Goal: Task Accomplishment & Management: Complete application form

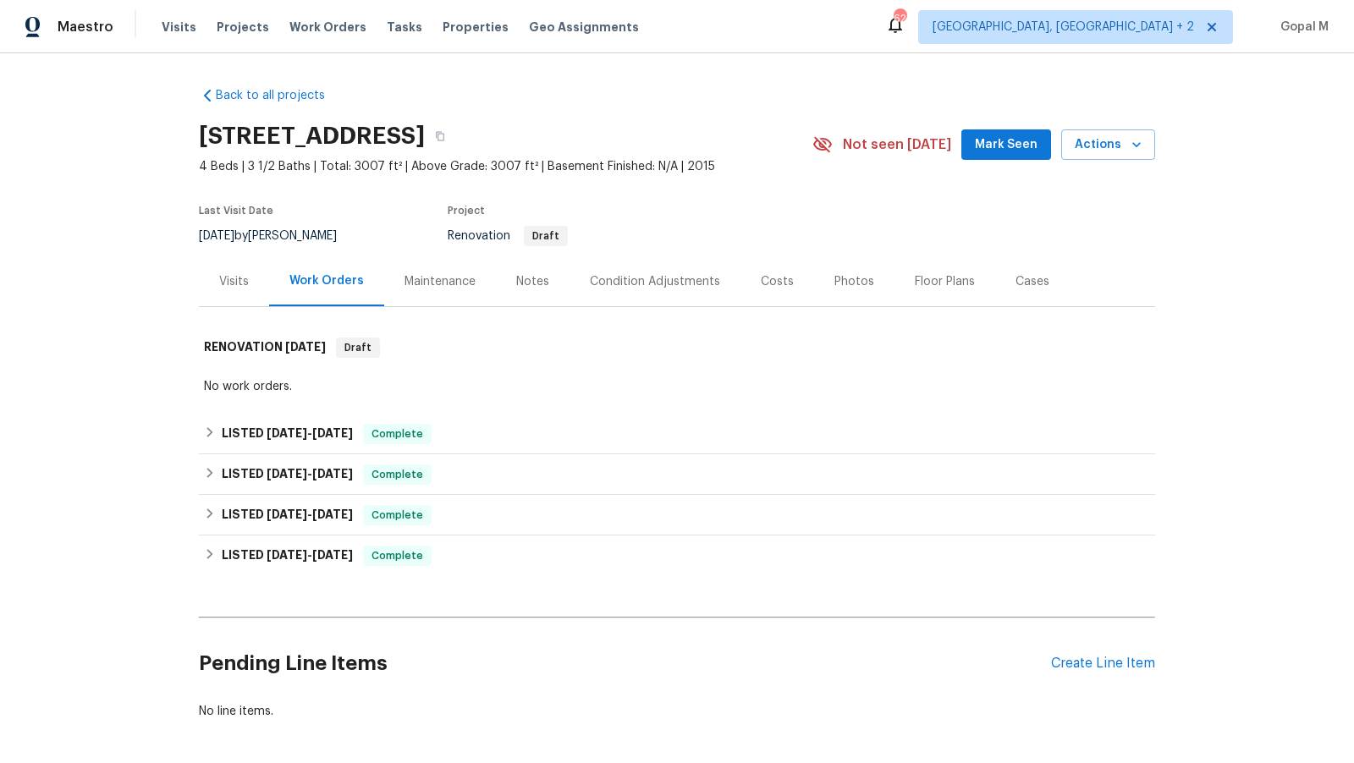
click at [236, 273] on div "Visits" at bounding box center [234, 281] width 30 height 17
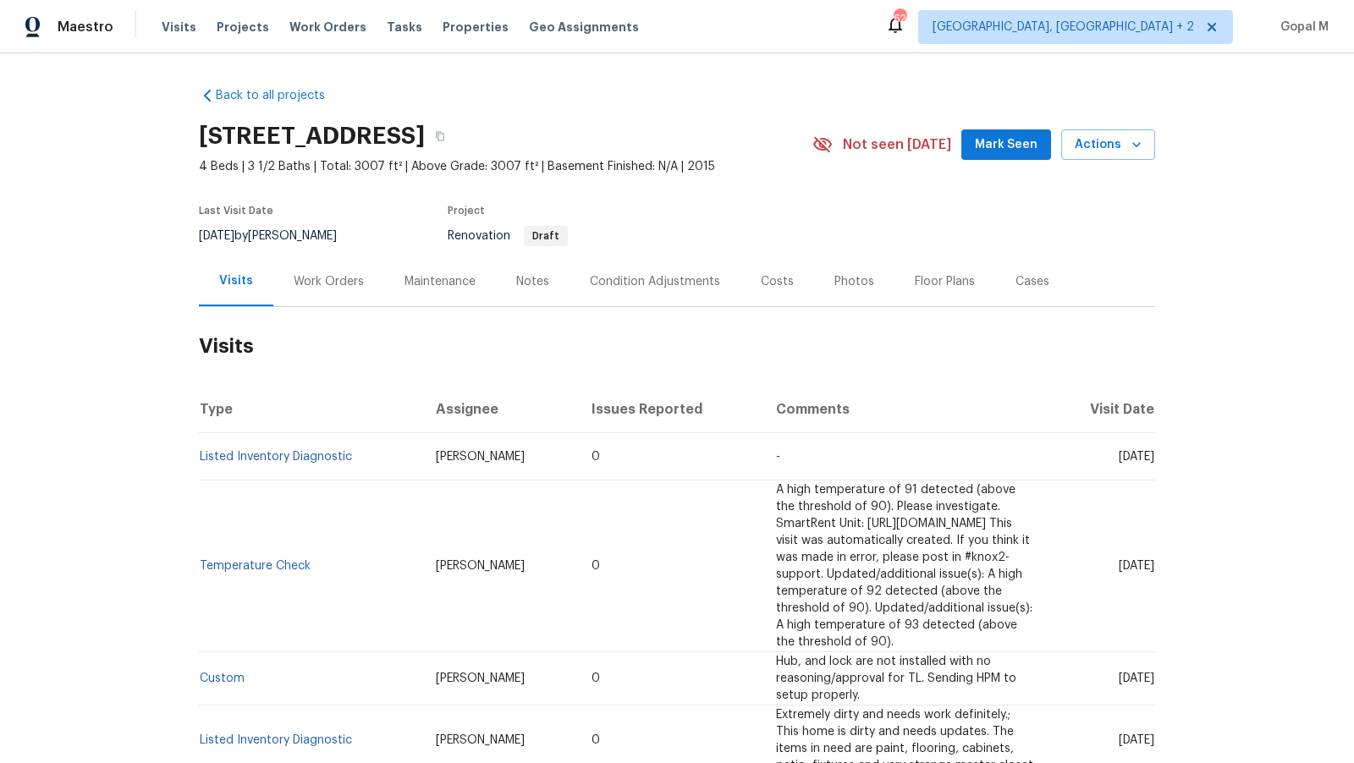
click at [340, 278] on div "Work Orders" at bounding box center [329, 281] width 70 height 17
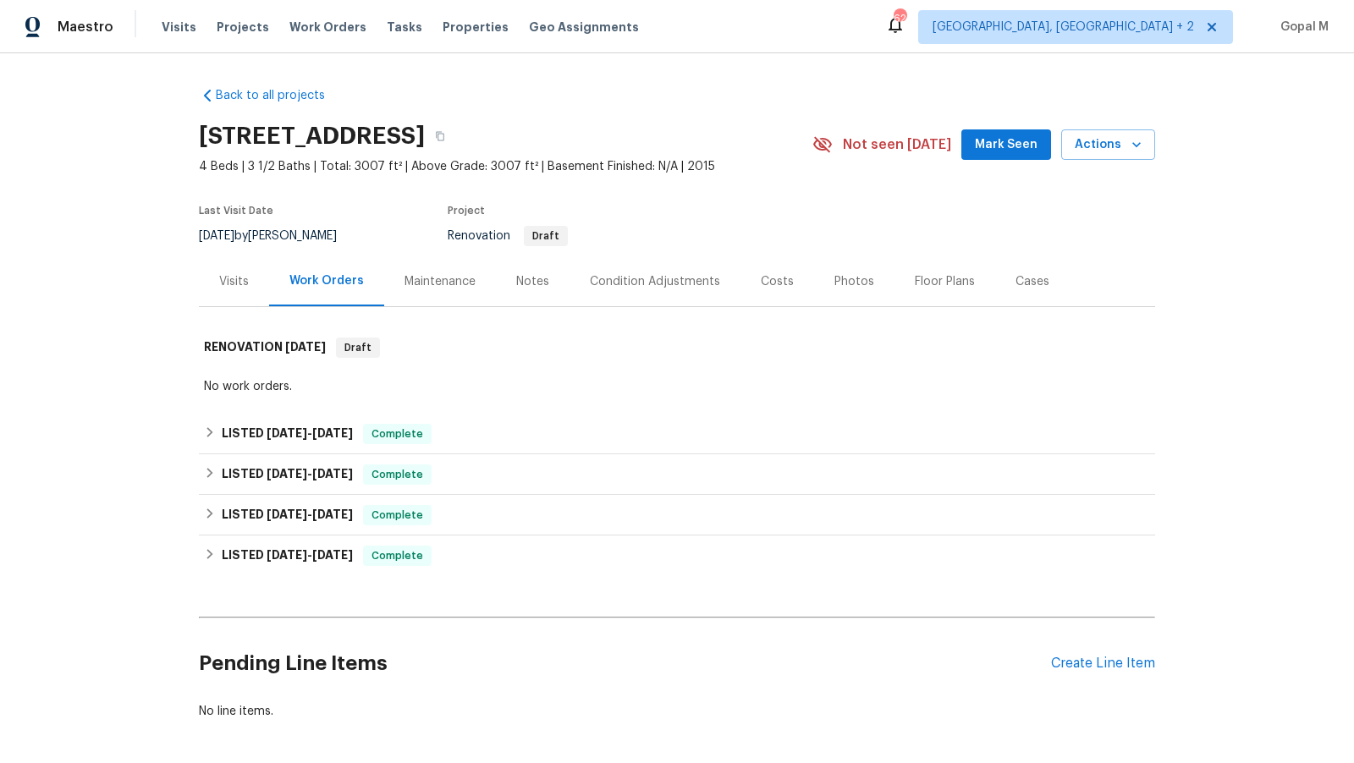
click at [237, 283] on div "Visits" at bounding box center [234, 281] width 30 height 17
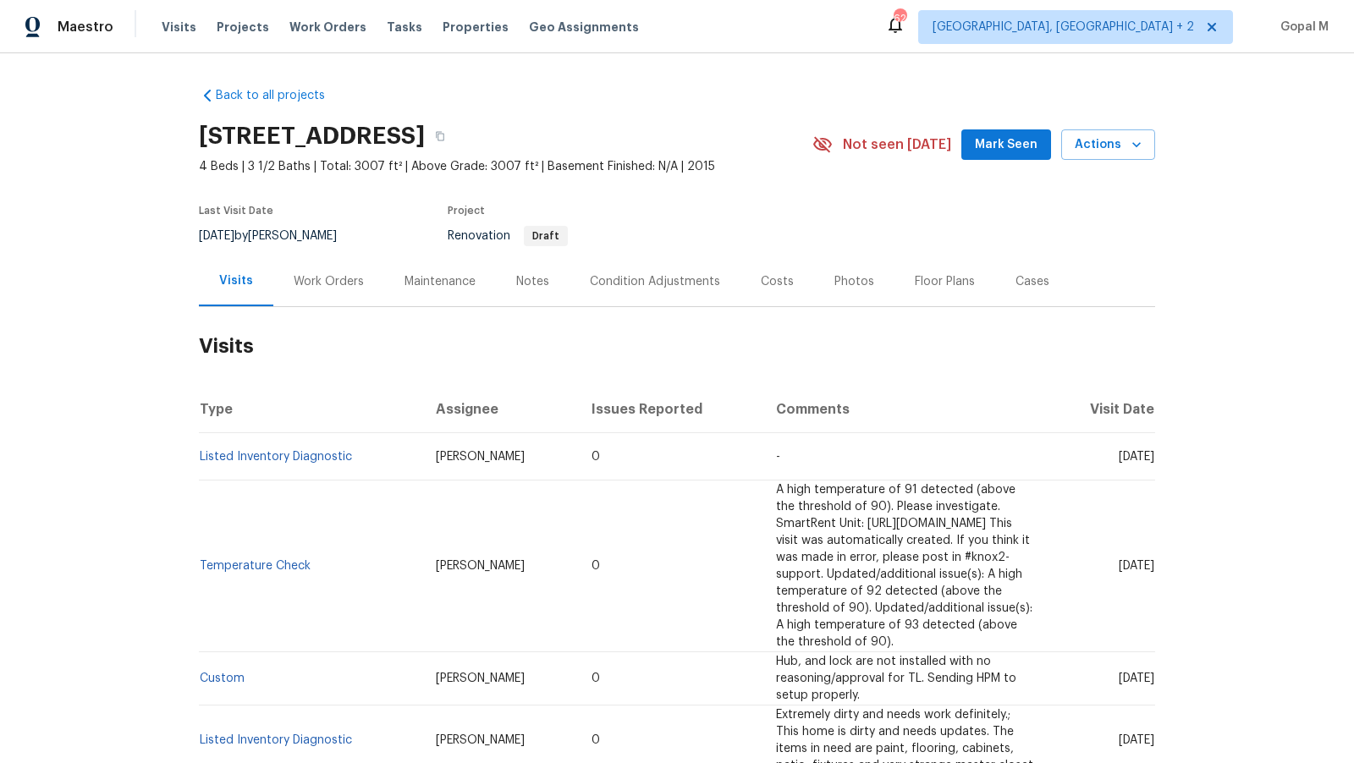
click at [341, 281] on div "Work Orders" at bounding box center [329, 281] width 70 height 17
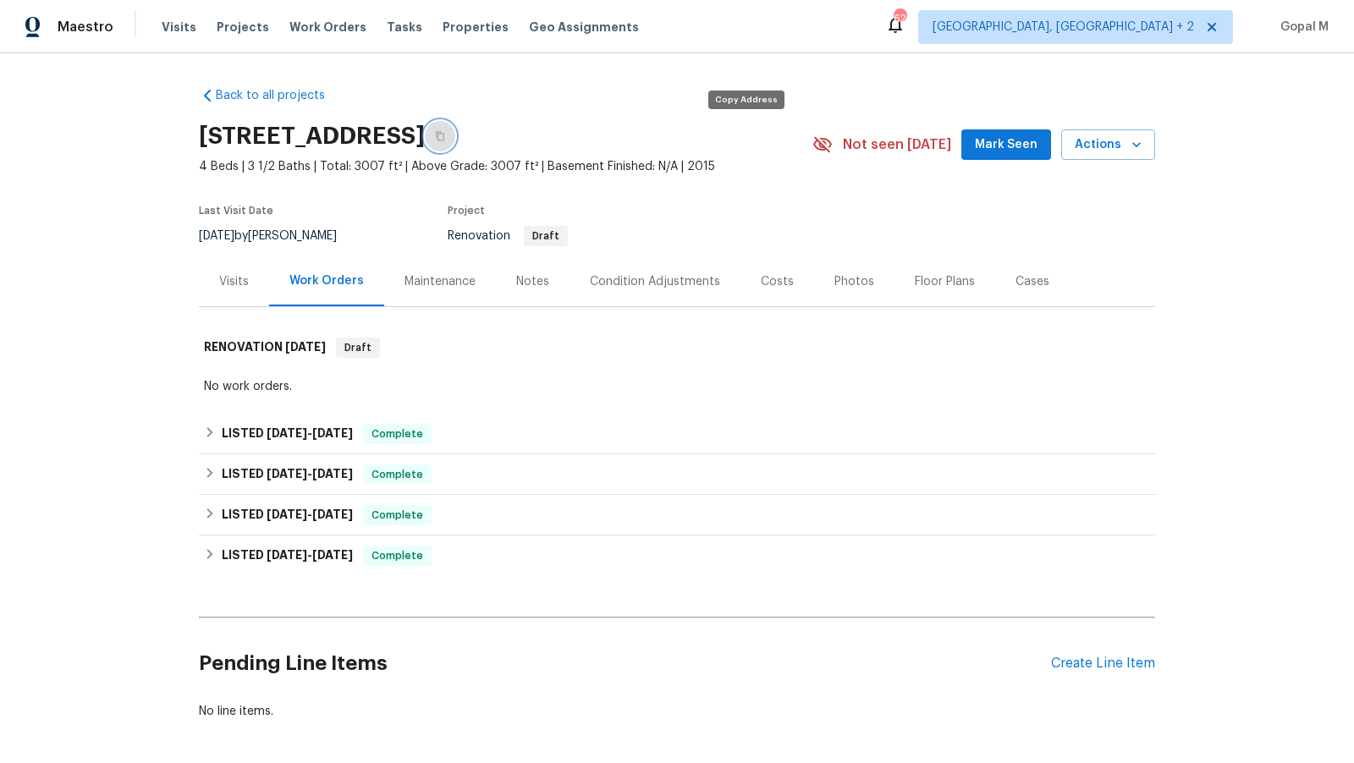
click at [455, 129] on button "button" at bounding box center [440, 136] width 30 height 30
drag, startPoint x: 240, startPoint y: 234, endPoint x: 196, endPoint y: 234, distance: 44.0
click at [196, 234] on div "Back to all projects 16409 Stillhouse Hollow Ct, Prosper, TX 75078 4 Beds | 3 1…" at bounding box center [677, 408] width 1354 height 710
copy span "7/31/2025"
click at [444, 440] on div "LISTED 7/10/25 - 7/17/25 Complete" at bounding box center [677, 434] width 946 height 20
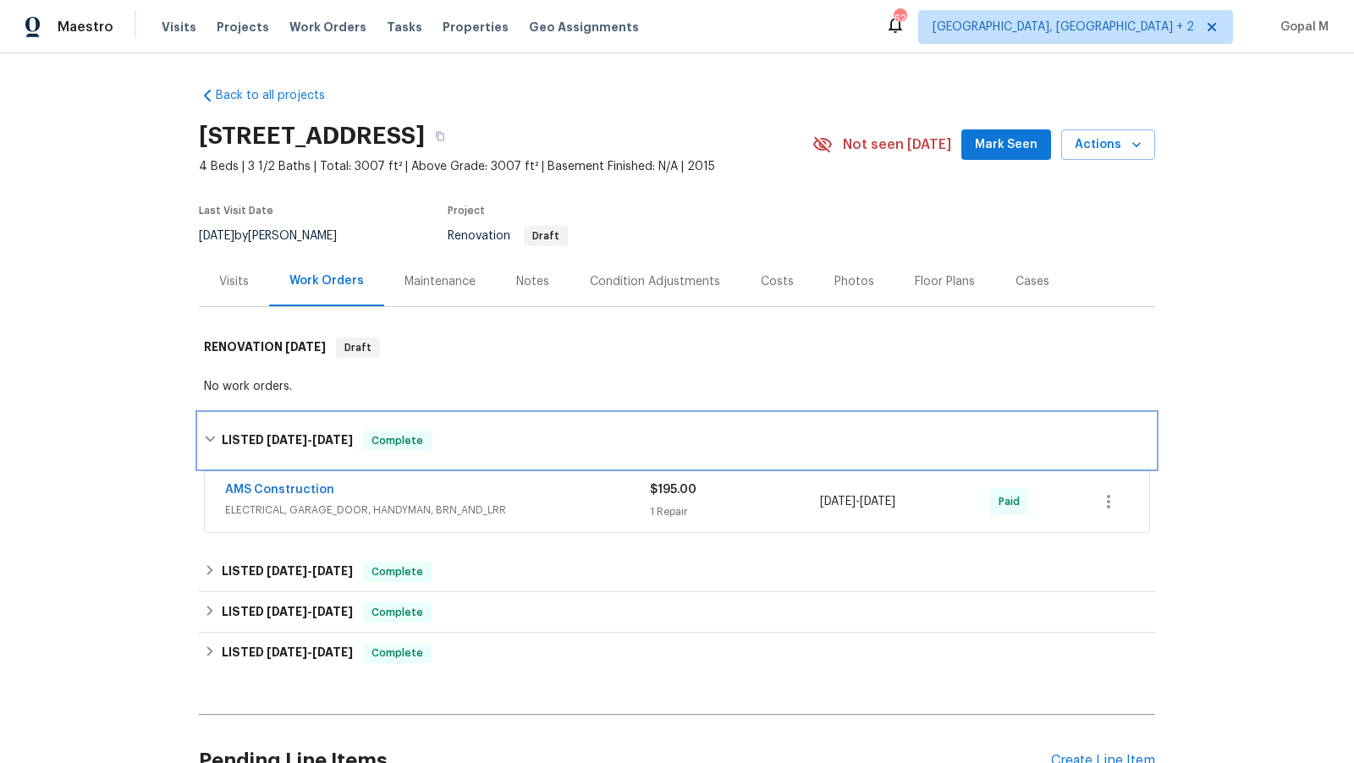
scroll to position [167, 0]
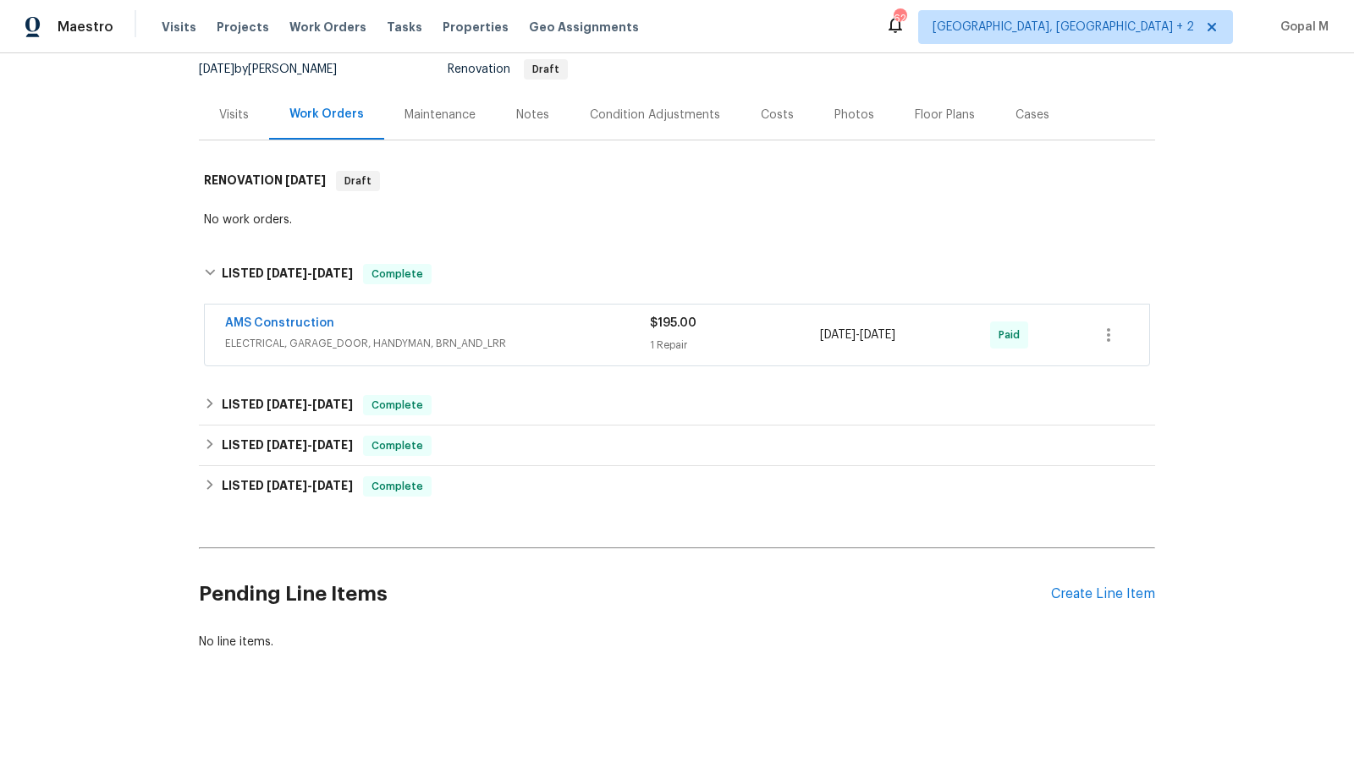
drag, startPoint x: 940, startPoint y: 338, endPoint x: 819, endPoint y: 339, distance: 121.0
click at [819, 339] on div "AMS Construction ELECTRICAL, GARAGE_DOOR, HANDYMAN, BRN_AND_LRR $195.00 1 Repai…" at bounding box center [656, 335] width 863 height 41
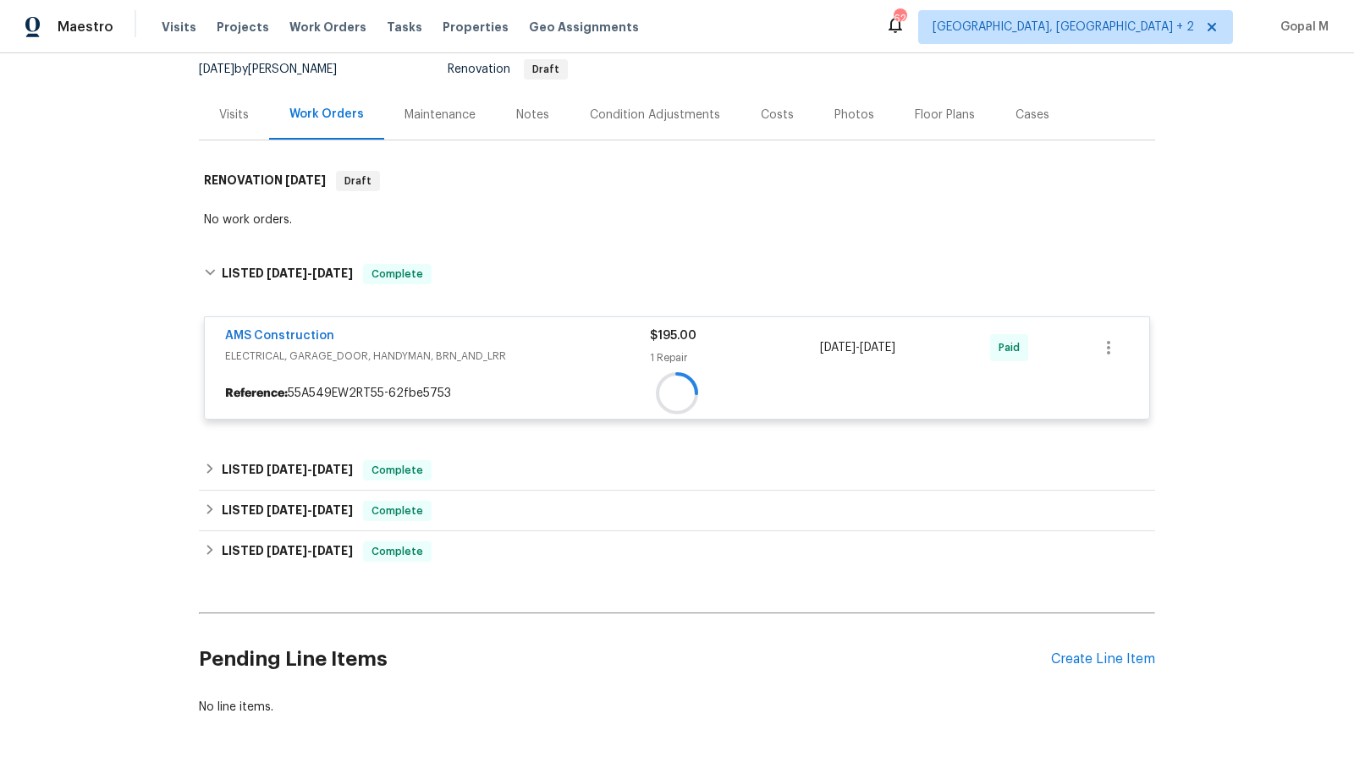
copy div "7/10/2025 - 7/17/2025"
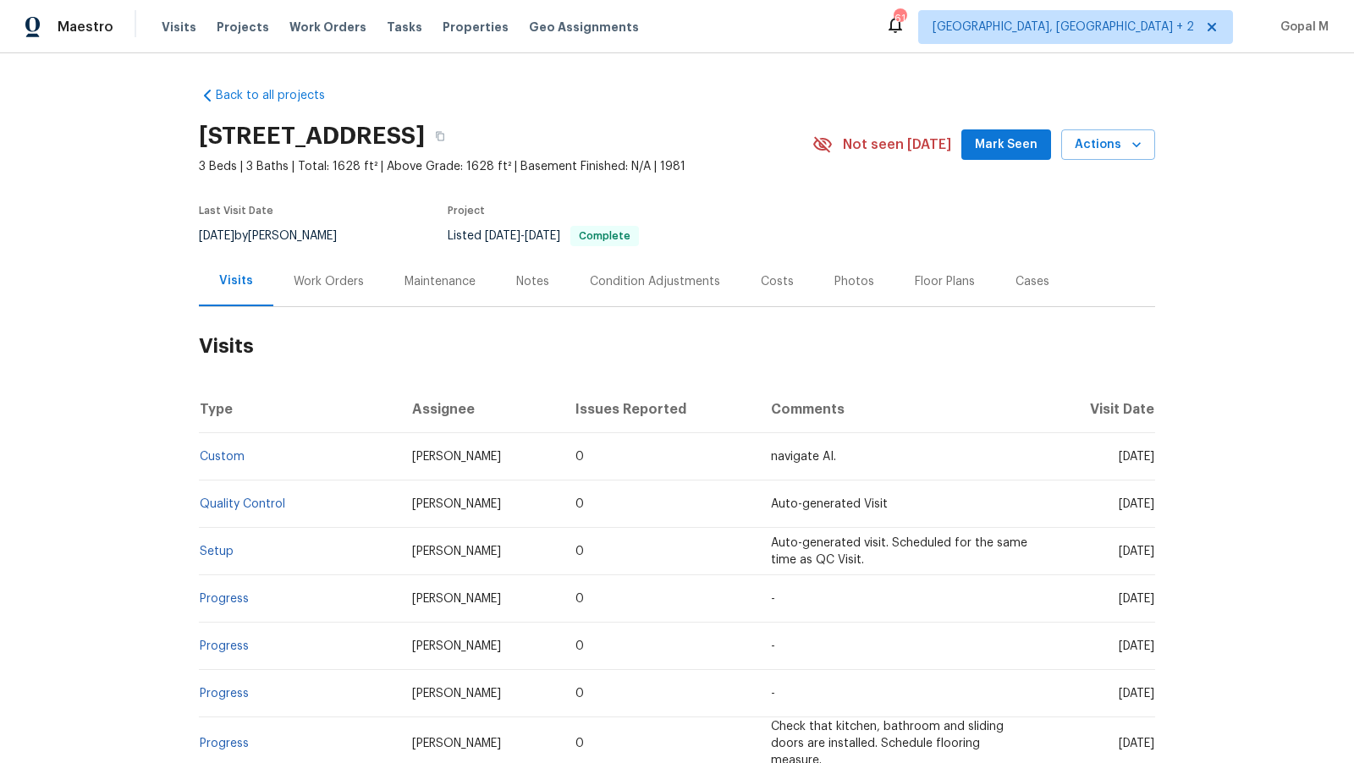
click at [323, 291] on div "Work Orders" at bounding box center [328, 281] width 111 height 50
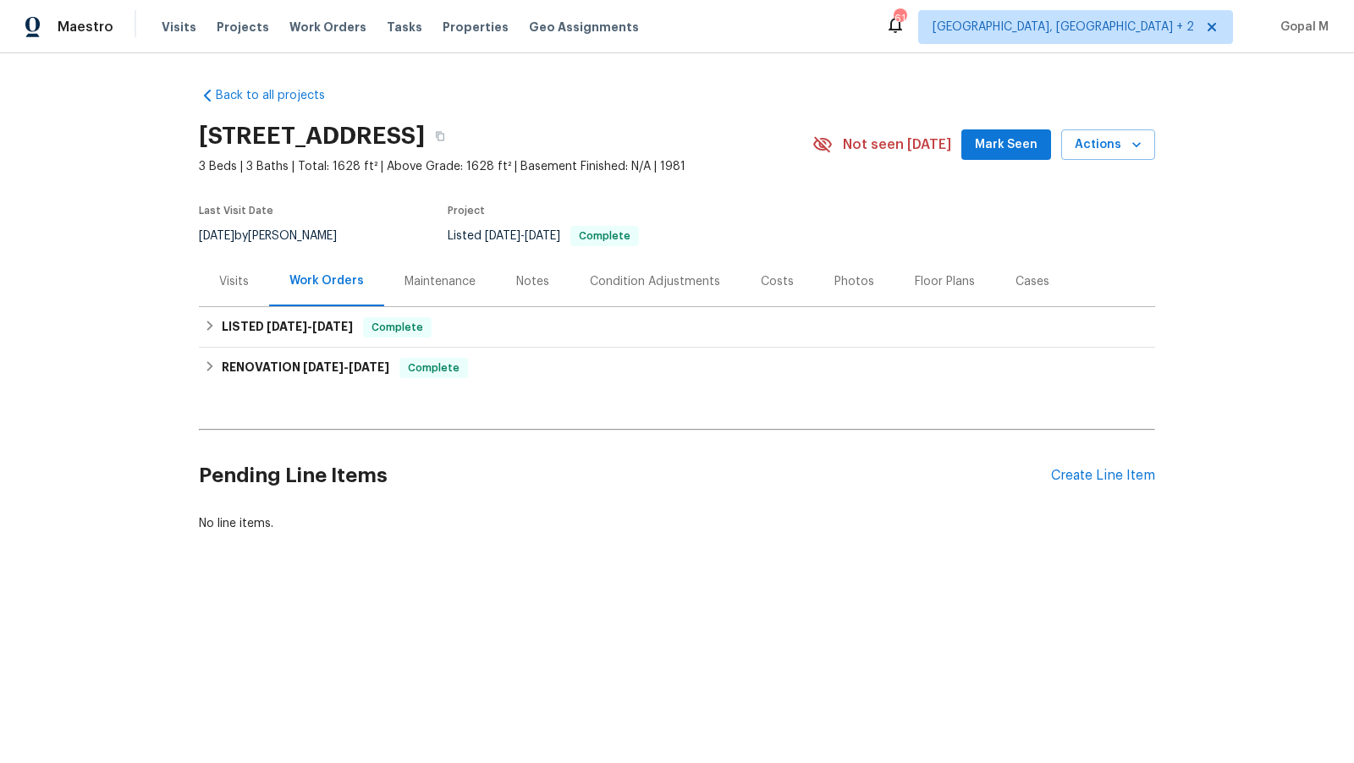
click at [239, 272] on div "Visits" at bounding box center [234, 281] width 70 height 50
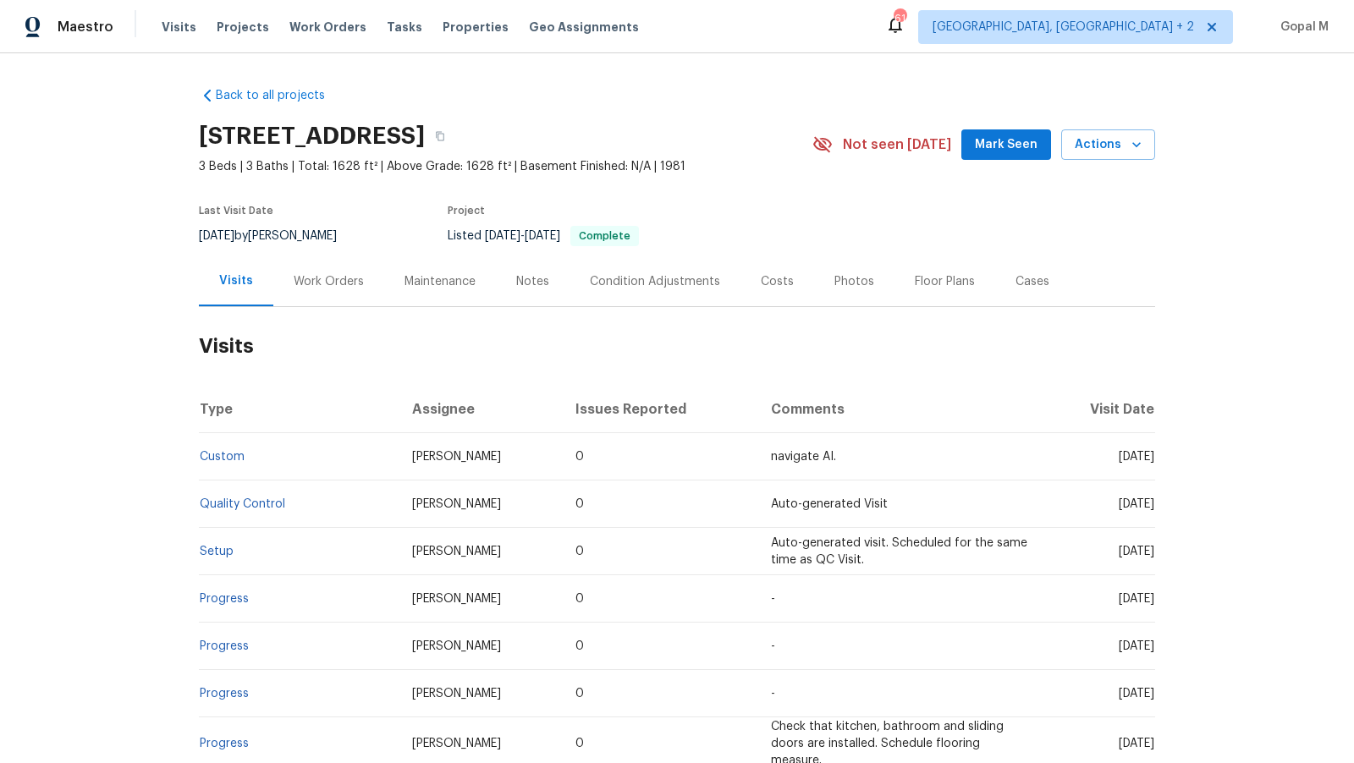
click at [339, 281] on div "Work Orders" at bounding box center [329, 281] width 70 height 17
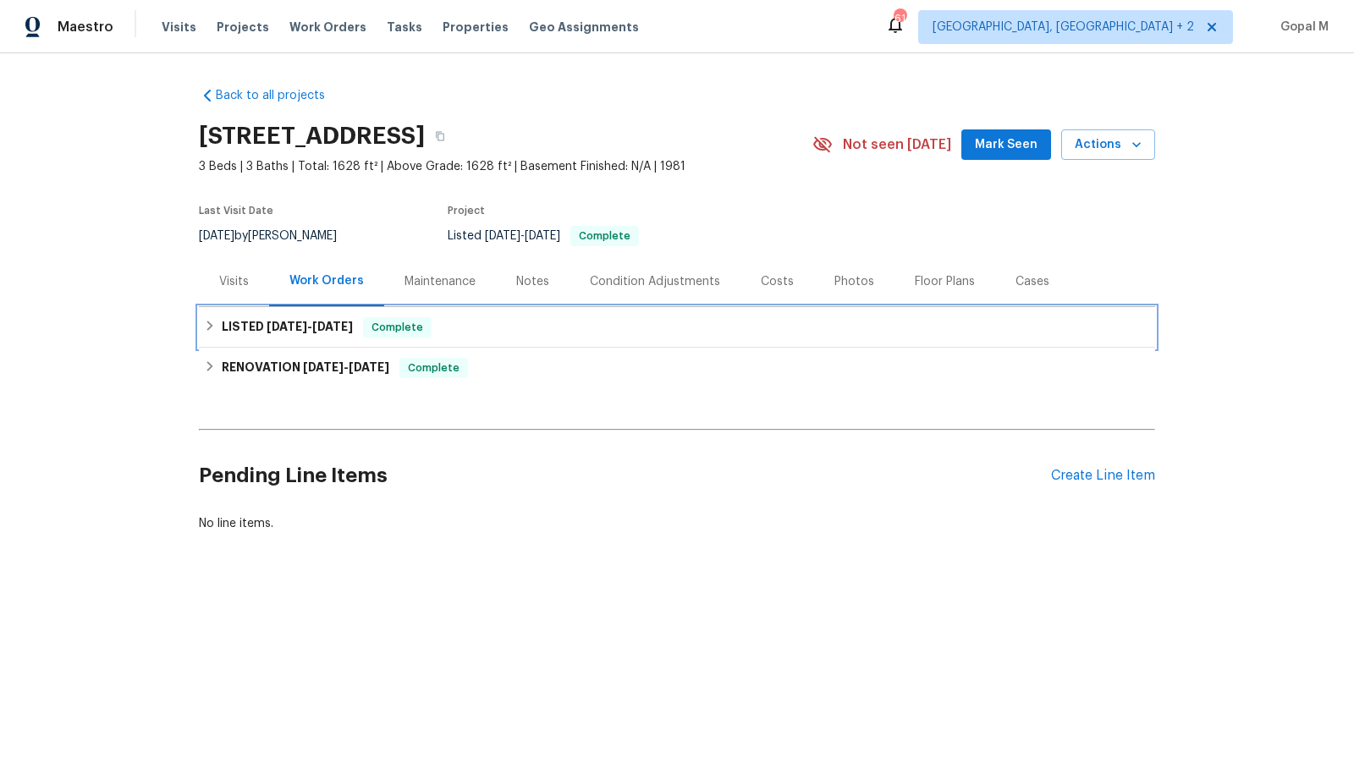
click at [395, 331] on span "Complete" at bounding box center [397, 327] width 65 height 17
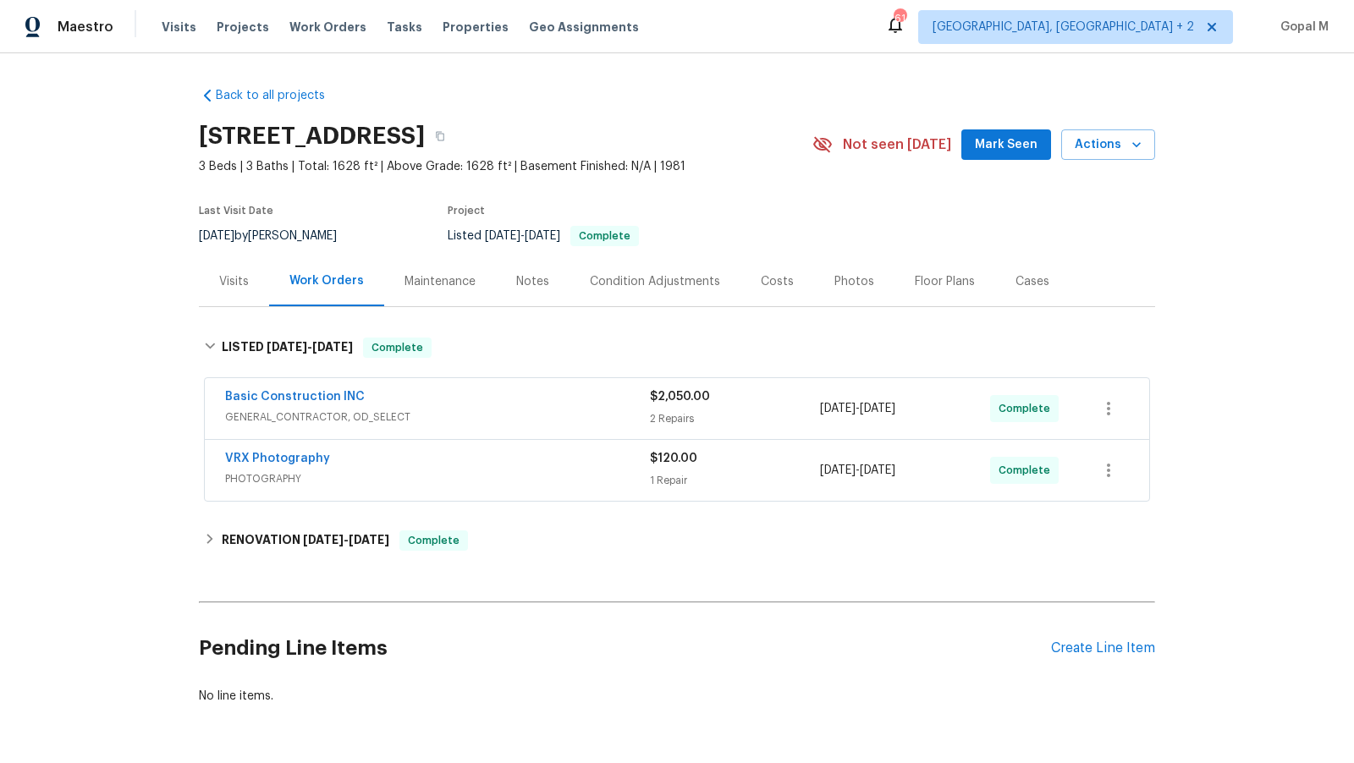
click at [532, 388] on div "Basic Construction INC" at bounding box center [437, 398] width 425 height 20
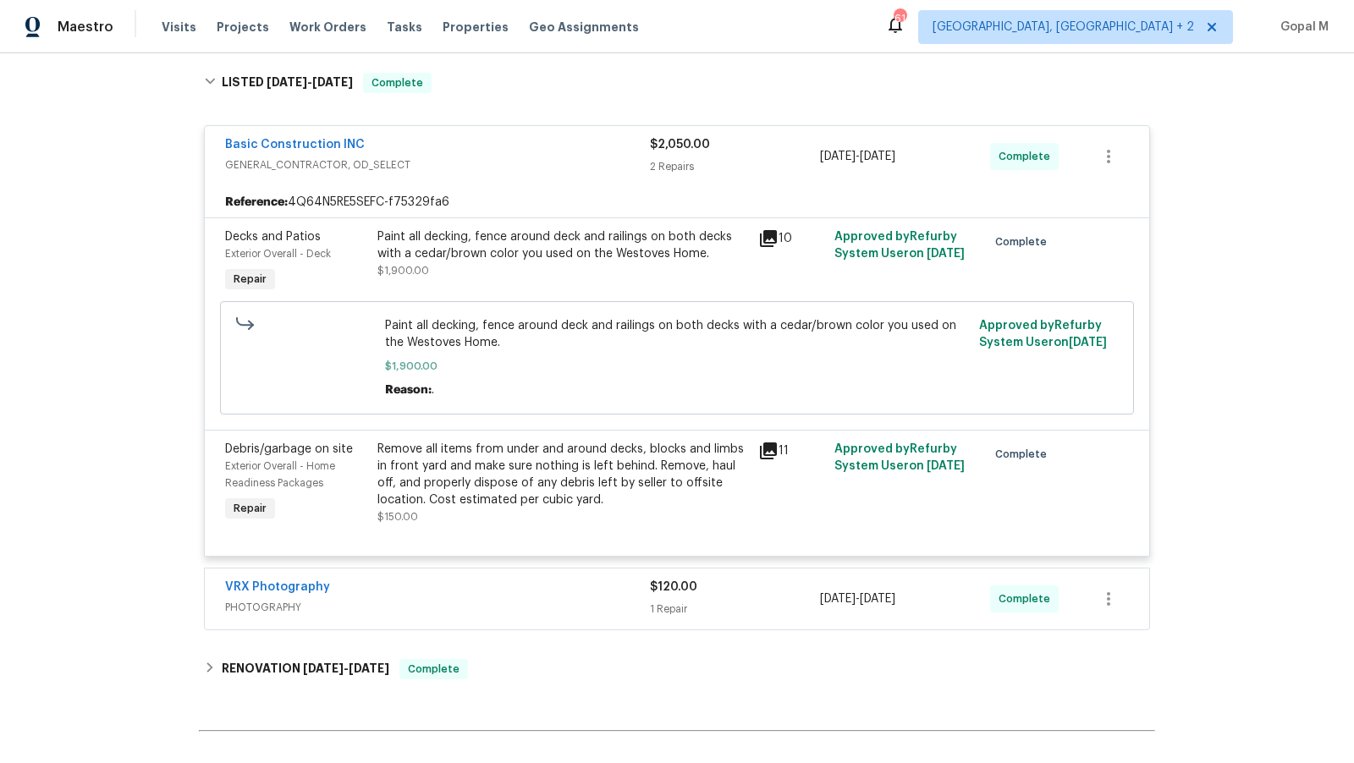
scroll to position [272, 0]
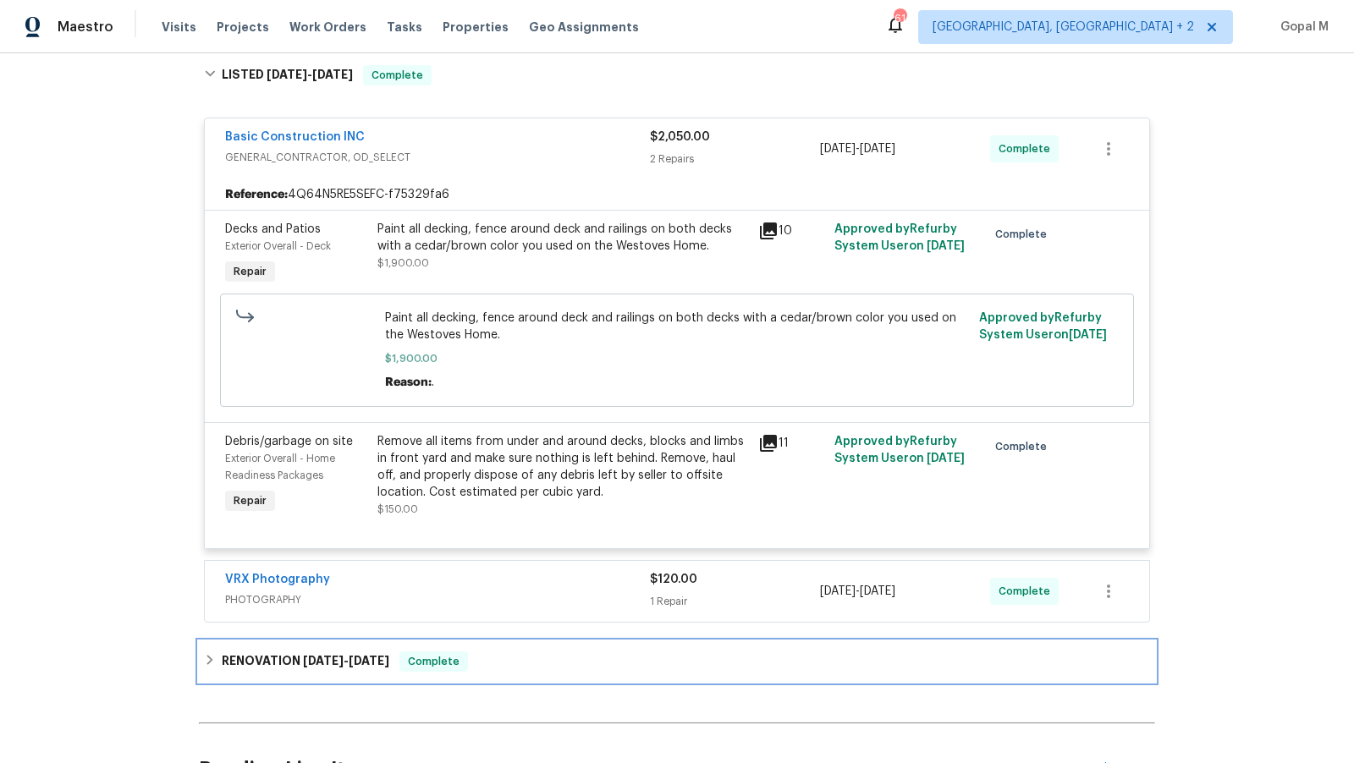
click at [484, 656] on div "RENOVATION 5/29/25 - 8/1/25 Complete" at bounding box center [677, 662] width 946 height 20
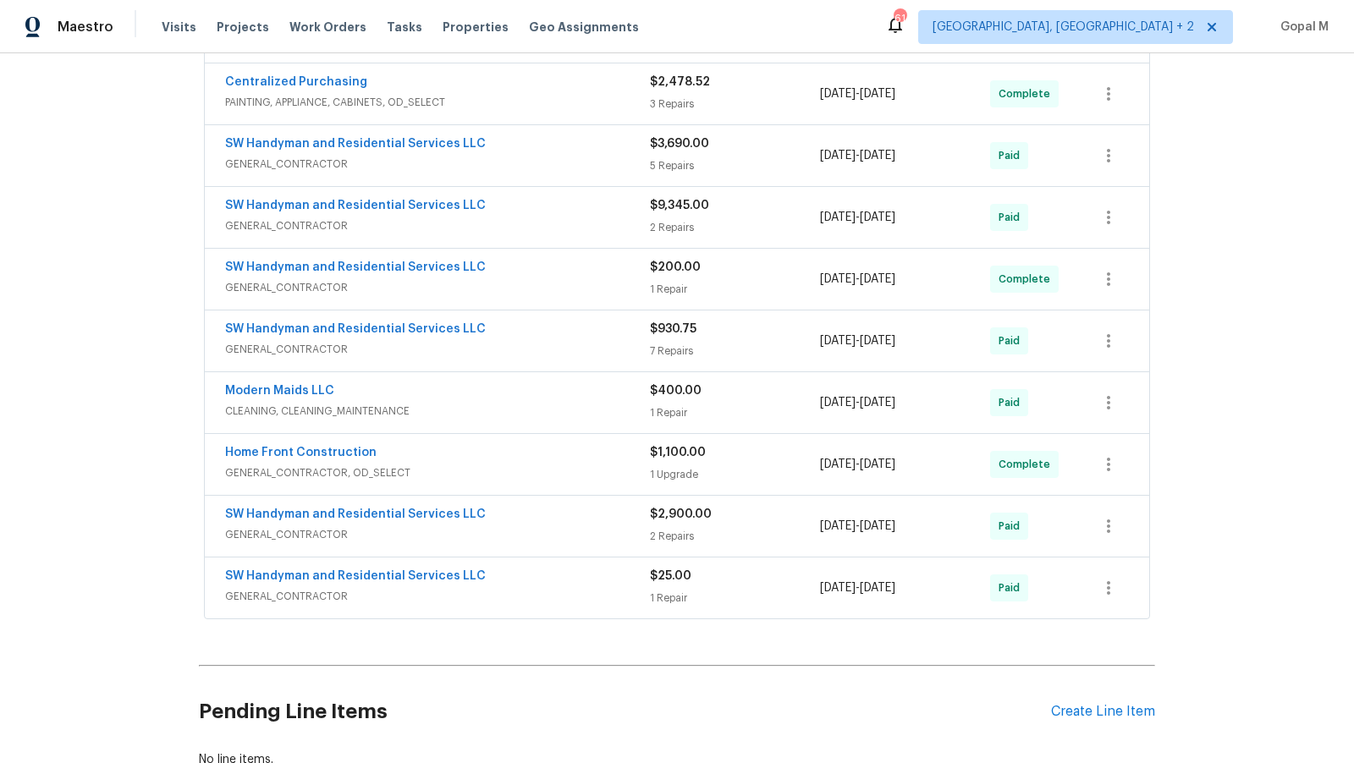
scroll to position [1254, 0]
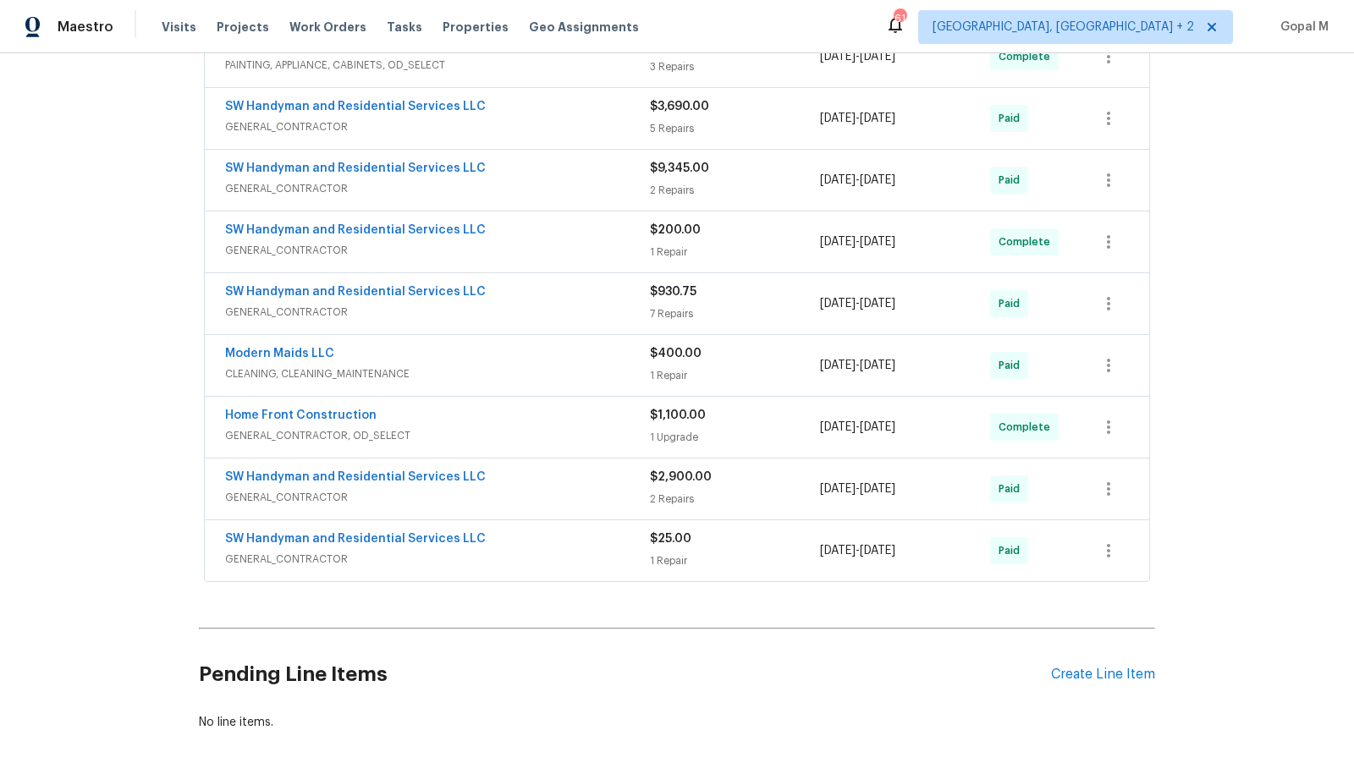
click at [583, 351] on div "Modern Maids LLC" at bounding box center [437, 355] width 425 height 20
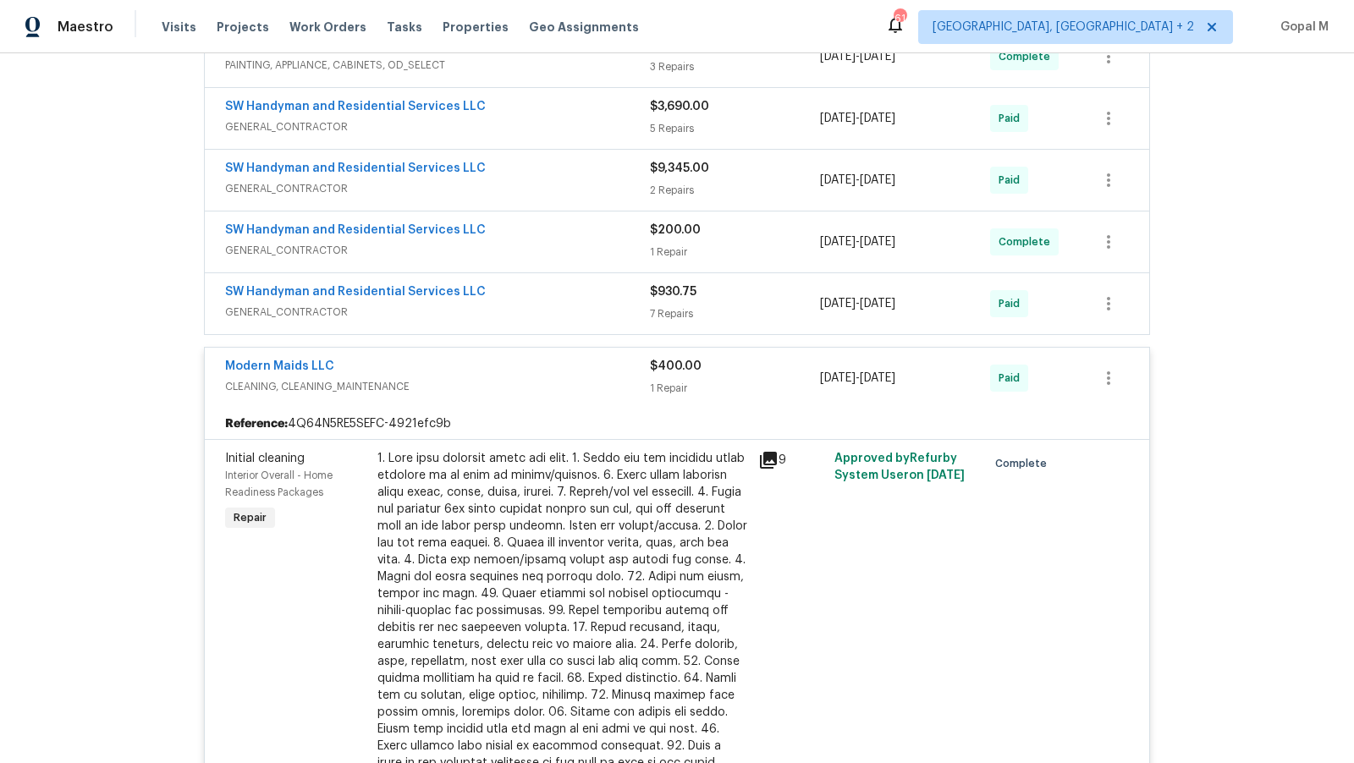
click at [586, 361] on div "Modern Maids LLC" at bounding box center [437, 368] width 425 height 20
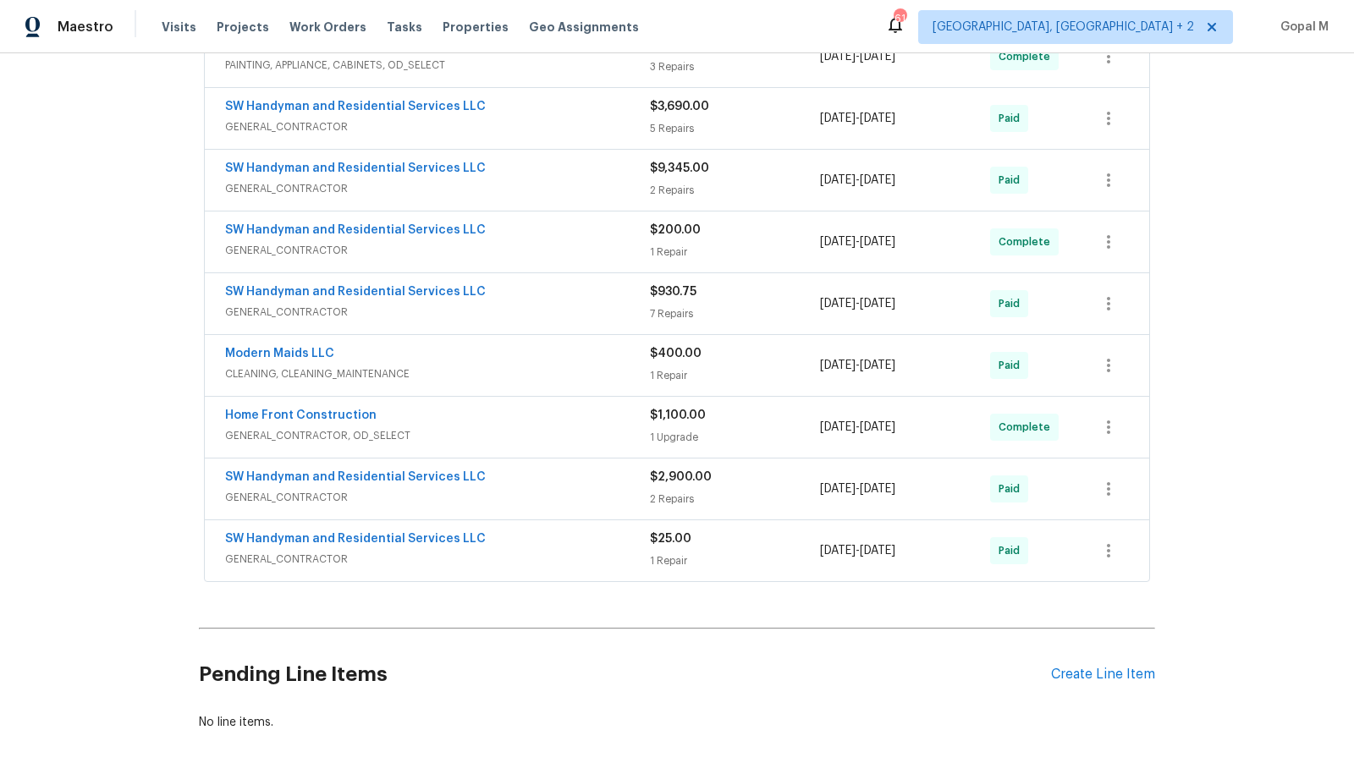
click at [586, 366] on span "CLEANING, CLEANING_MAINTENANCE" at bounding box center [437, 374] width 425 height 17
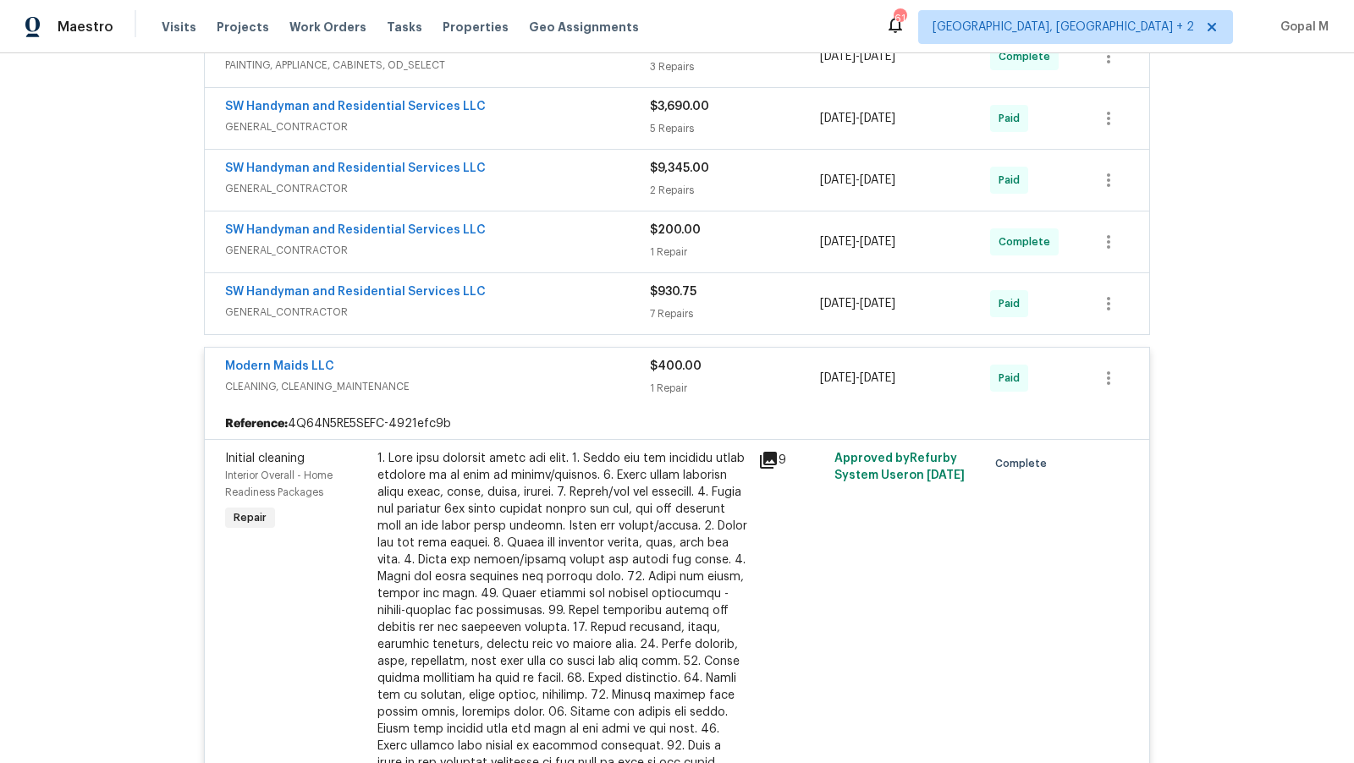
click at [595, 479] on div at bounding box center [562, 627] width 371 height 355
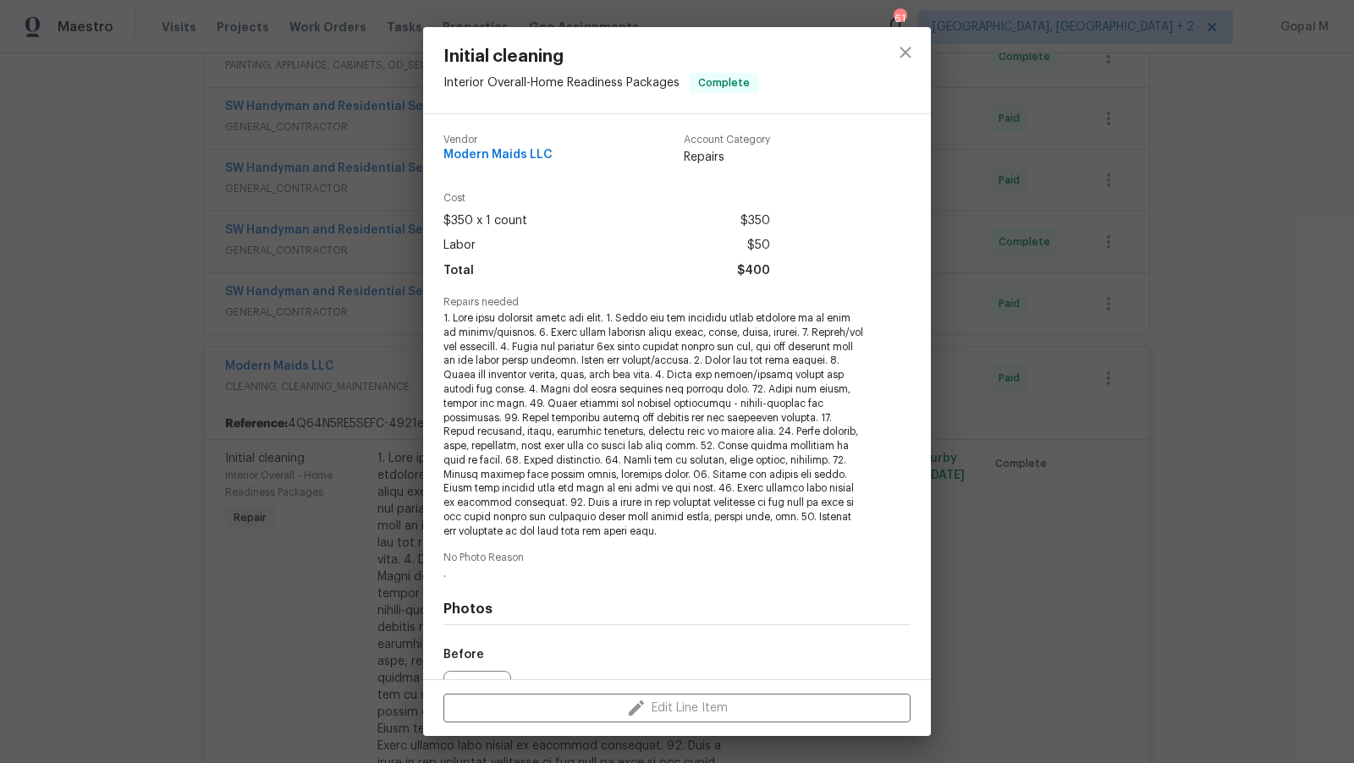
scroll to position [187, 0]
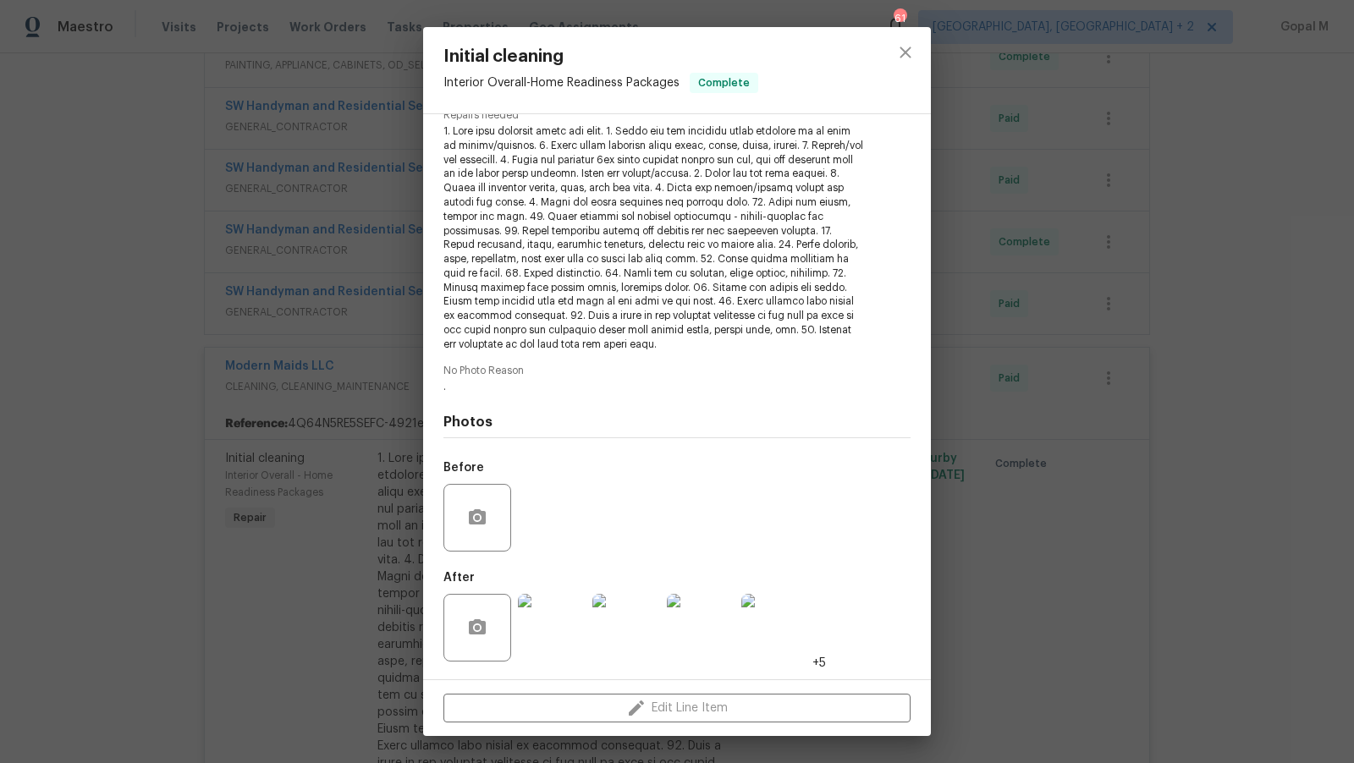
click at [549, 632] on img at bounding box center [552, 628] width 68 height 68
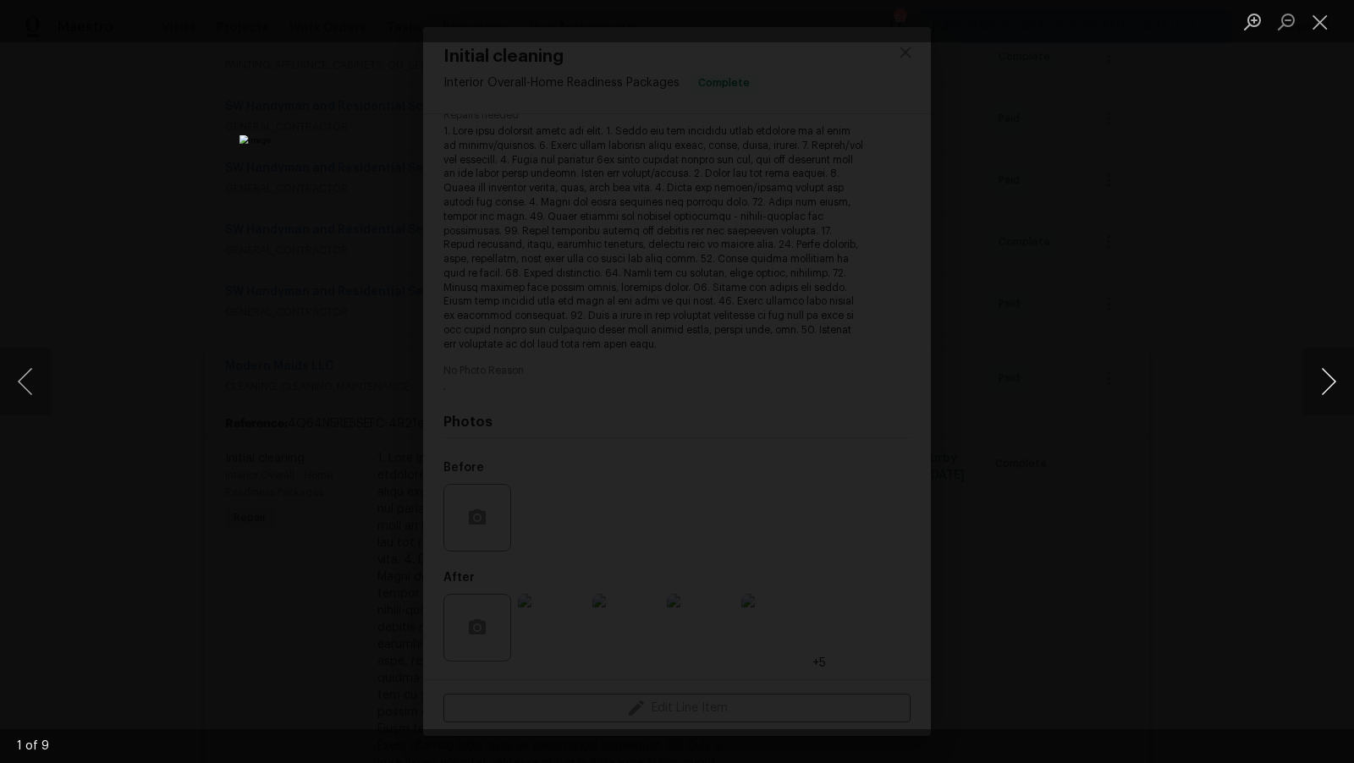
click at [1324, 385] on button "Next image" at bounding box center [1328, 382] width 51 height 68
click at [1324, 386] on button "Next image" at bounding box center [1328, 382] width 51 height 68
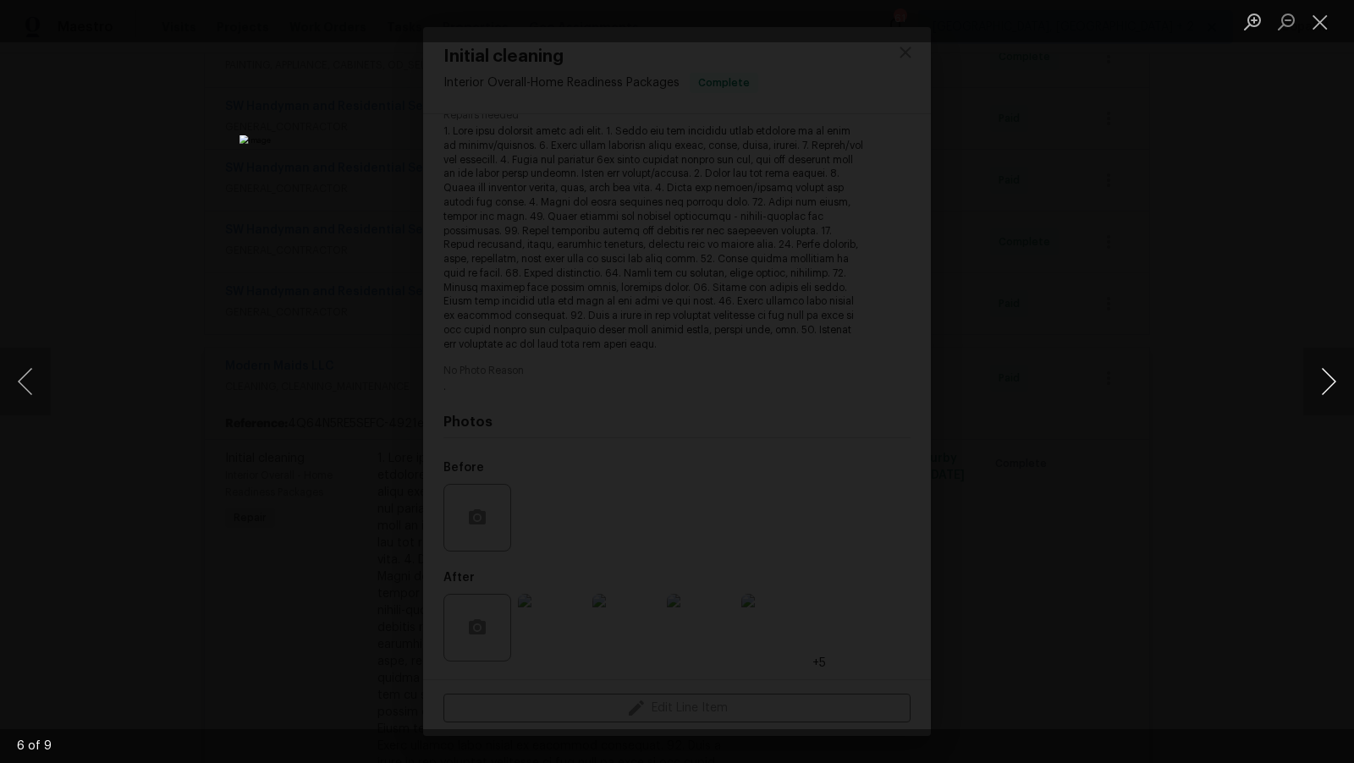
click at [1324, 387] on button "Next image" at bounding box center [1328, 382] width 51 height 68
click at [1318, 15] on button "Close lightbox" at bounding box center [1320, 22] width 34 height 30
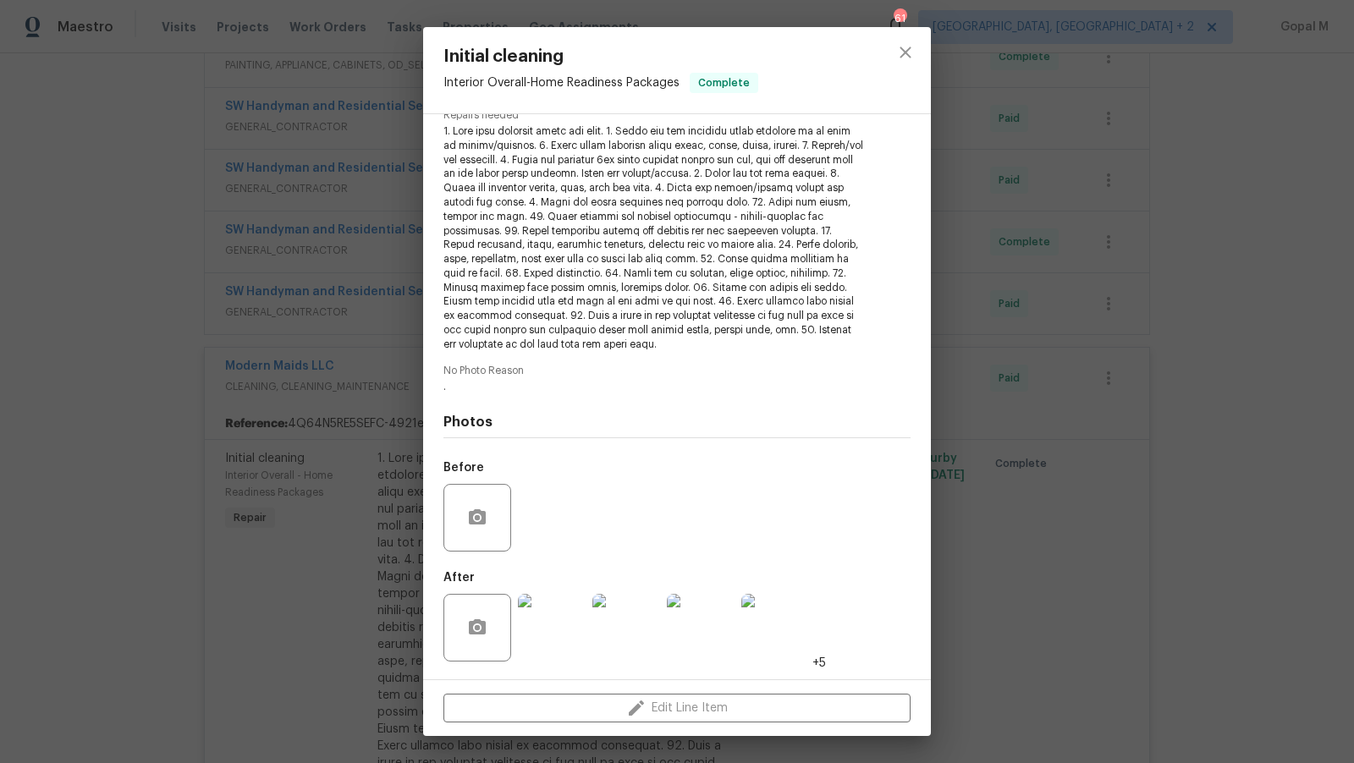
click at [1066, 195] on div "Initial cleaning Interior Overall - Home Readiness Packages Complete Vendor Mod…" at bounding box center [677, 381] width 1354 height 763
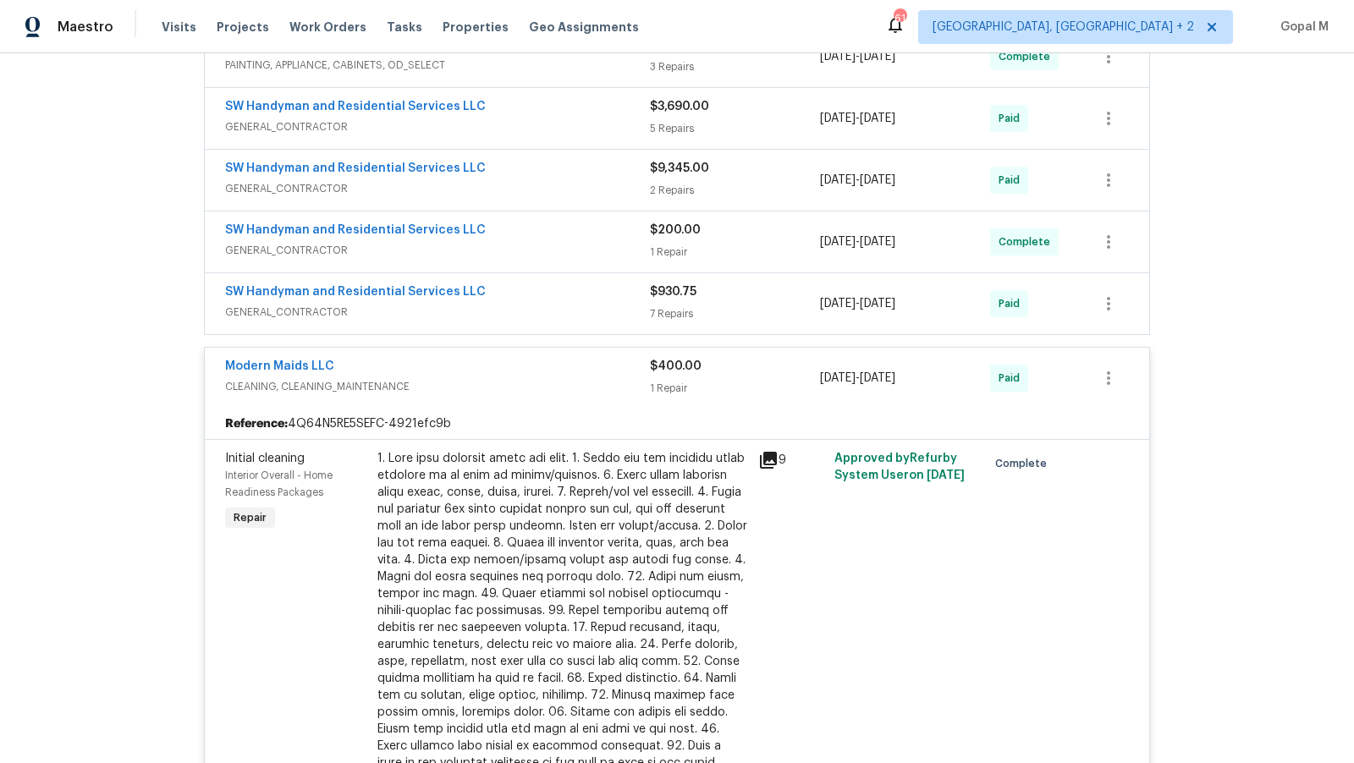
click at [598, 473] on div at bounding box center [562, 627] width 371 height 355
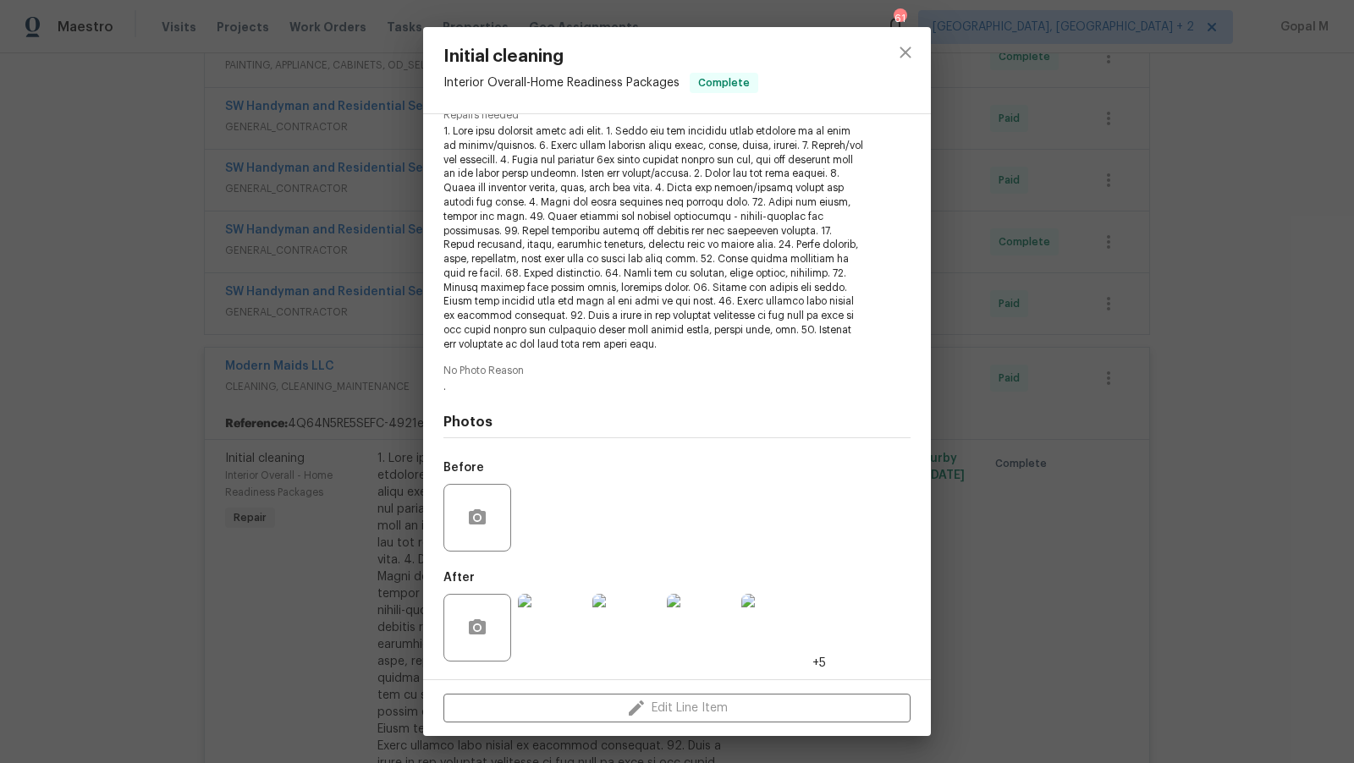
click at [294, 531] on div "Initial cleaning Interior Overall - Home Readiness Packages Complete Vendor Mod…" at bounding box center [677, 381] width 1354 height 763
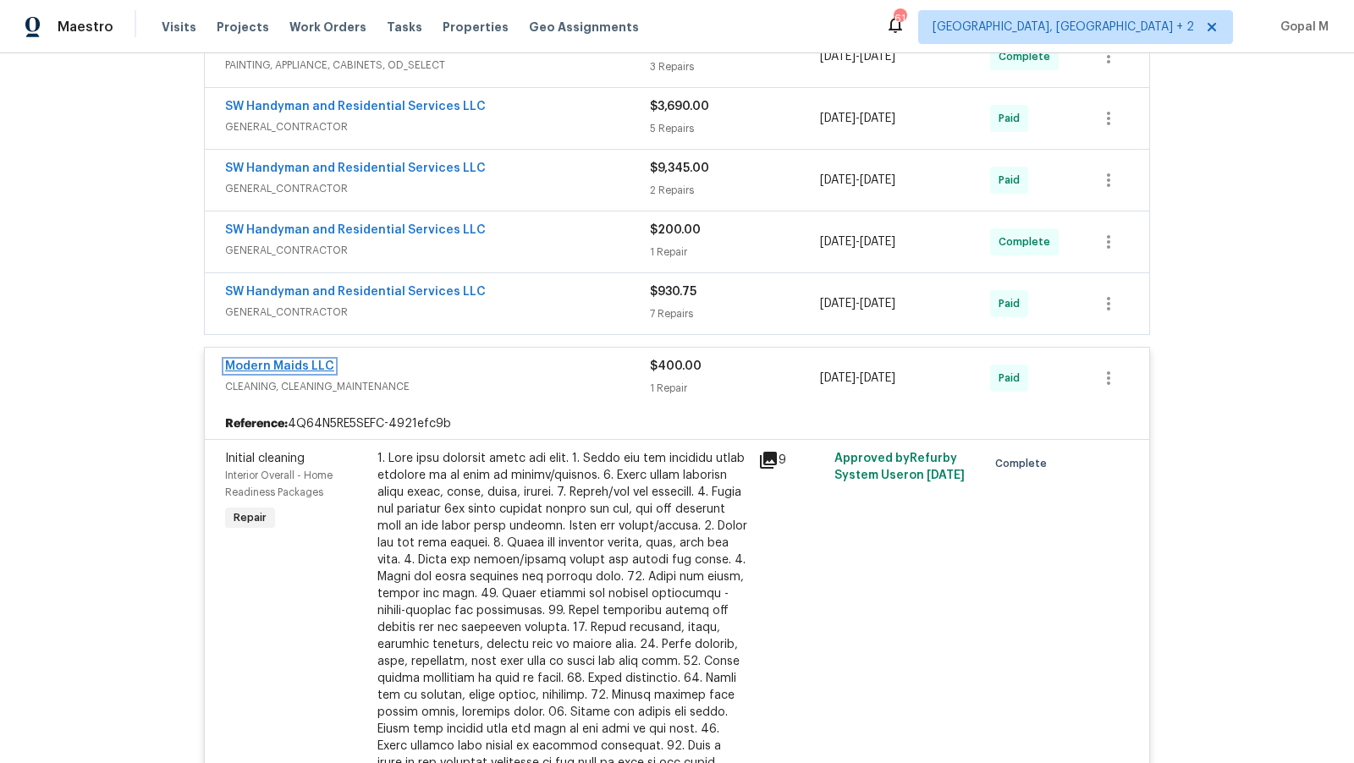
click at [288, 361] on link "Modern Maids LLC" at bounding box center [279, 367] width 109 height 12
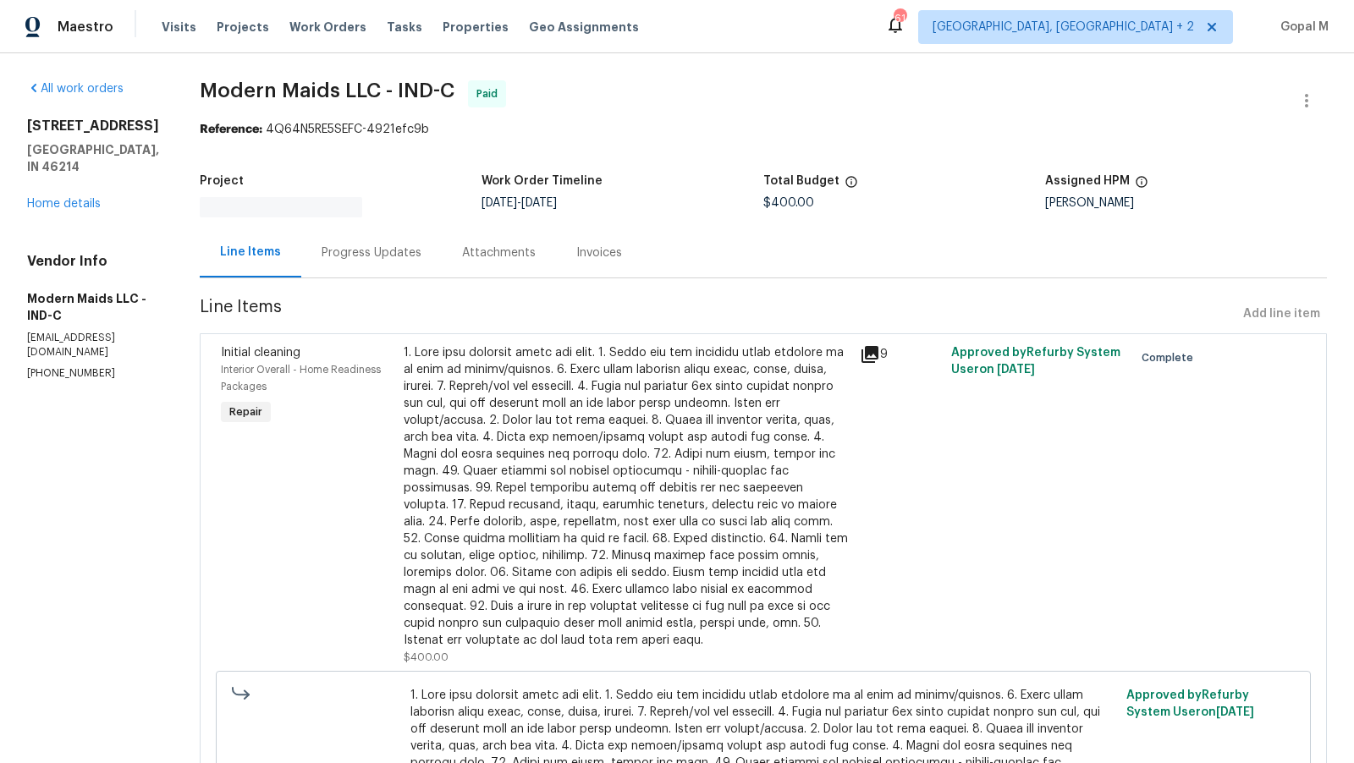
click at [384, 251] on div "Progress Updates" at bounding box center [372, 253] width 100 height 17
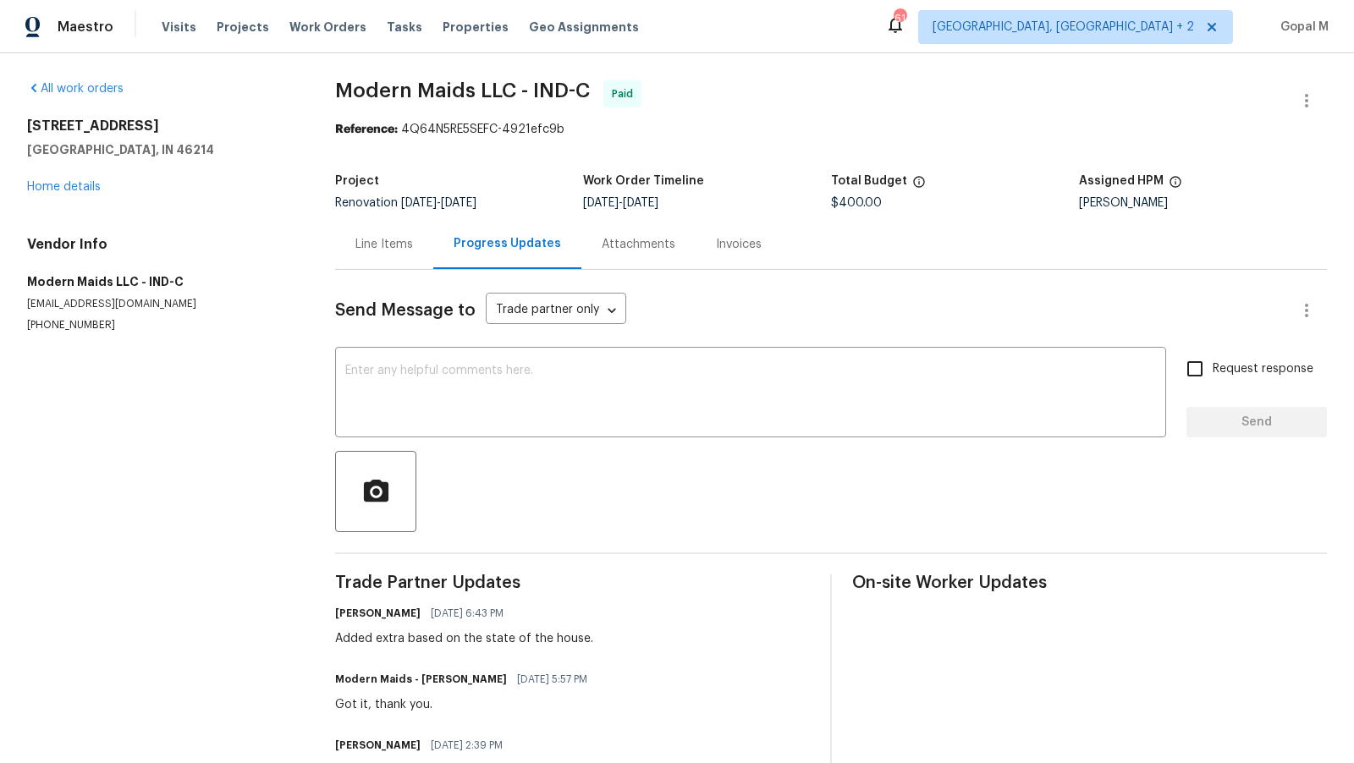
click at [370, 249] on div "Line Items" at bounding box center [384, 244] width 58 height 17
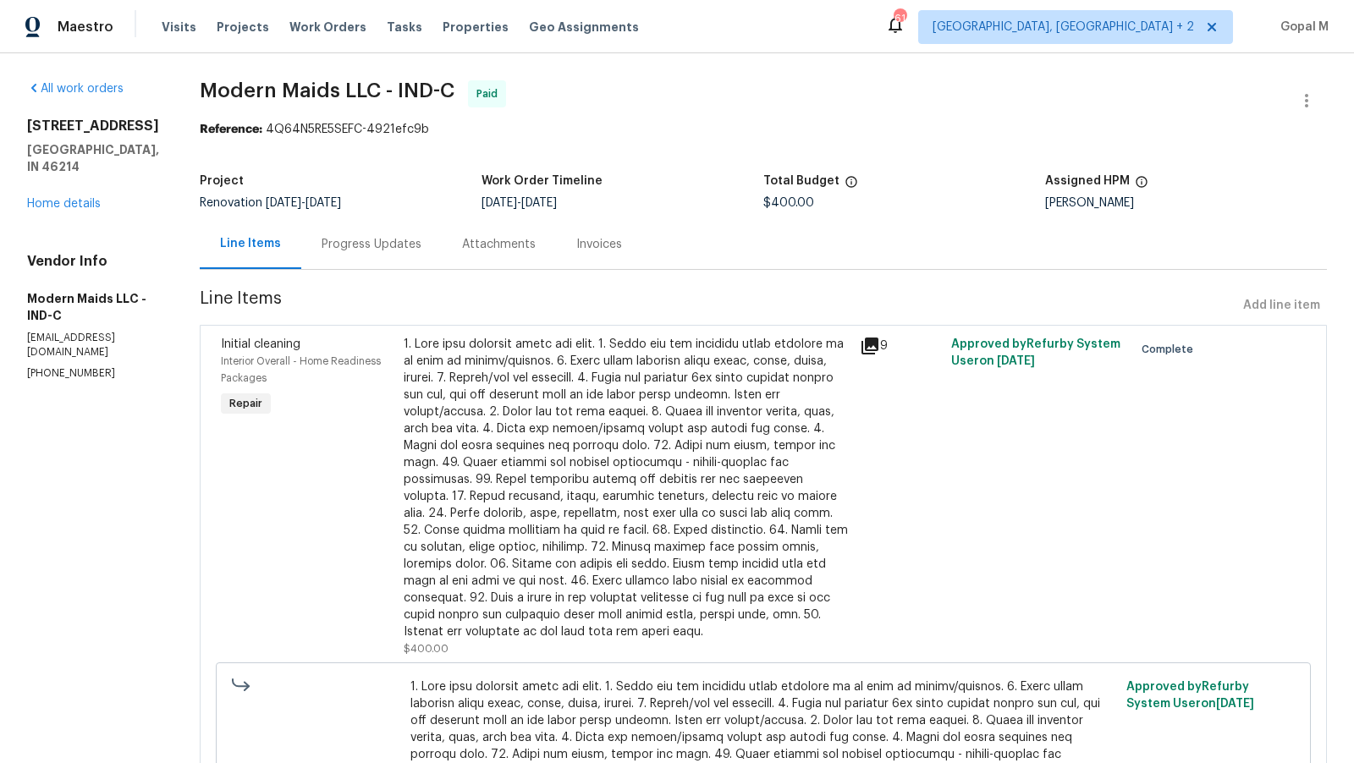
click at [633, 407] on div at bounding box center [627, 488] width 446 height 305
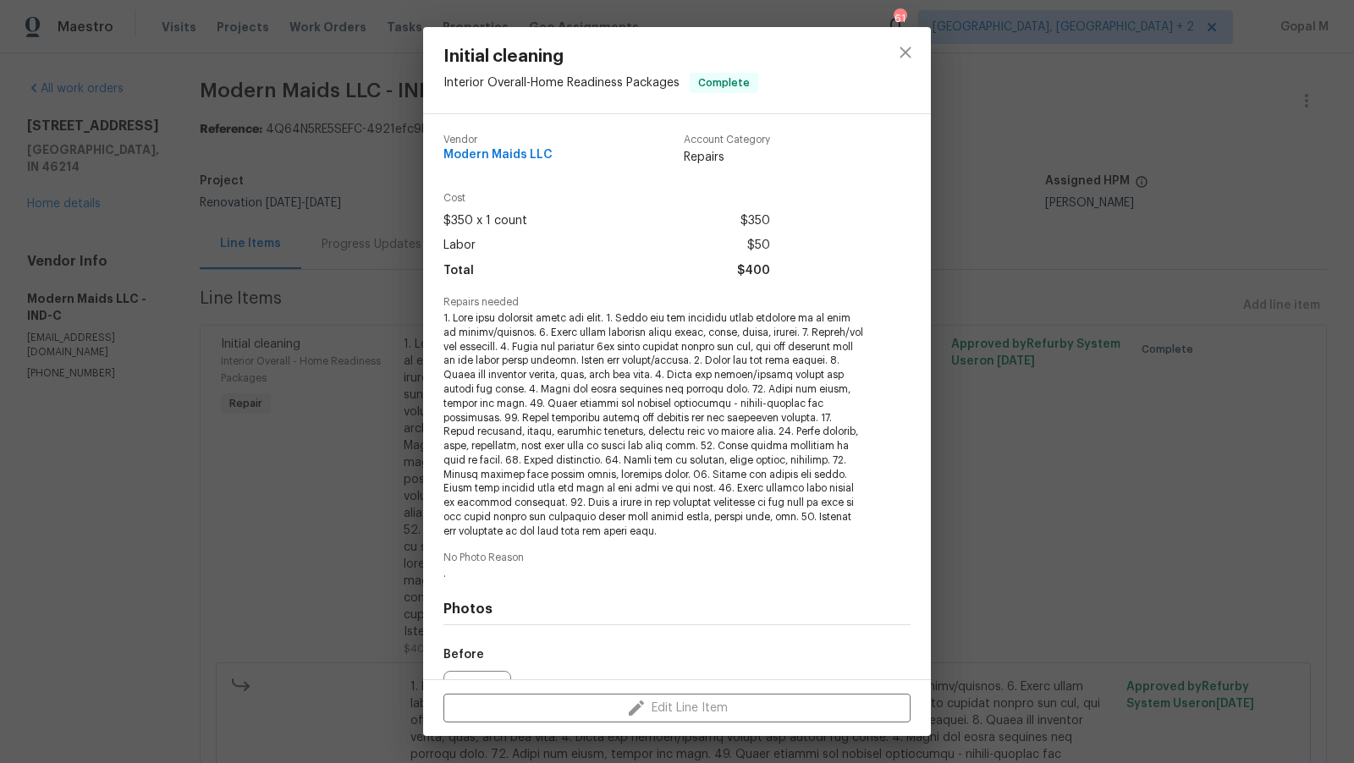
scroll to position [187, 0]
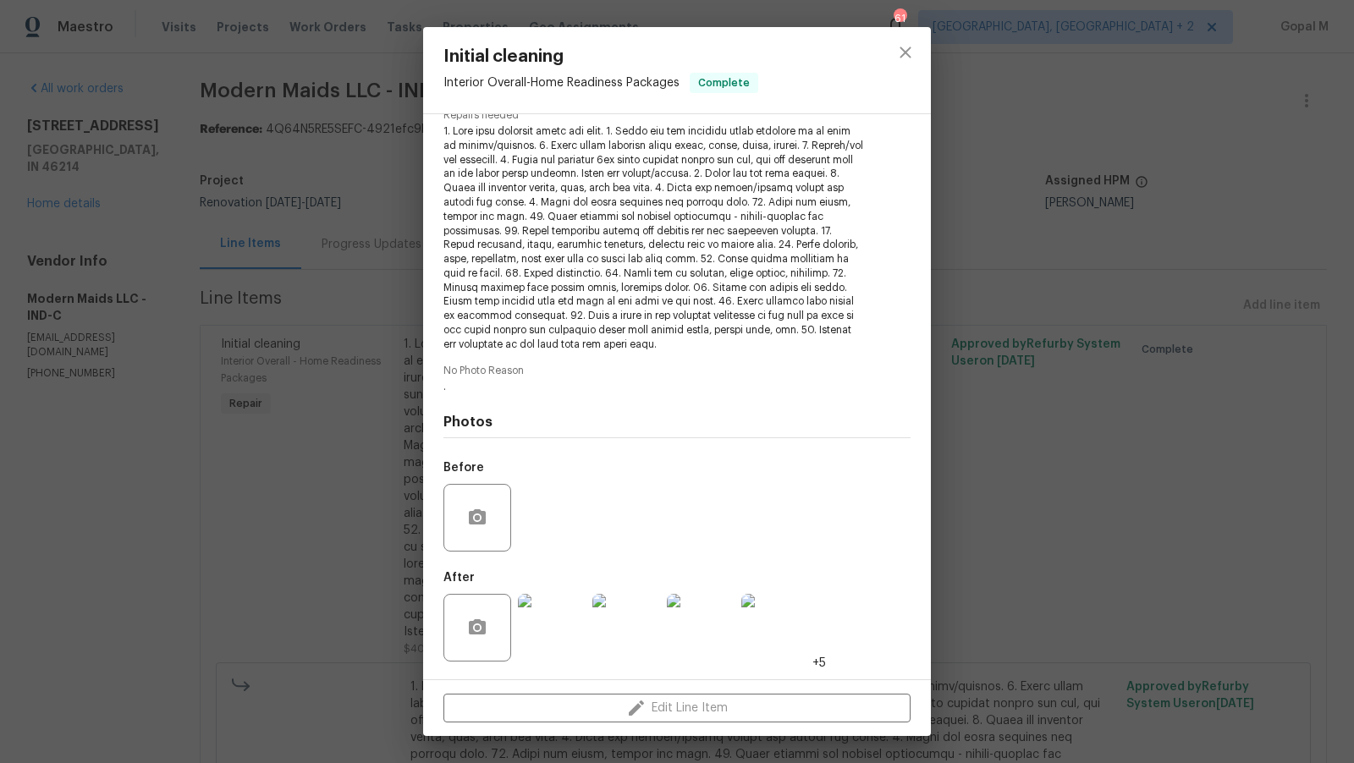
click at [554, 621] on img at bounding box center [552, 628] width 68 height 68
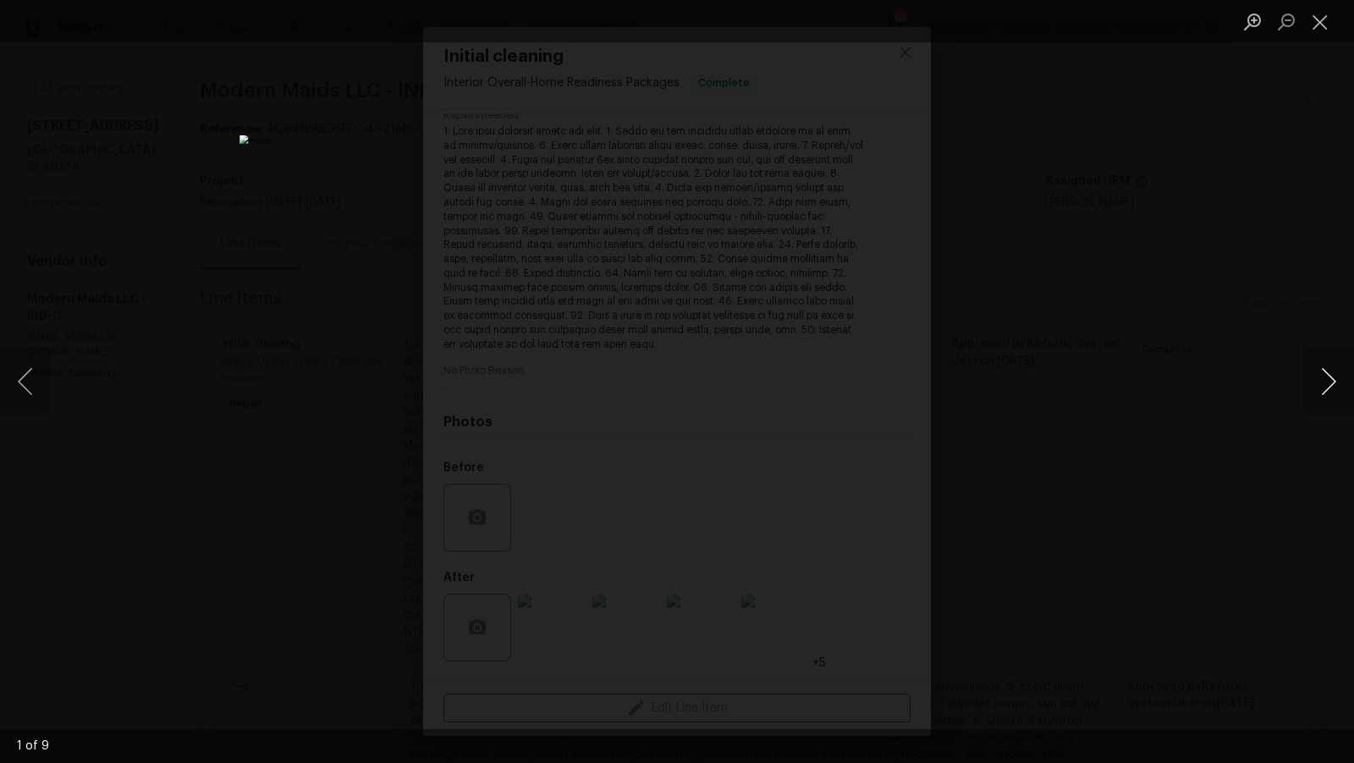
click at [1340, 382] on button "Next image" at bounding box center [1328, 382] width 51 height 68
click at [1319, 383] on button "Next image" at bounding box center [1328, 382] width 51 height 68
click at [1331, 377] on button "Next image" at bounding box center [1328, 382] width 51 height 68
click at [1338, 380] on button "Next image" at bounding box center [1328, 382] width 51 height 68
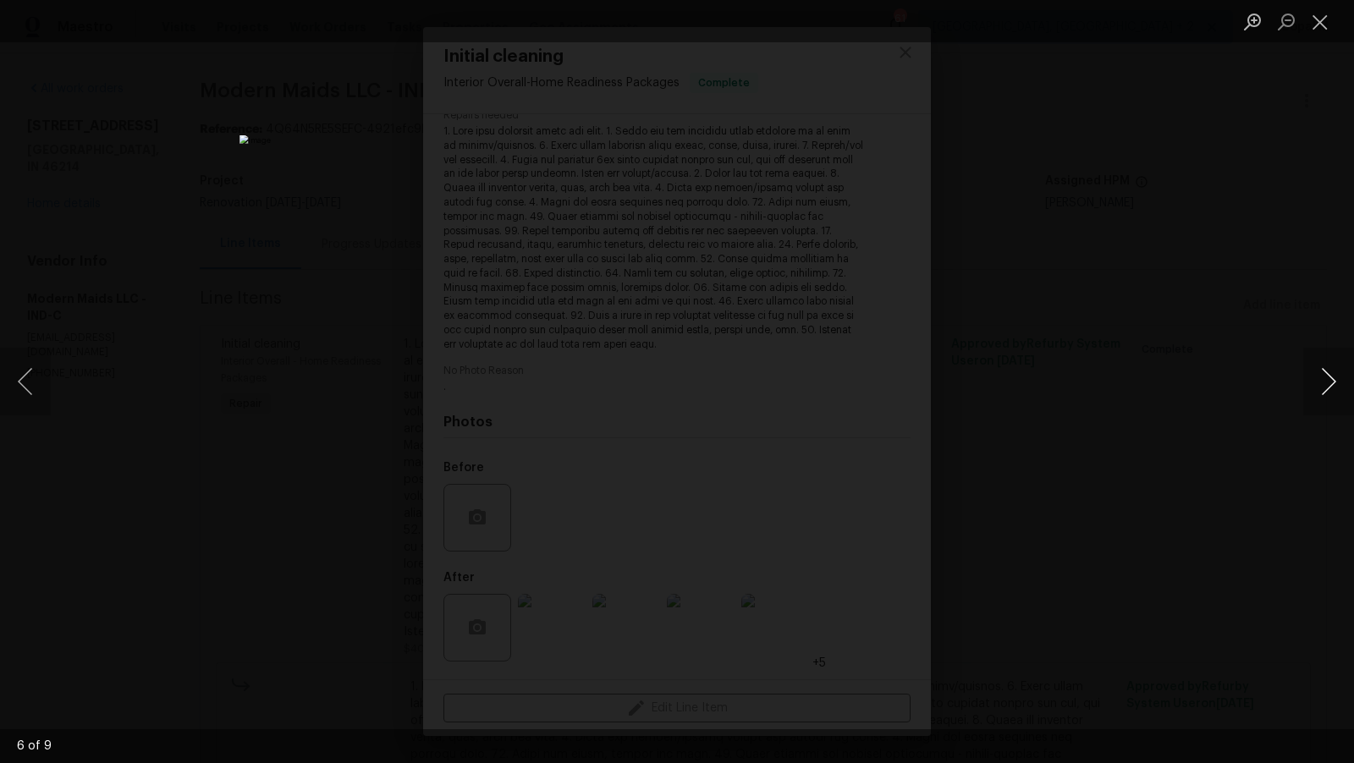
click at [1338, 380] on button "Next image" at bounding box center [1328, 382] width 51 height 68
click at [1328, 397] on button "Next image" at bounding box center [1328, 382] width 51 height 68
click at [1323, 383] on button "Next image" at bounding box center [1328, 382] width 51 height 68
click at [1339, 384] on button "Next image" at bounding box center [1328, 382] width 51 height 68
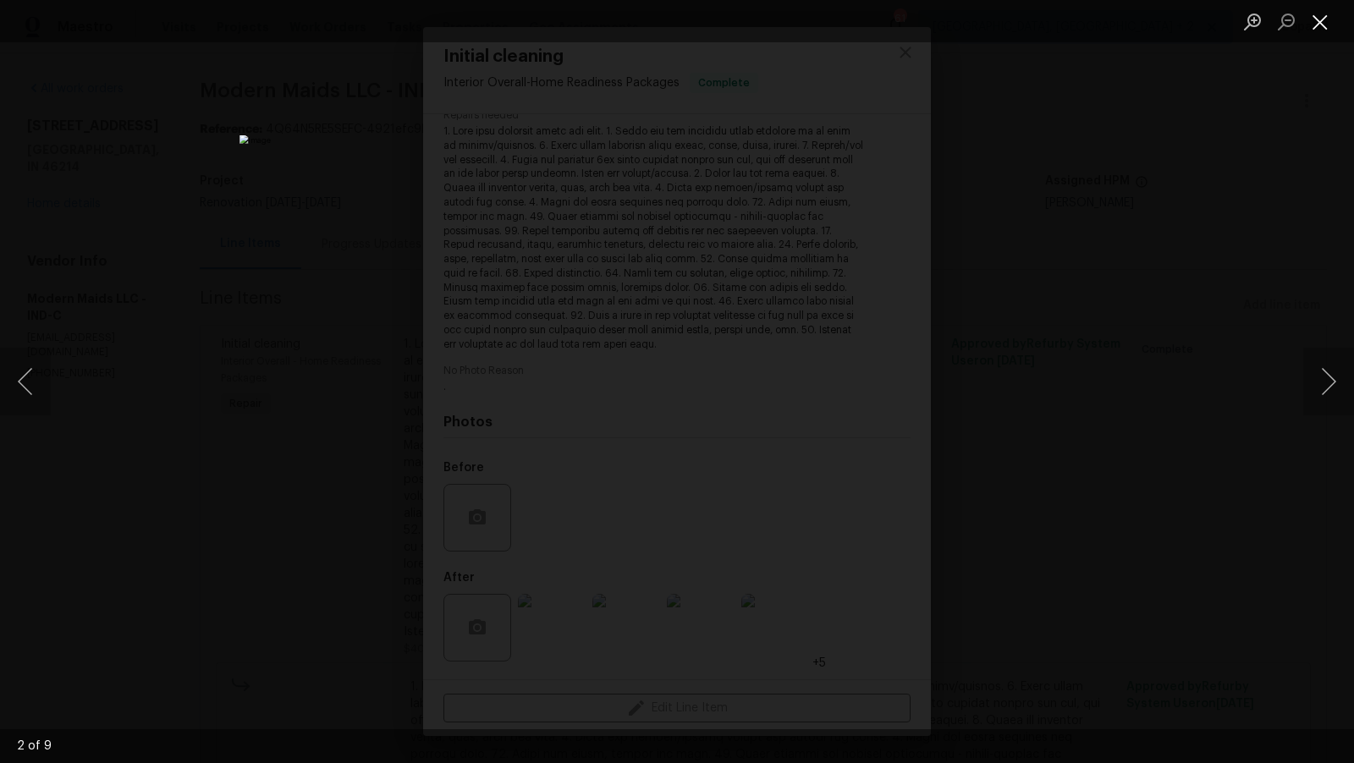
click at [1314, 19] on button "Close lightbox" at bounding box center [1320, 22] width 34 height 30
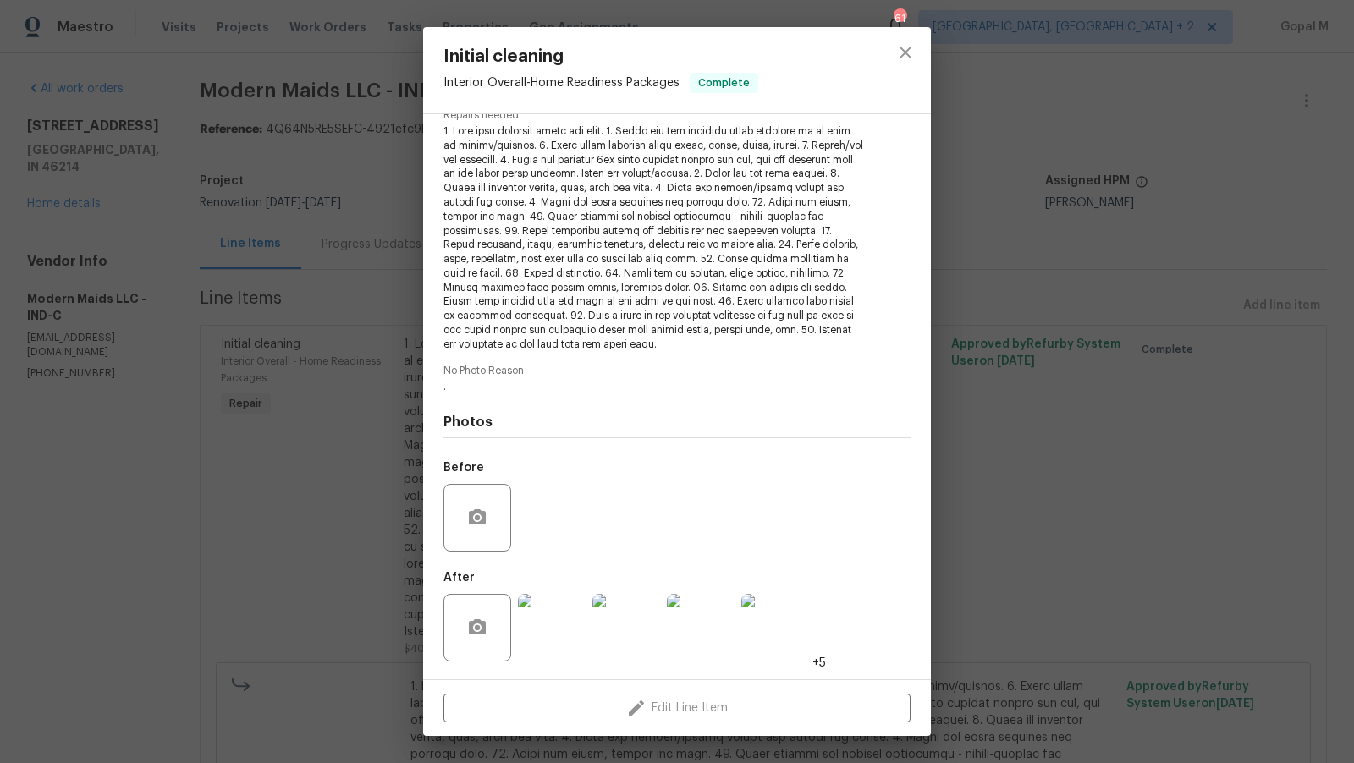
click at [1049, 574] on div "Initial cleaning Interior Overall - Home Readiness Packages Complete Vendor Mod…" at bounding box center [677, 381] width 1354 height 763
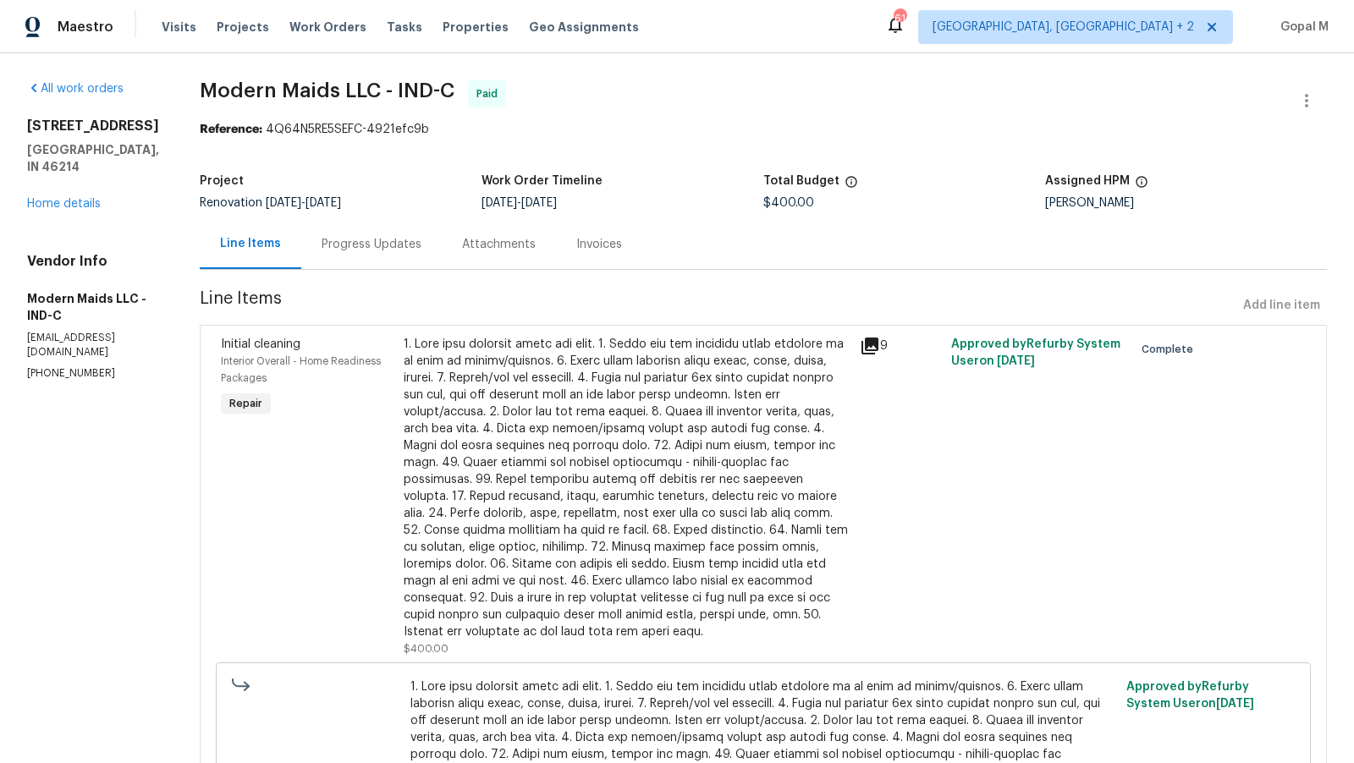
click at [656, 443] on div at bounding box center [627, 488] width 446 height 305
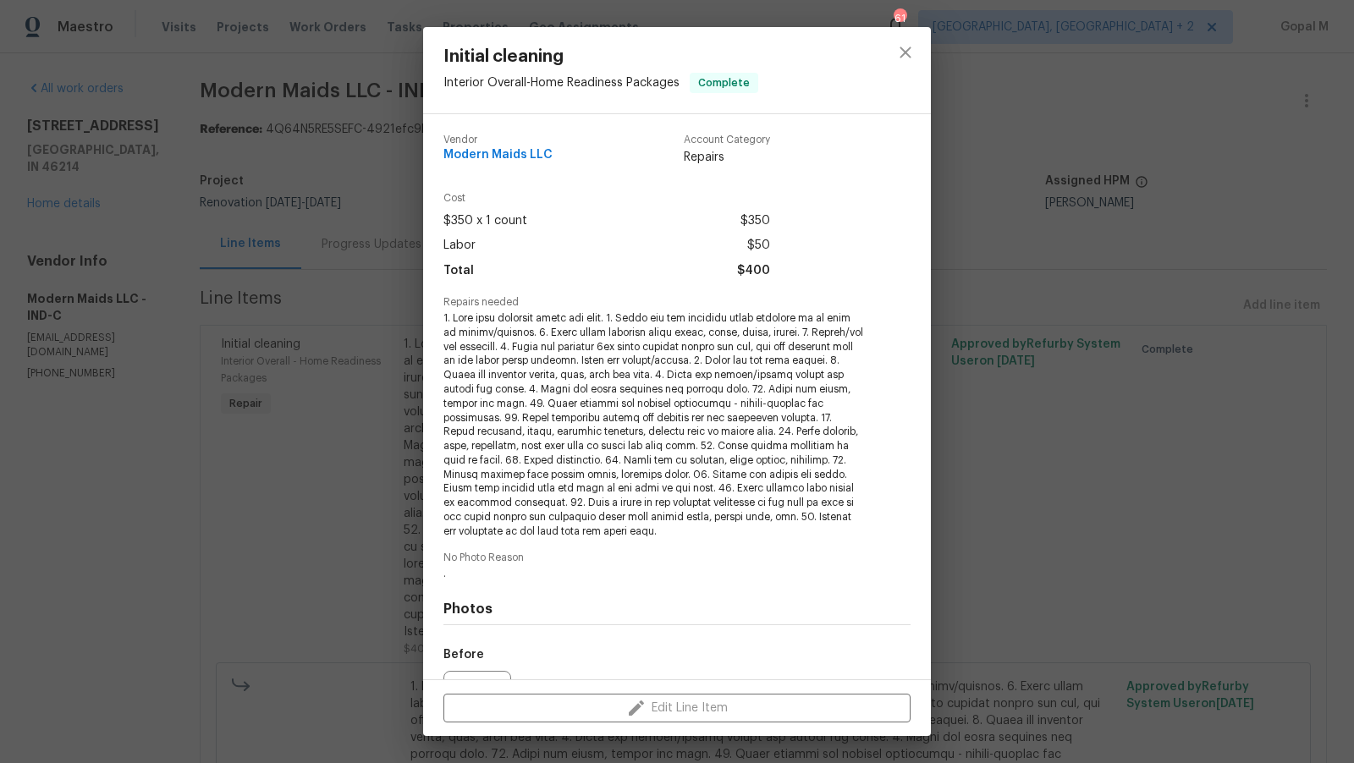
click at [337, 327] on div "Initial cleaning Interior Overall - Home Readiness Packages Complete Vendor Mod…" at bounding box center [677, 381] width 1354 height 763
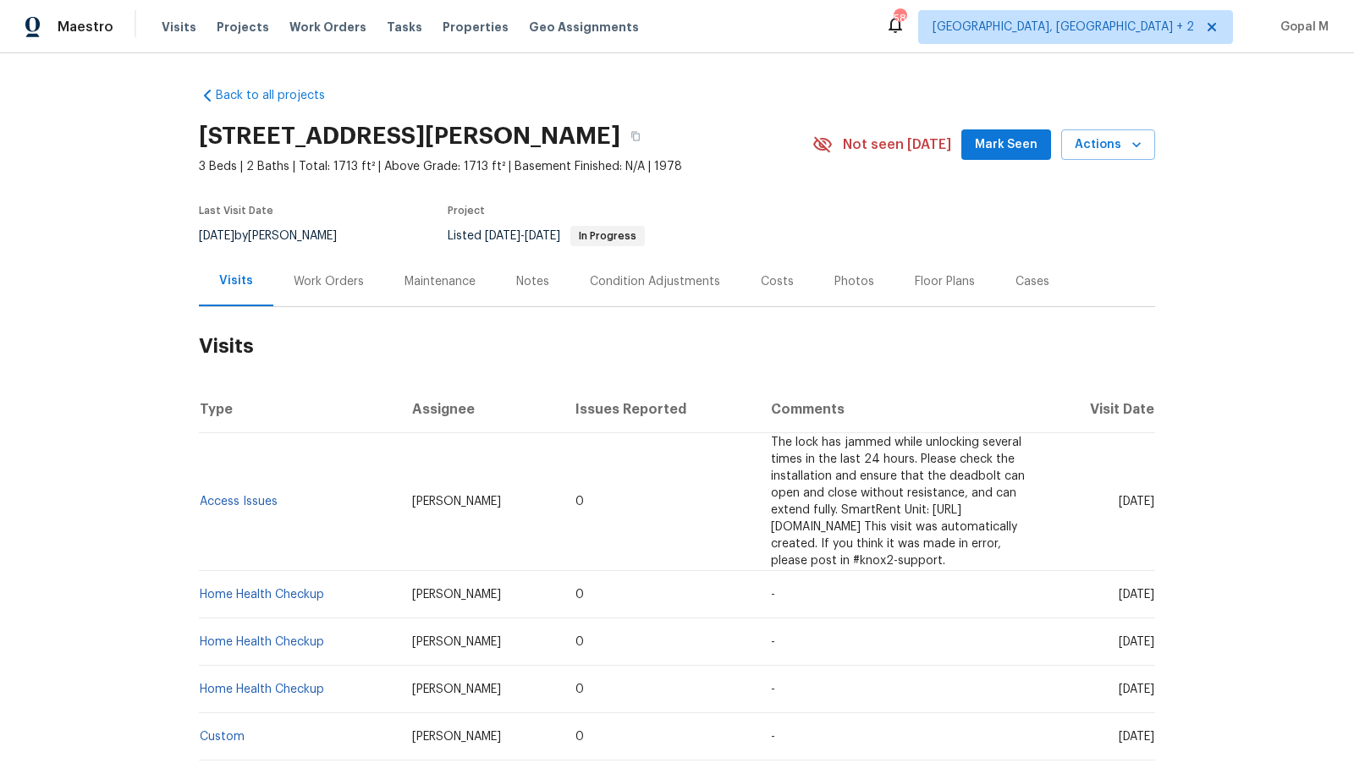
click at [318, 281] on div "Work Orders" at bounding box center [329, 281] width 70 height 17
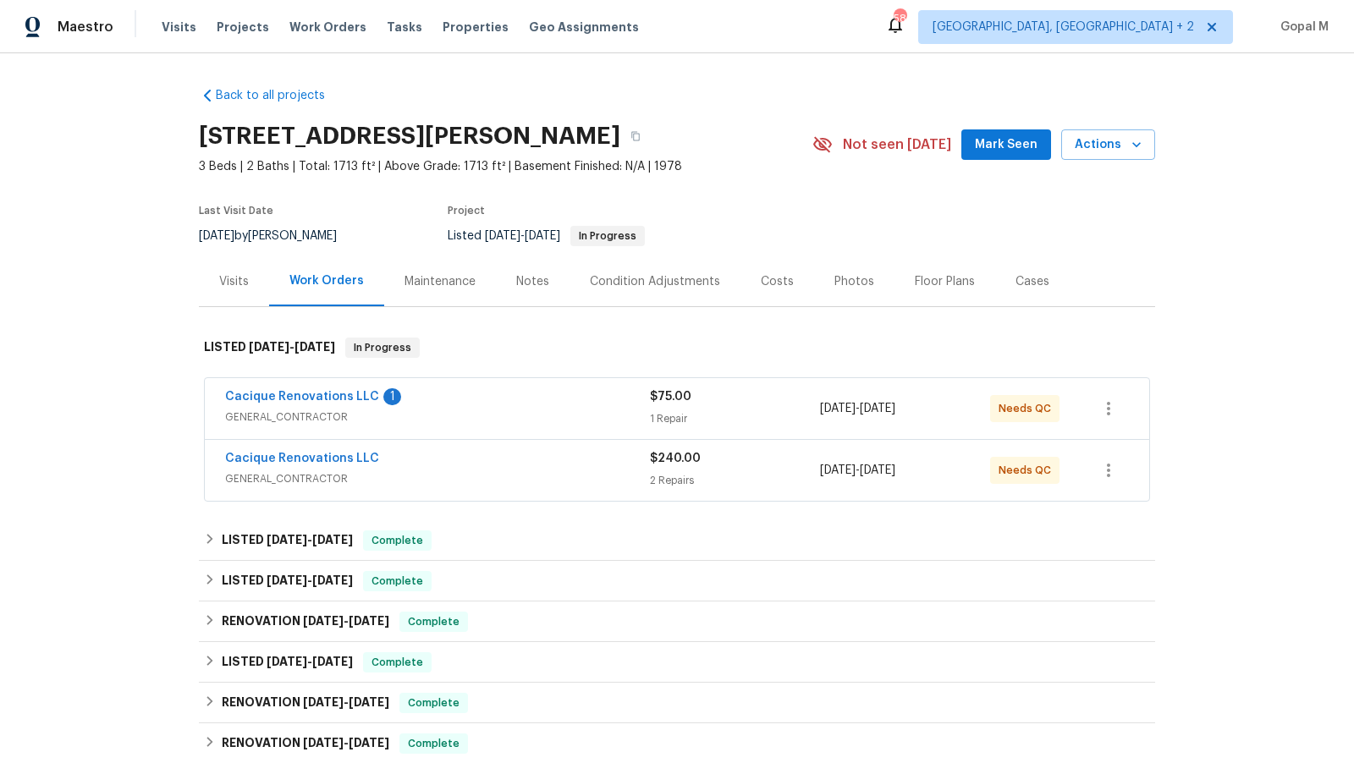
click at [777, 407] on div "$75.00 1 Repair" at bounding box center [735, 408] width 170 height 41
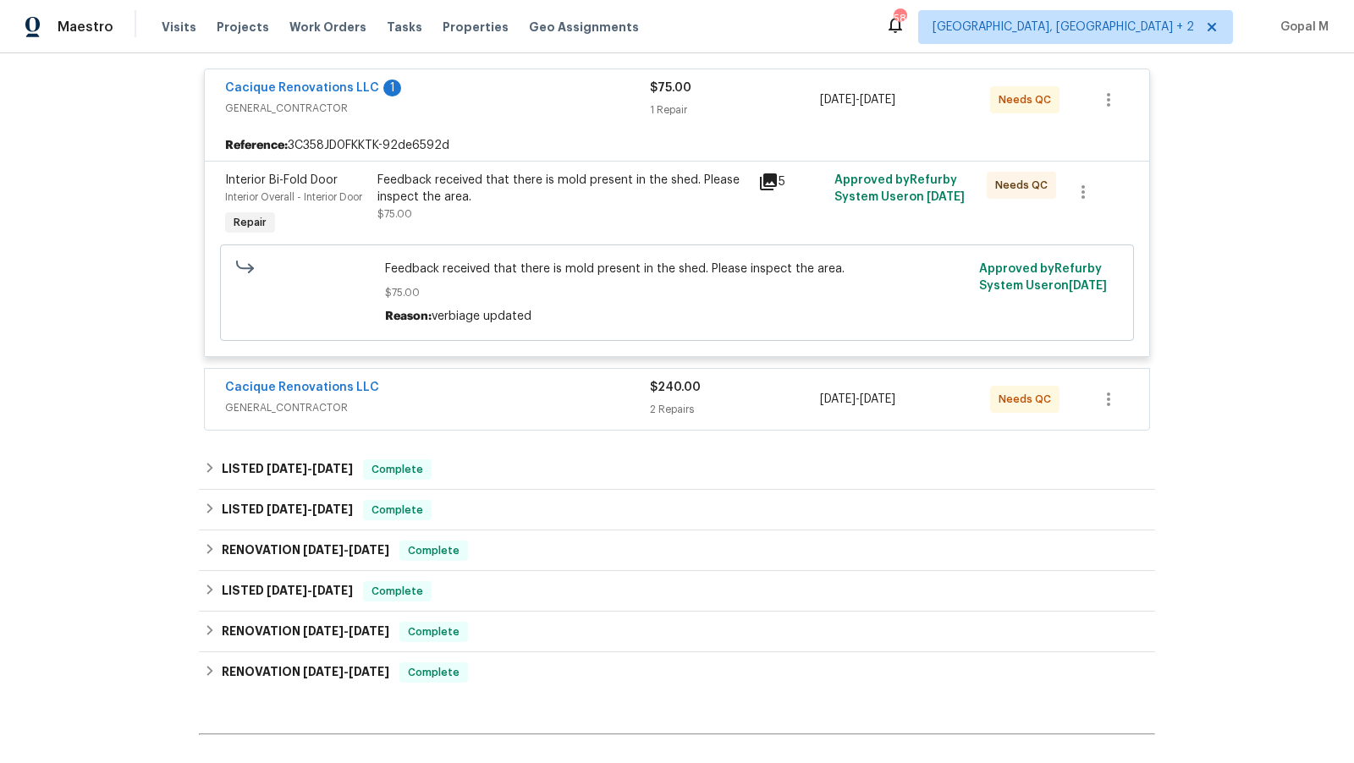
scroll to position [325, 0]
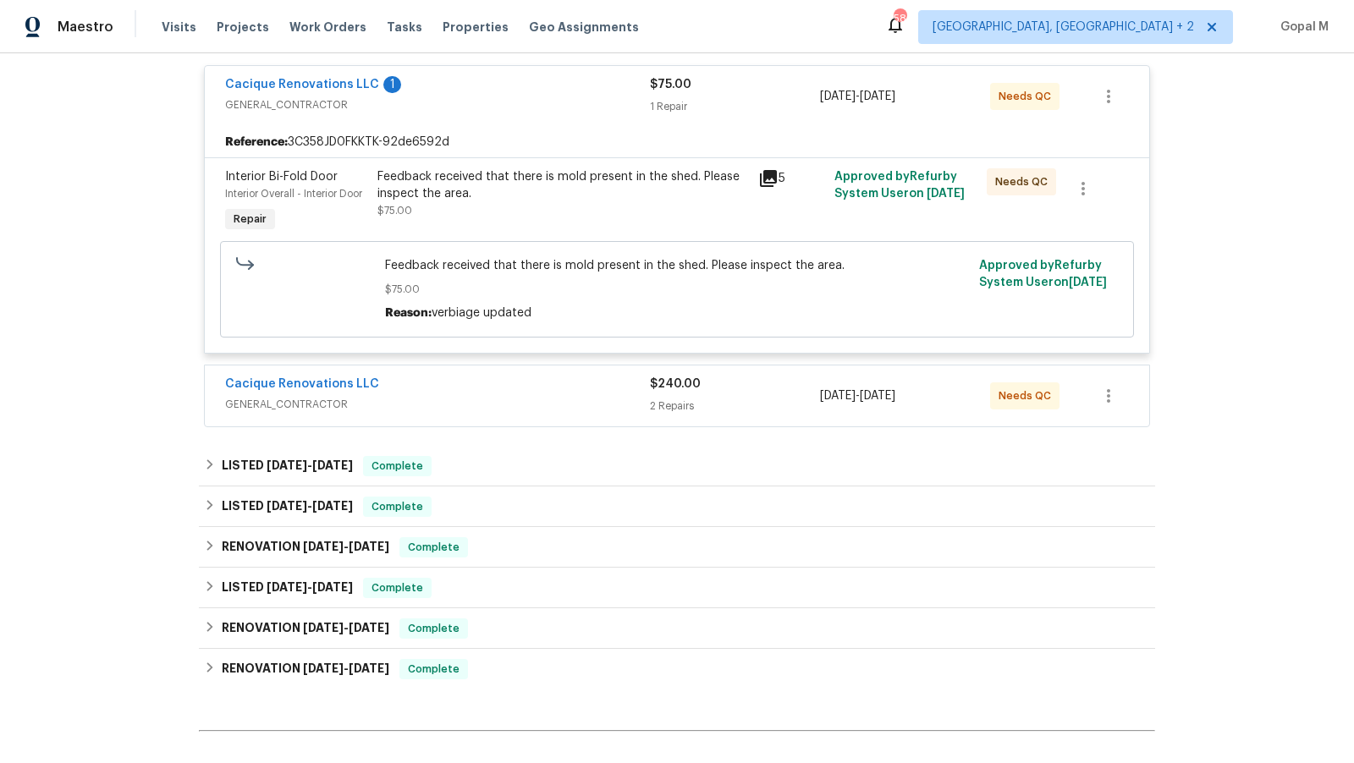
click at [751, 390] on div "$240.00 2 Repairs" at bounding box center [735, 396] width 170 height 41
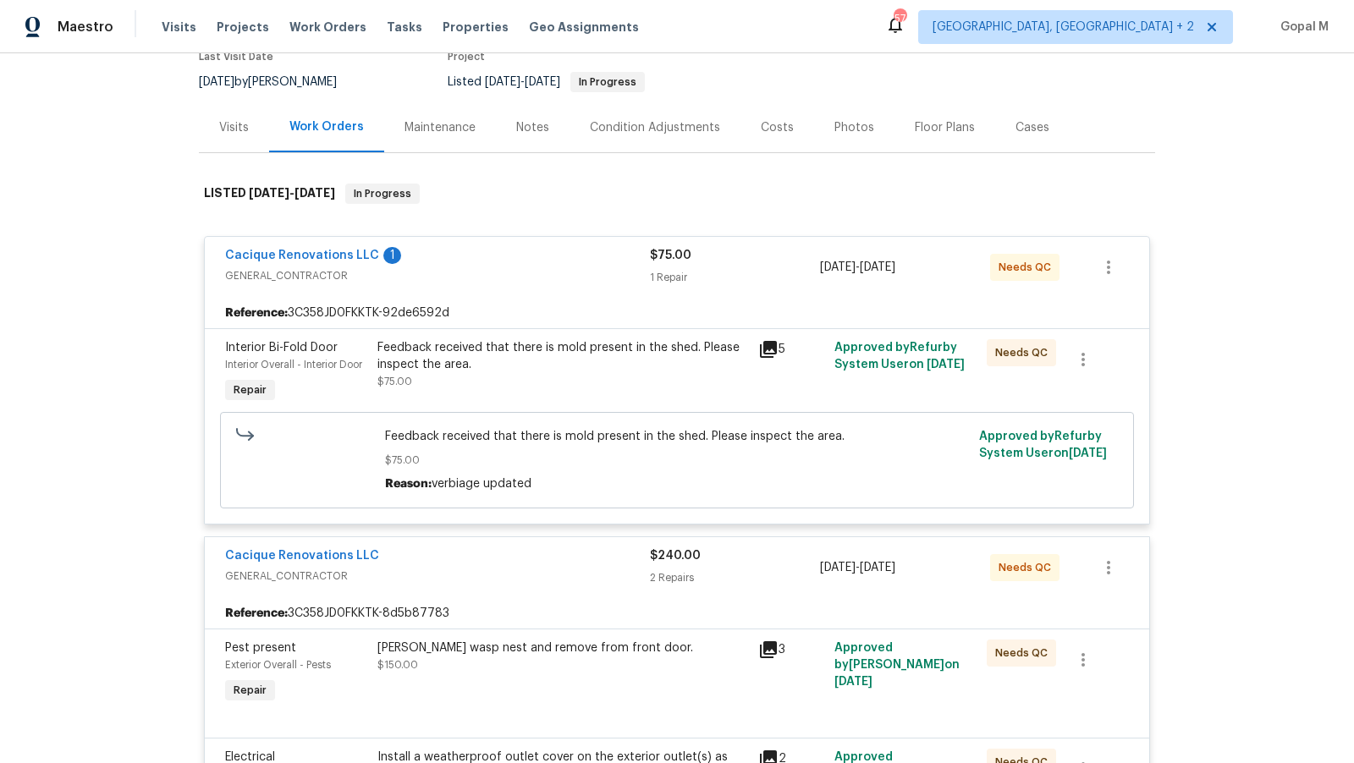
scroll to position [129, 0]
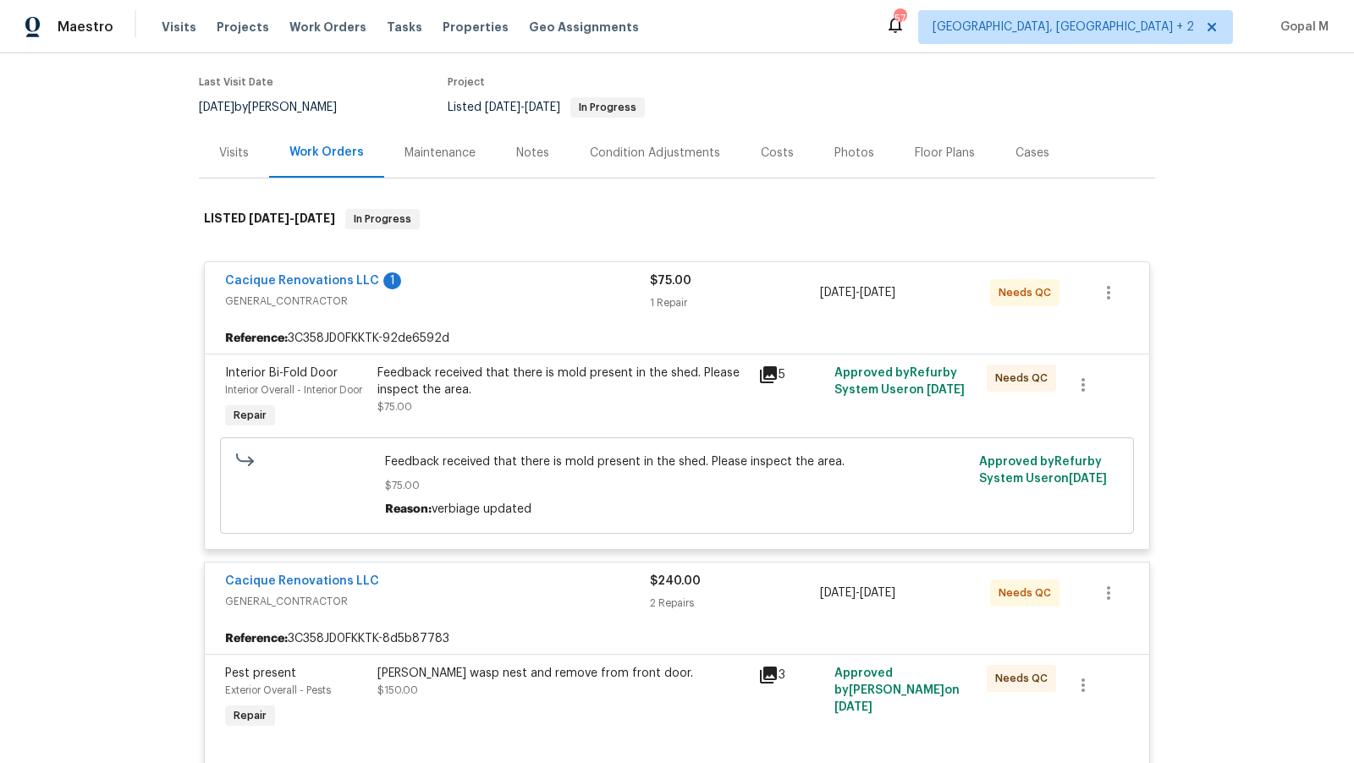
click at [225, 142] on div "Visits" at bounding box center [234, 153] width 70 height 50
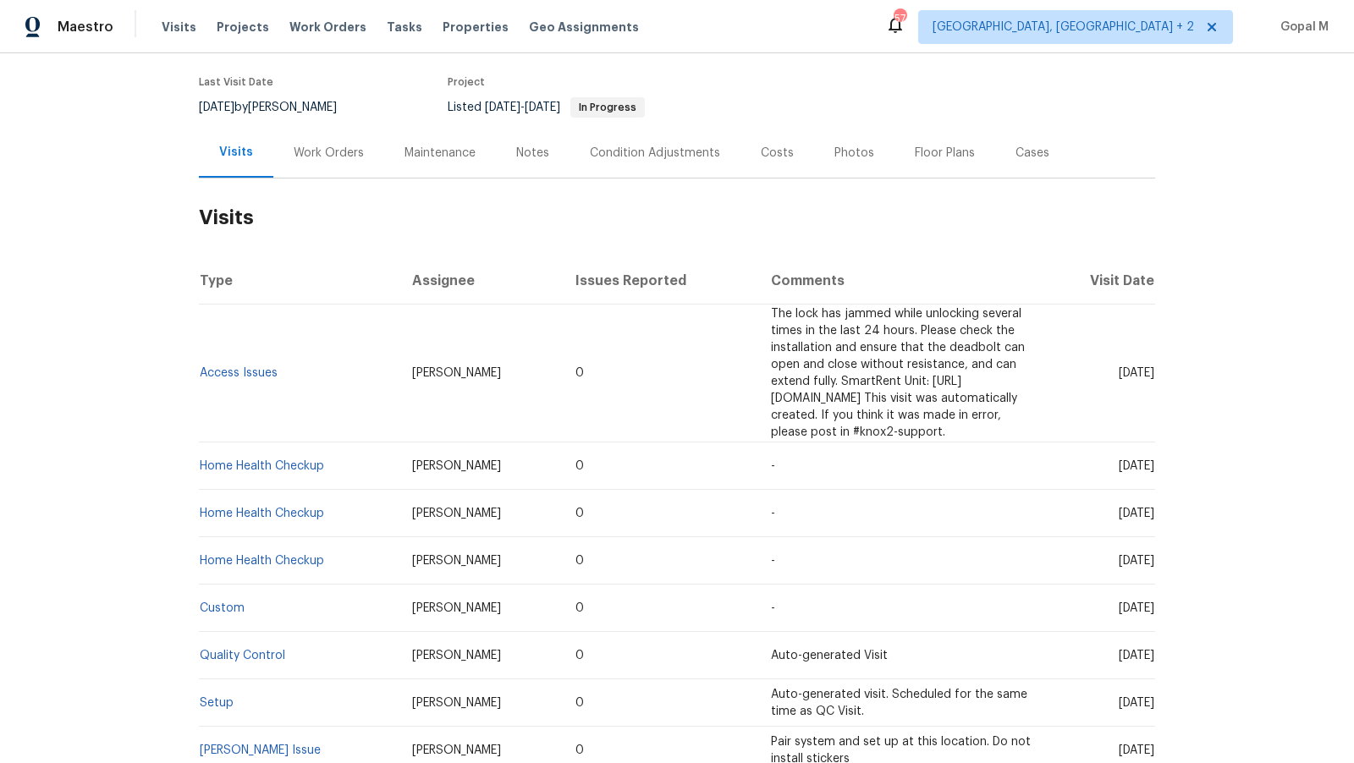
click at [1016, 146] on div "Cases" at bounding box center [1033, 153] width 34 height 17
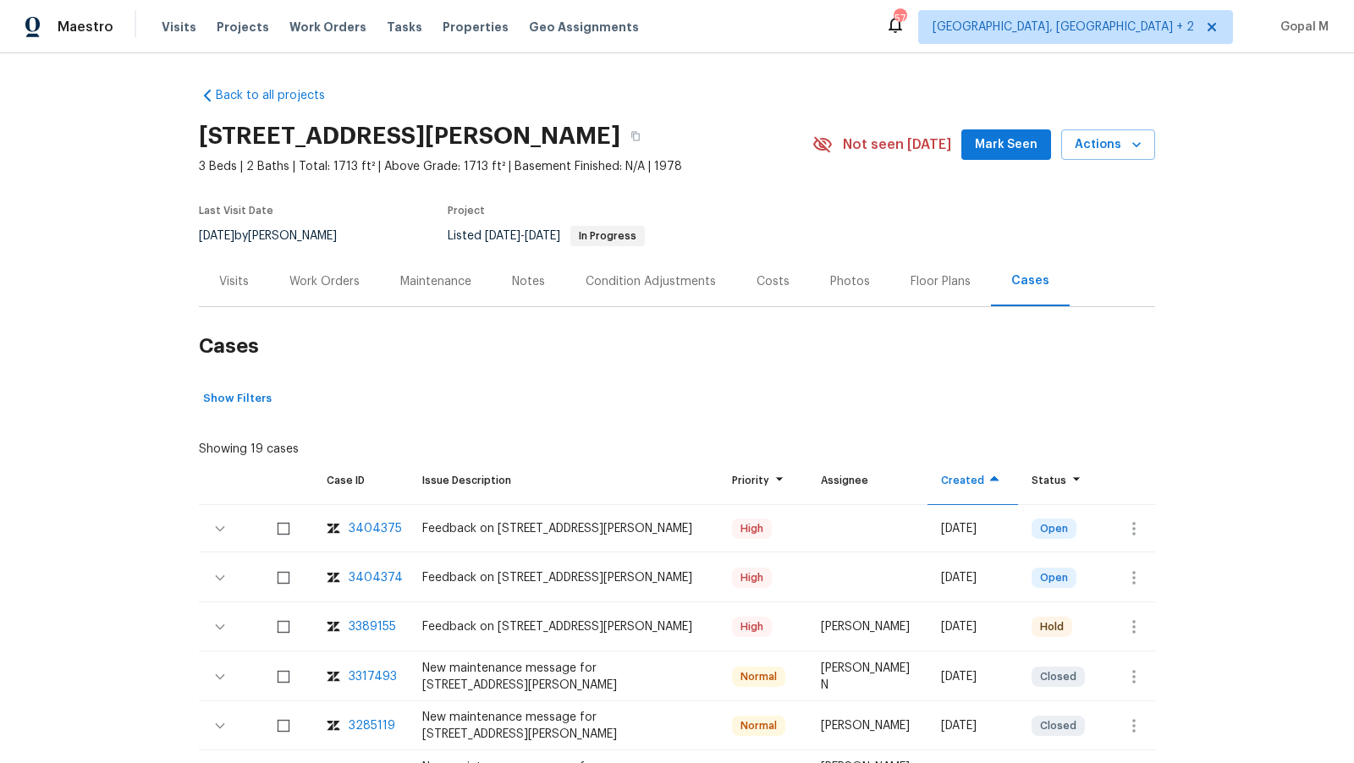
scroll to position [114, 0]
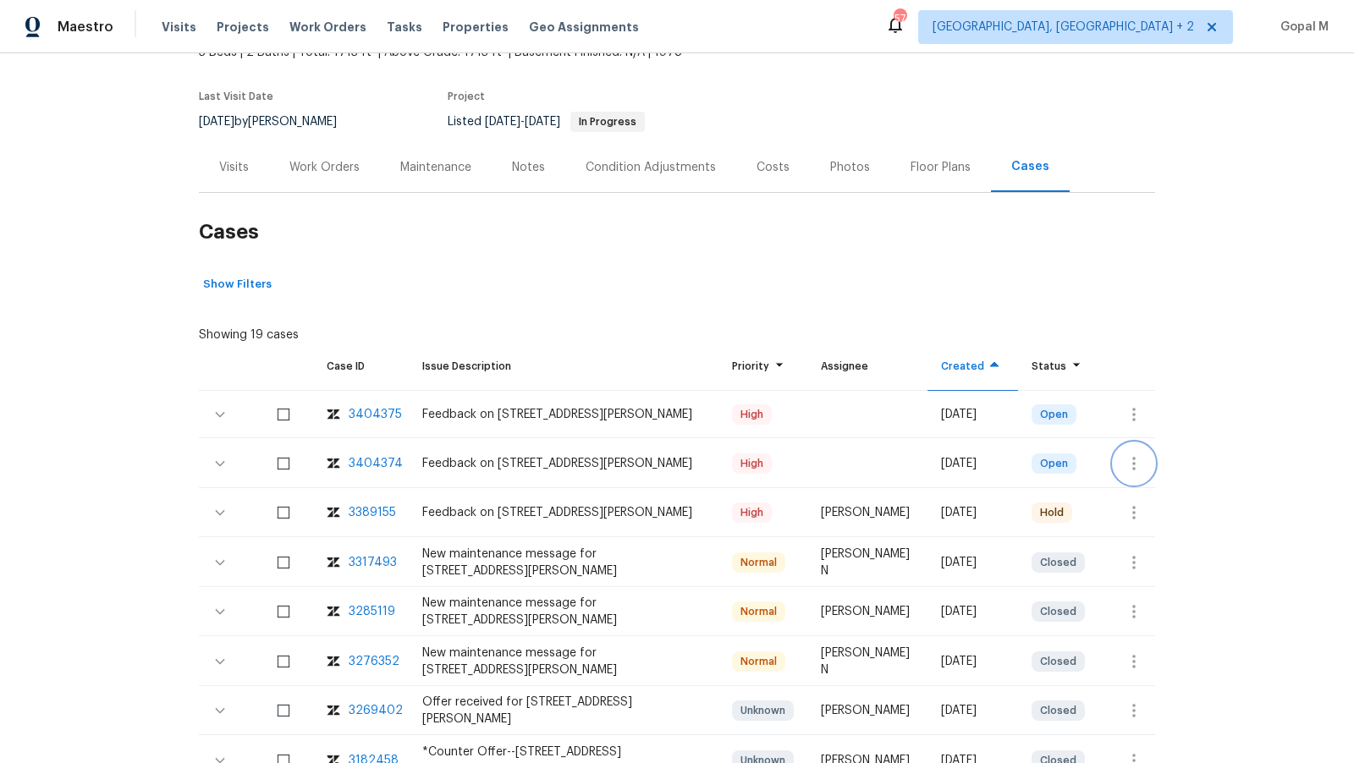
click at [1139, 469] on icon "button" at bounding box center [1134, 464] width 20 height 20
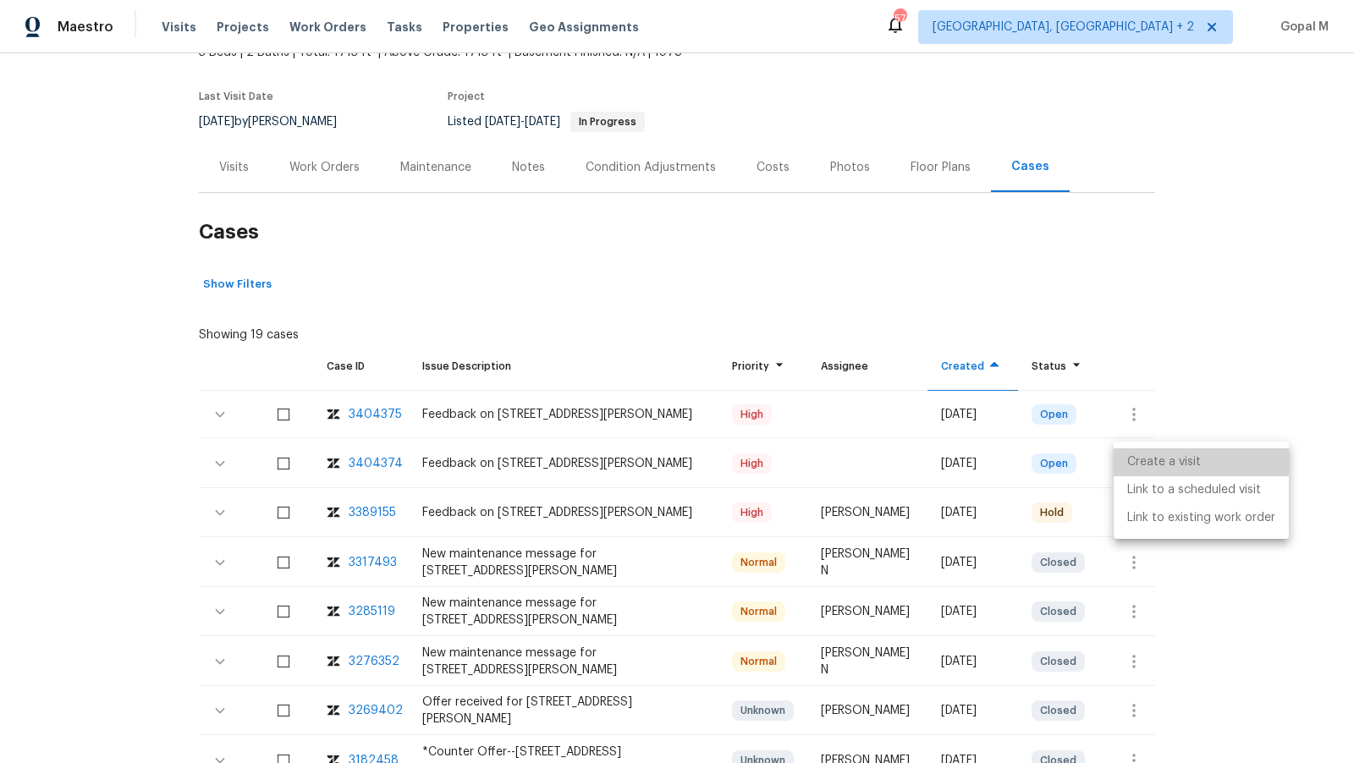
click at [1161, 459] on li "Create a visit" at bounding box center [1201, 463] width 175 height 28
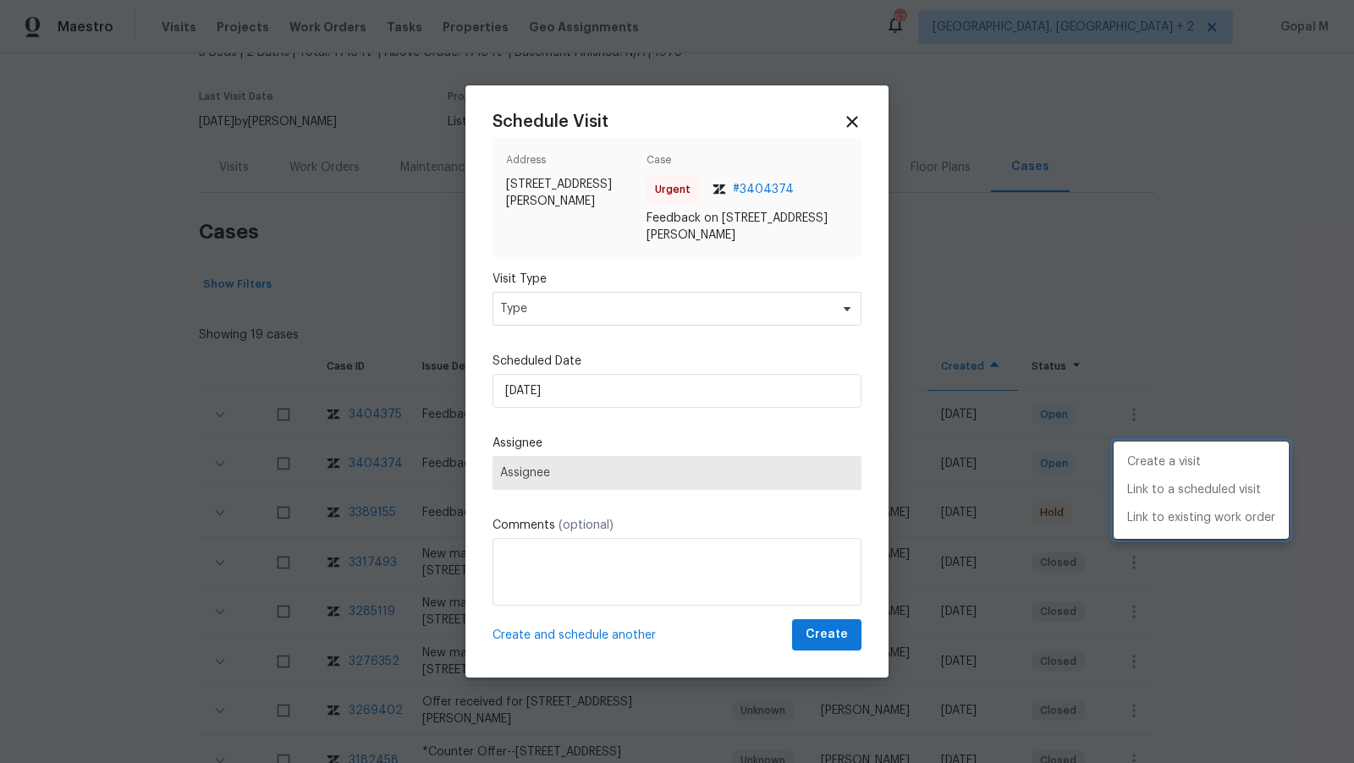
click at [706, 309] on div at bounding box center [677, 381] width 1354 height 763
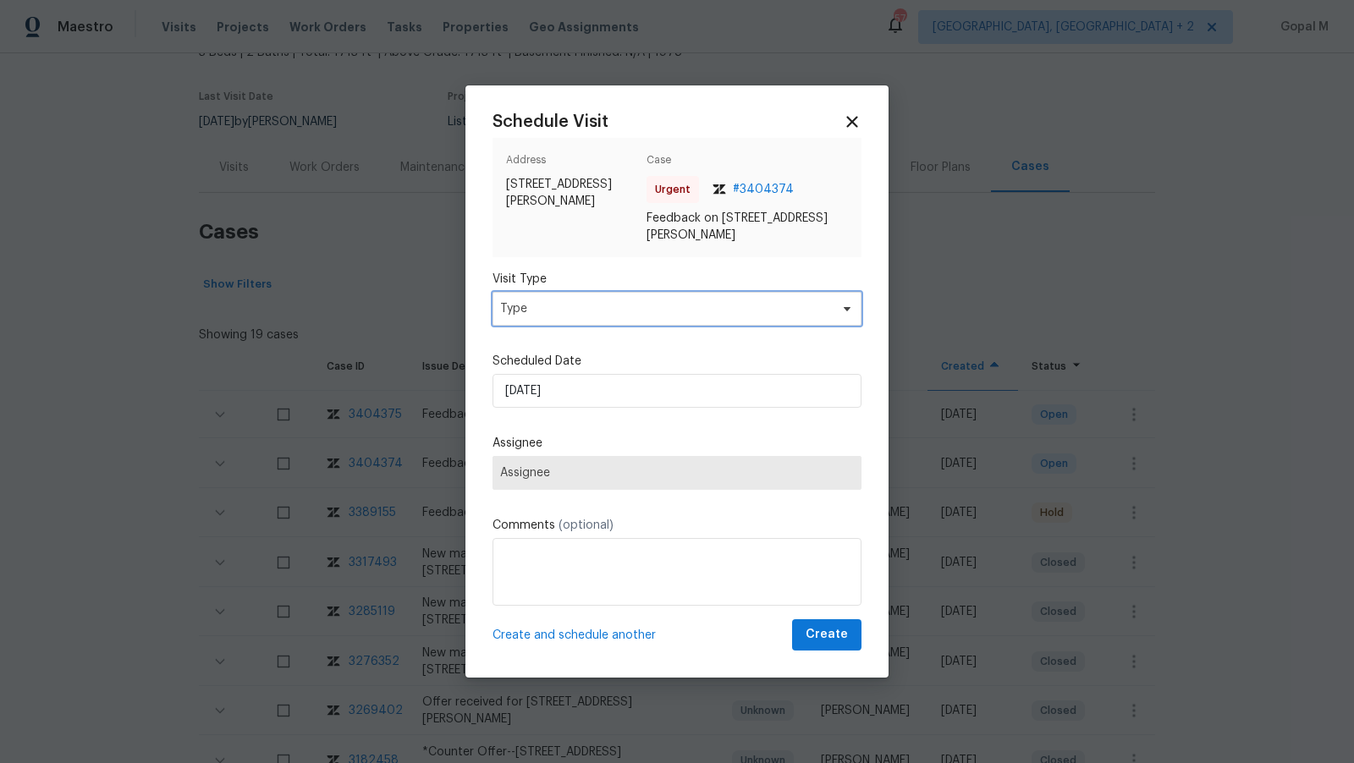
click at [706, 309] on span "Type" at bounding box center [664, 308] width 329 height 17
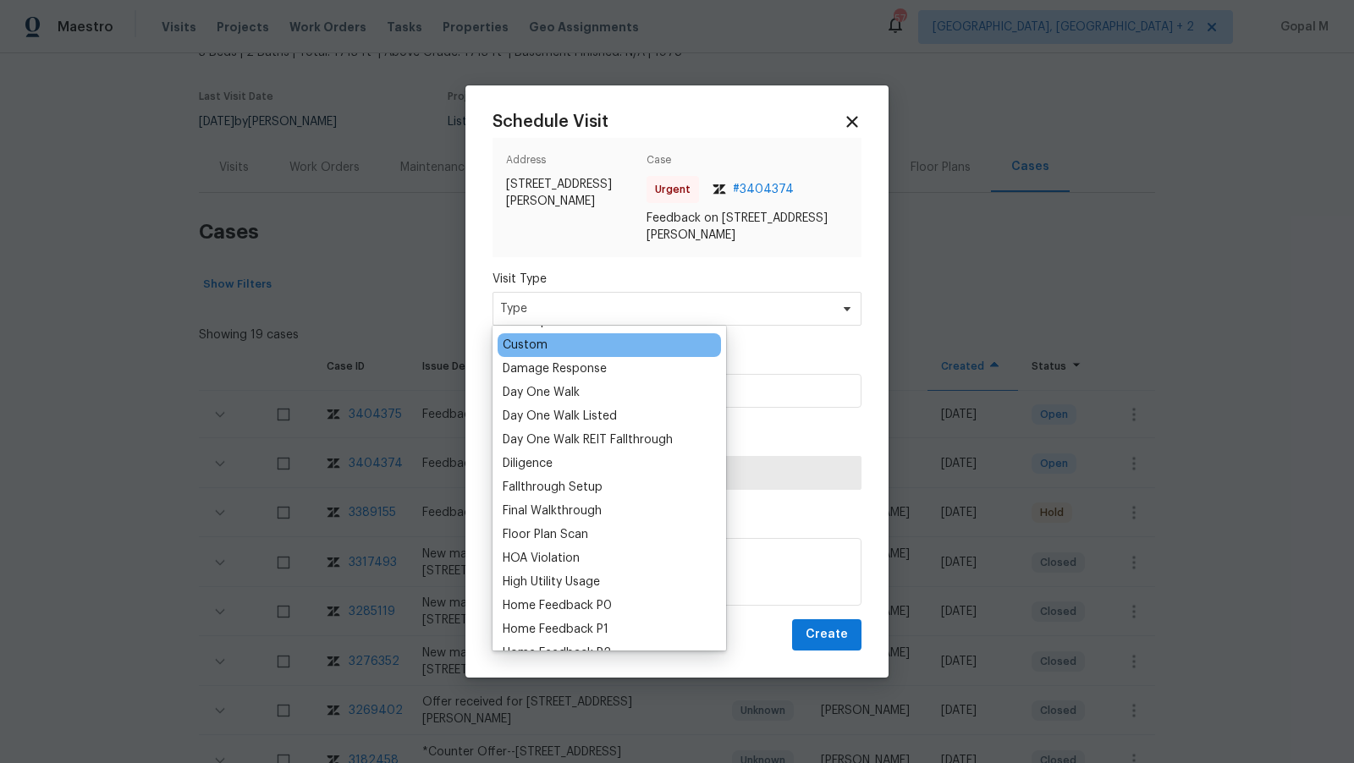
scroll to position [257, 0]
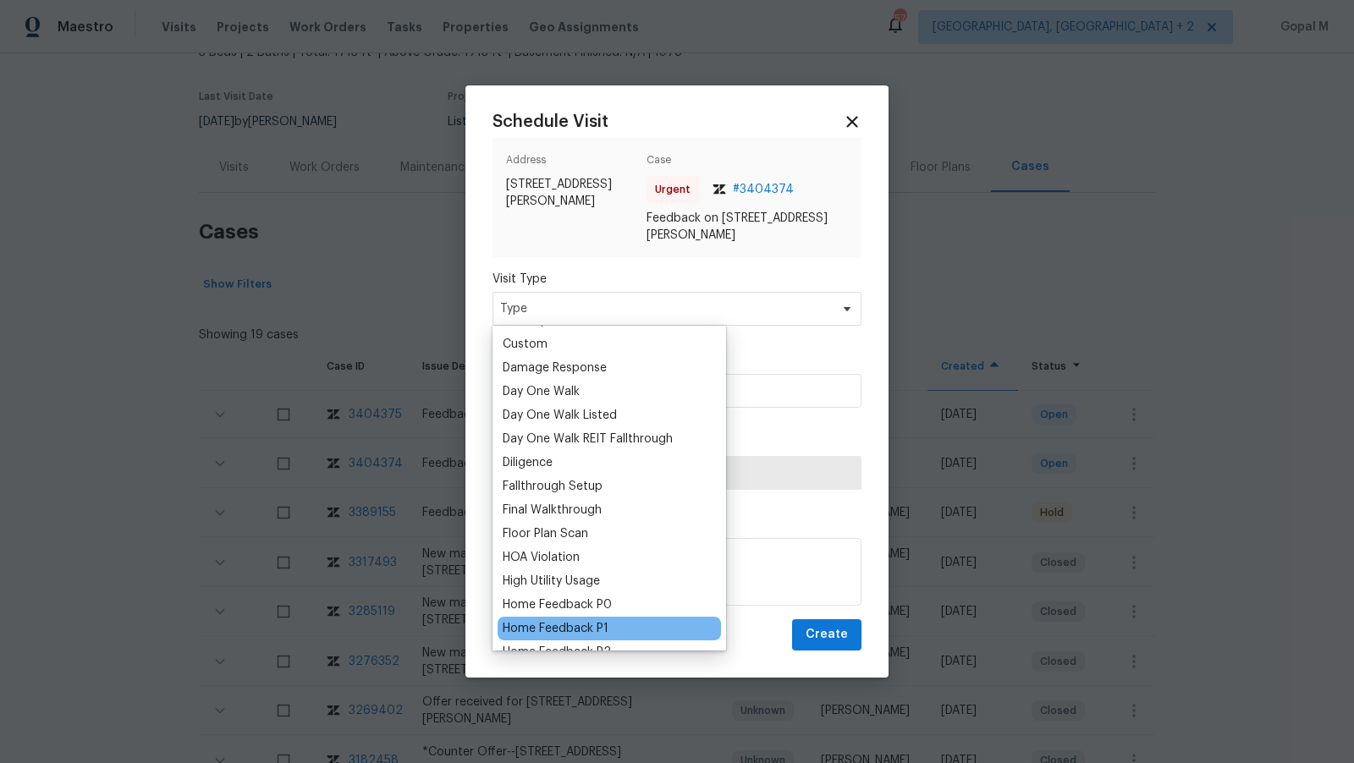
click at [592, 625] on div "Home Feedback P1" at bounding box center [556, 628] width 106 height 17
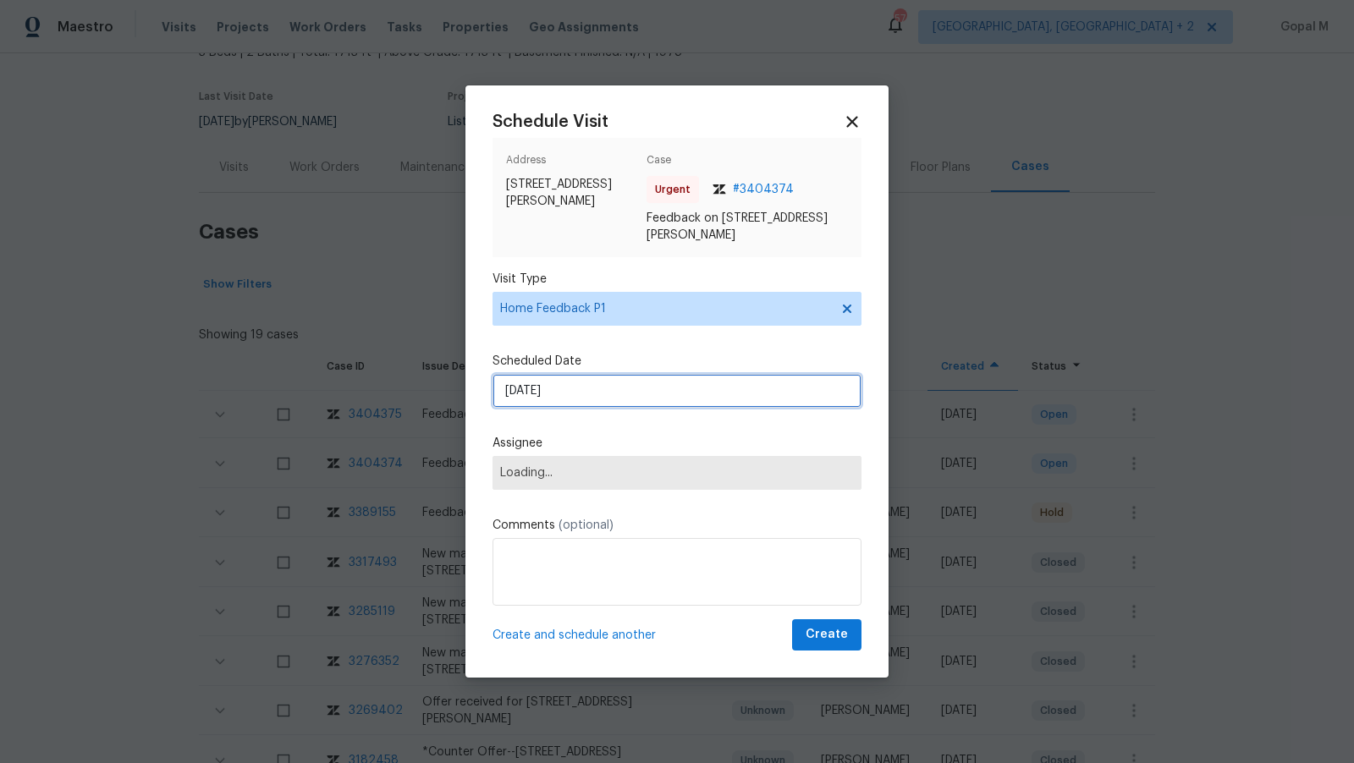
click at [635, 396] on input "11/08/2025" at bounding box center [677, 391] width 369 height 34
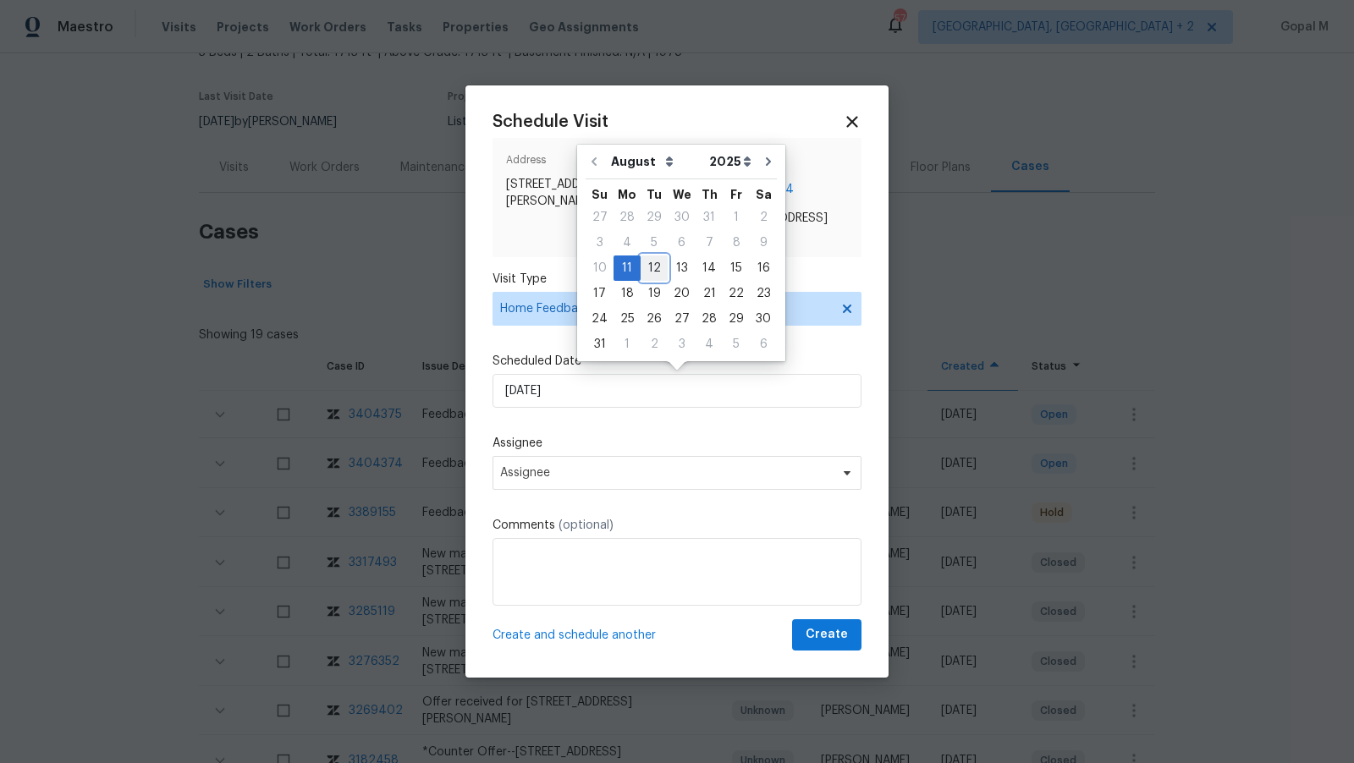
click at [648, 262] on div "12" at bounding box center [654, 268] width 27 height 24
type input "12/08/2025"
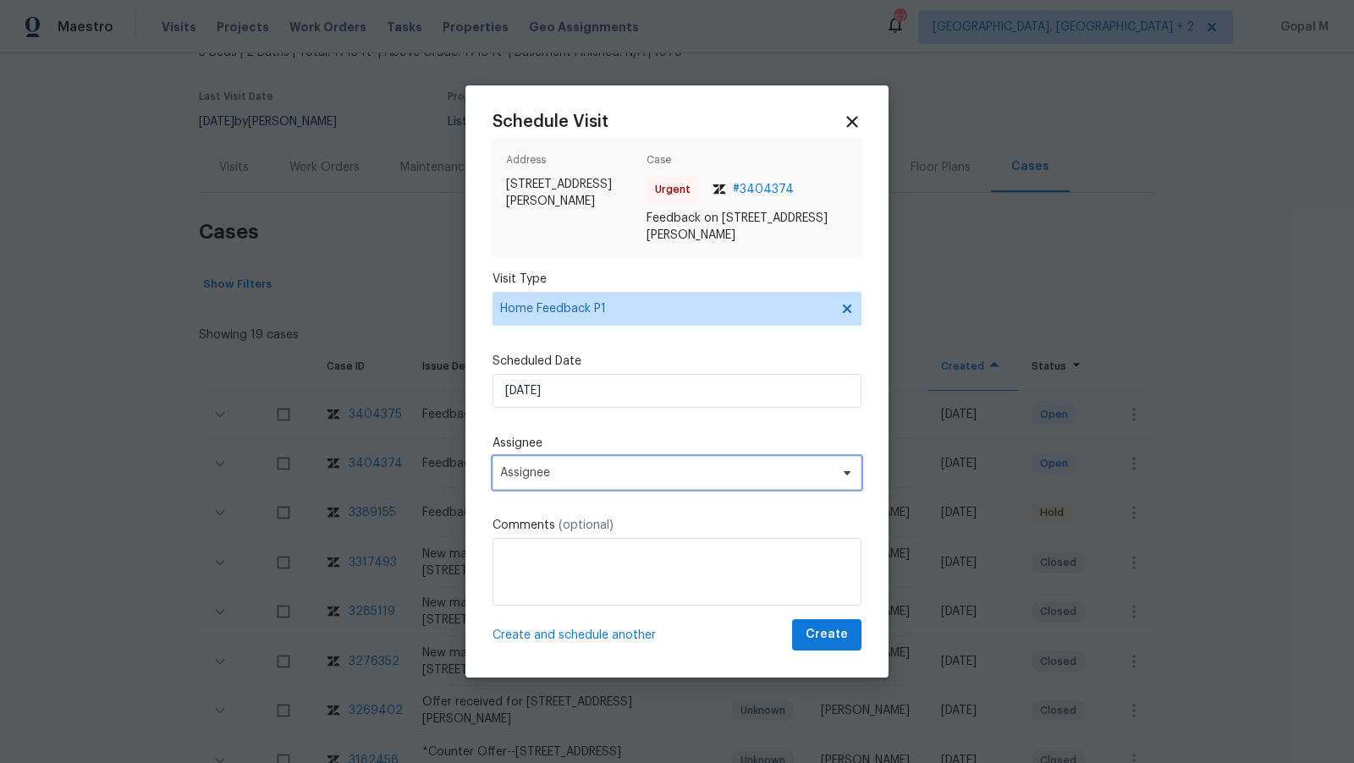
click at [641, 466] on span "Assignee" at bounding box center [666, 473] width 332 height 14
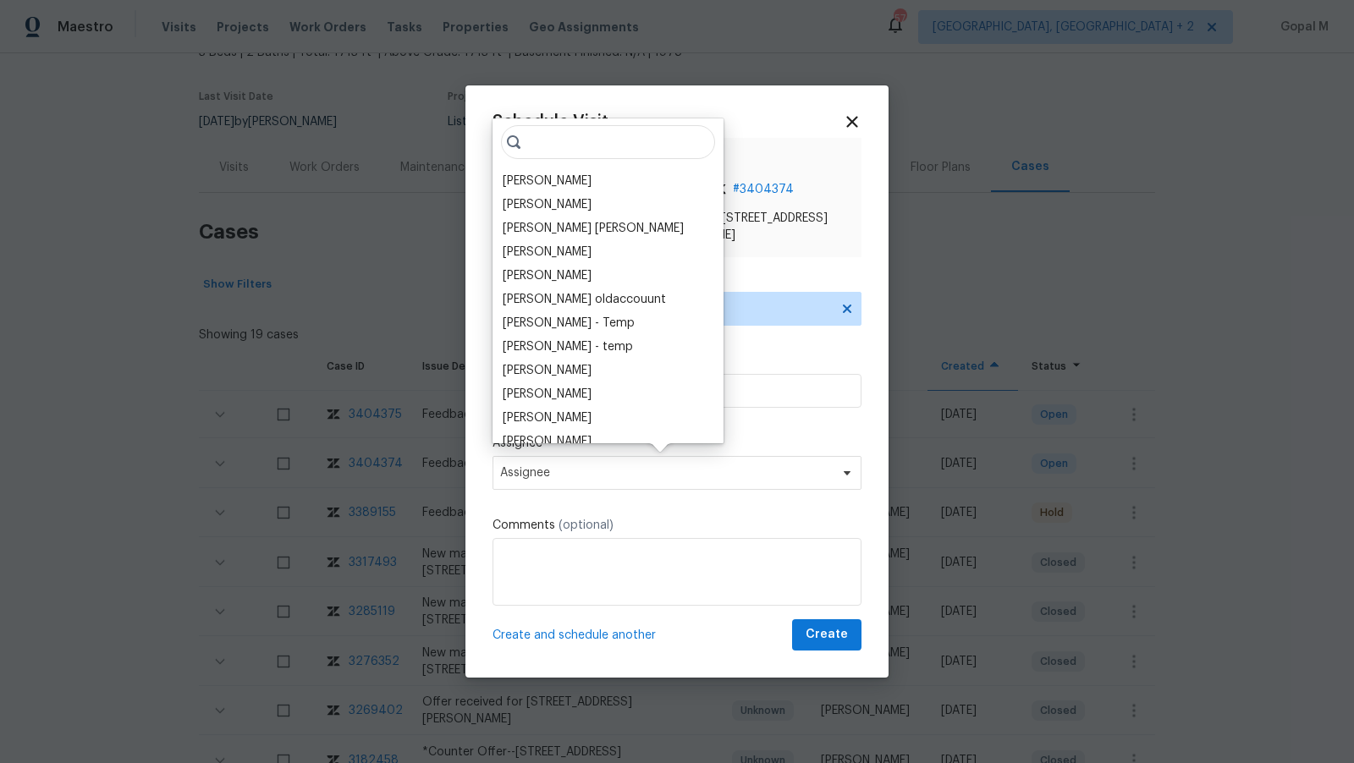
click at [548, 186] on div "Melissa Mossbrooks" at bounding box center [547, 181] width 89 height 17
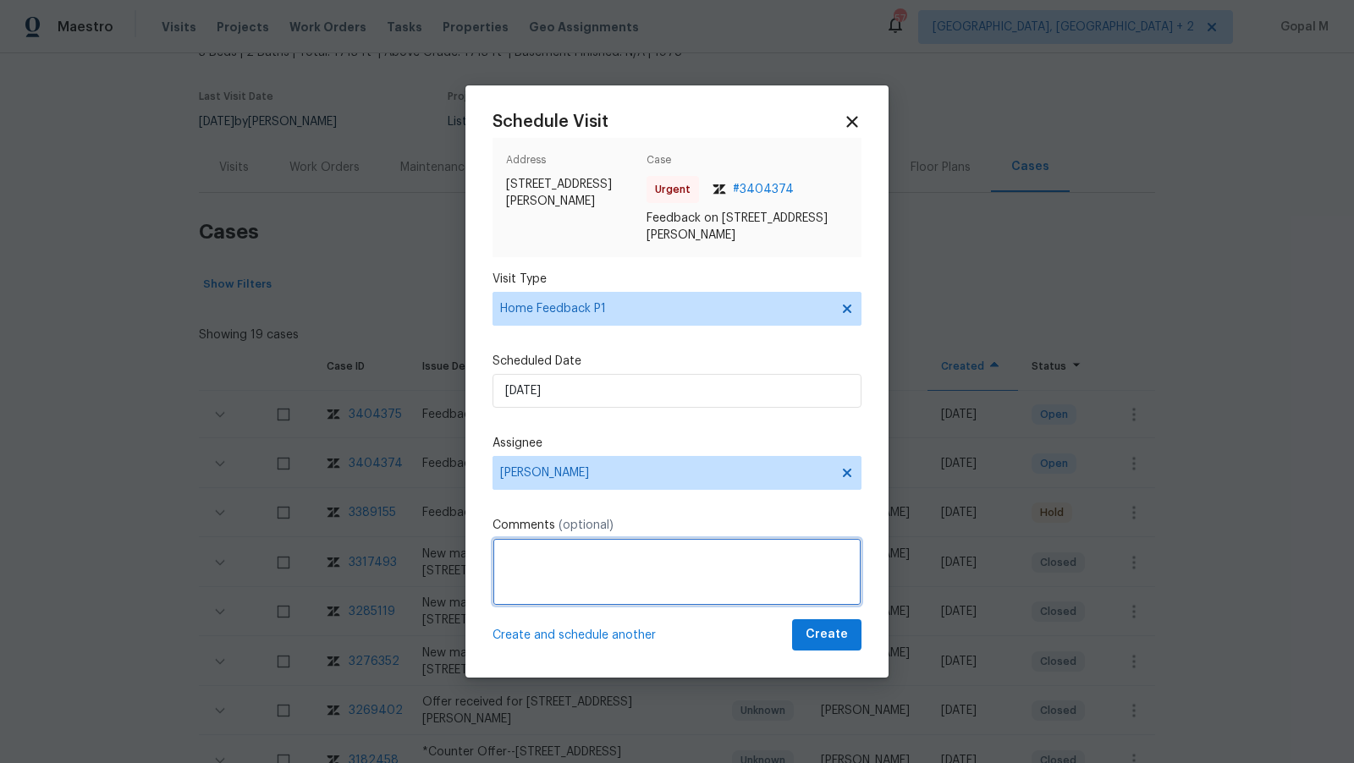
click at [597, 559] on textarea at bounding box center [677, 572] width 369 height 68
paste textarea "Shed door was wide opened upon arrival"
paste textarea "puddled"
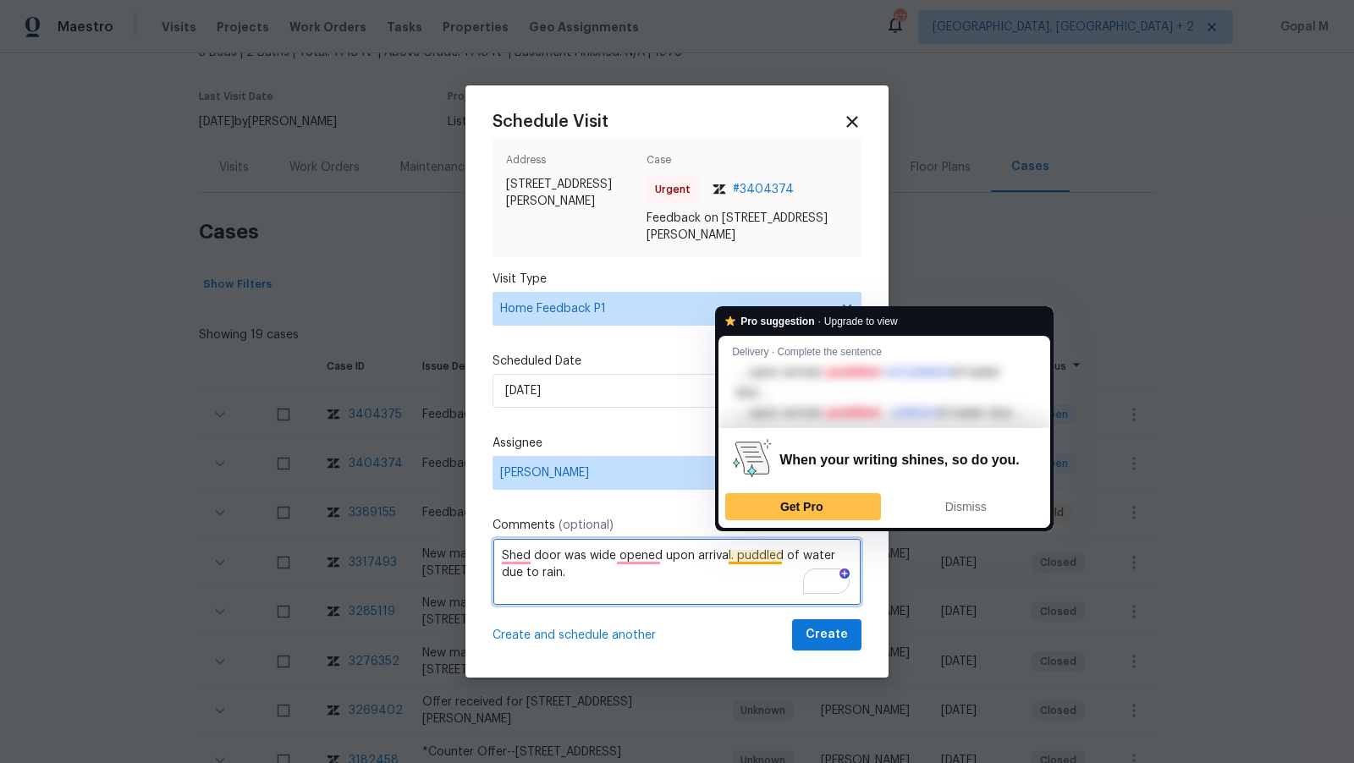
click at [734, 559] on textarea "Shed door was wide opened upon arrival. puddled of water due to rain." at bounding box center [677, 572] width 369 height 68
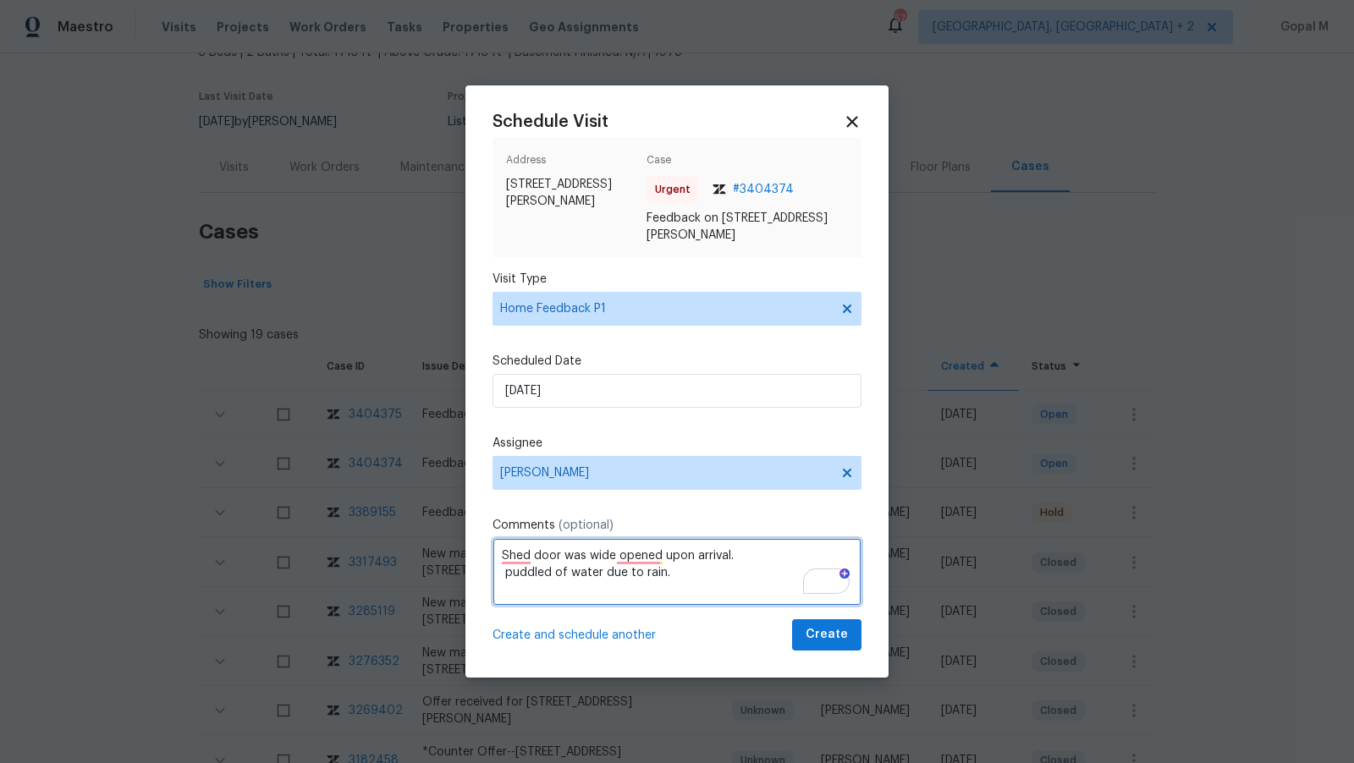
paste textarea "odor from possibly cats"
click at [731, 560] on textarea "Shed door was wide opened upon arrival. odor from possibly cats puddled of wate…" at bounding box center [677, 572] width 369 height 68
click at [586, 574] on textarea "Shed door was wide opened upon arrival. Property odor from possibly cats puddle…" at bounding box center [677, 572] width 369 height 68
click at [786, 559] on textarea "Shed door was wide opened upon arrival. Property odor from possibly cats puddle…" at bounding box center [677, 572] width 369 height 68
click at [664, 572] on textarea "The shed door was wide open upon arrival. The property has an odor from possibl…" at bounding box center [677, 572] width 369 height 68
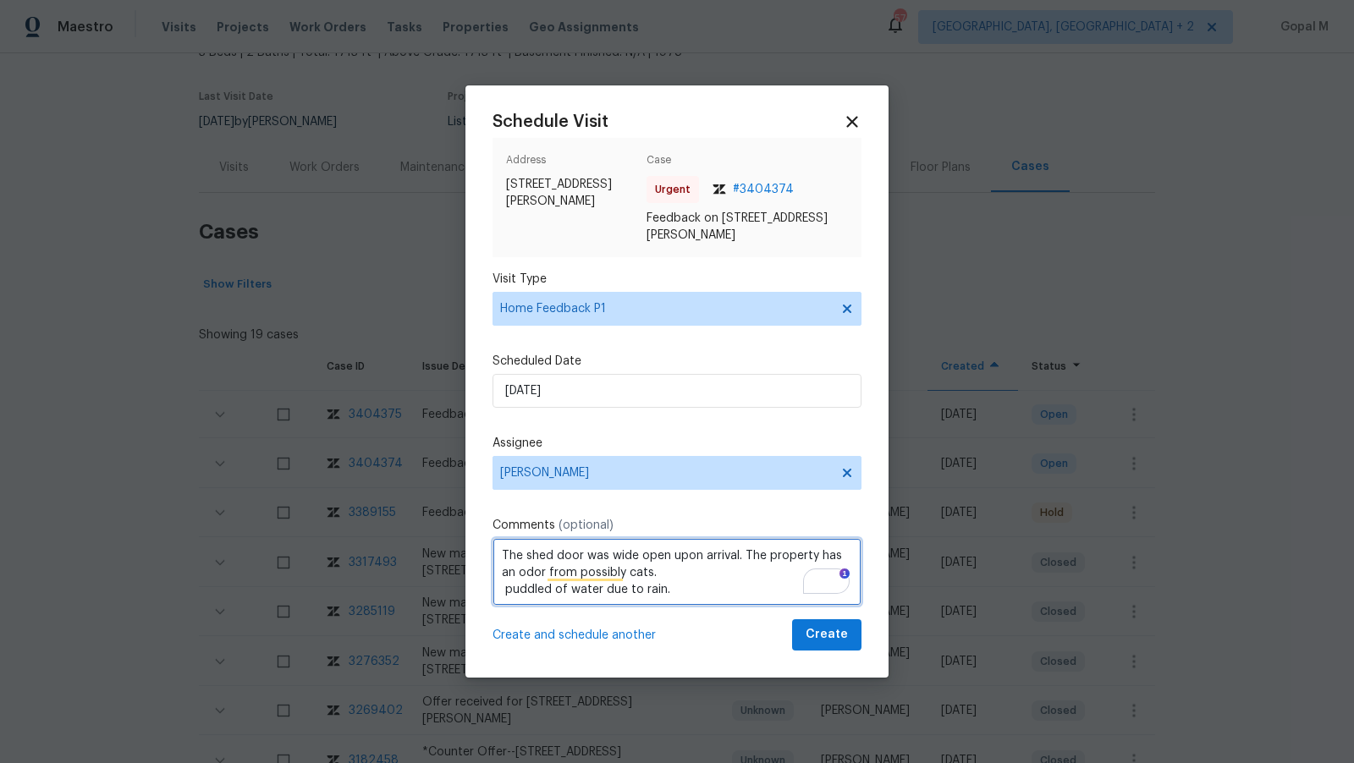
paste textarea "Insulation in attic needs to be replaced"
paste textarea "crack between house and slab."
paste textarea "front porch grout needs to be added"
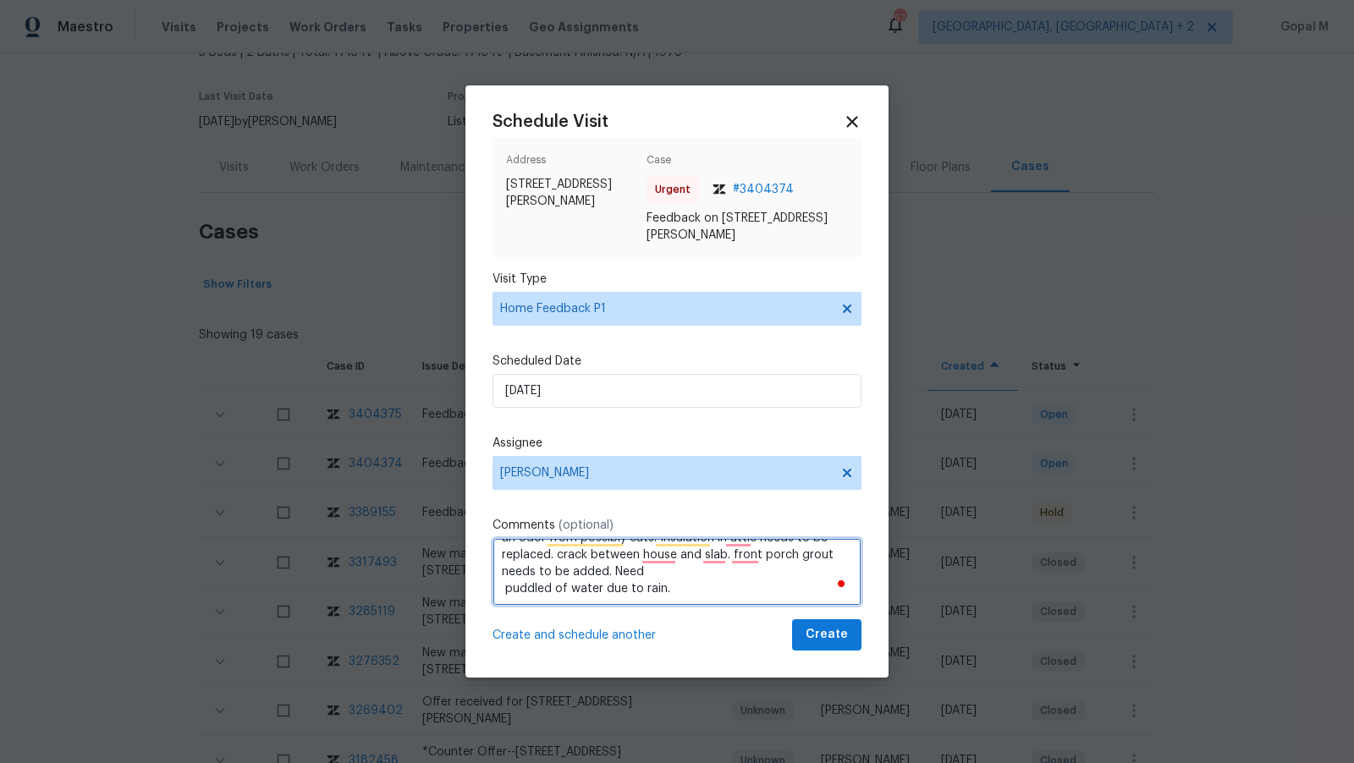
paste textarea "AC replacement, flooring in back room unlevel"
click at [791, 589] on textarea "The shed door was wide open upon arrival. The property has an odor from possibl…" at bounding box center [677, 572] width 369 height 68
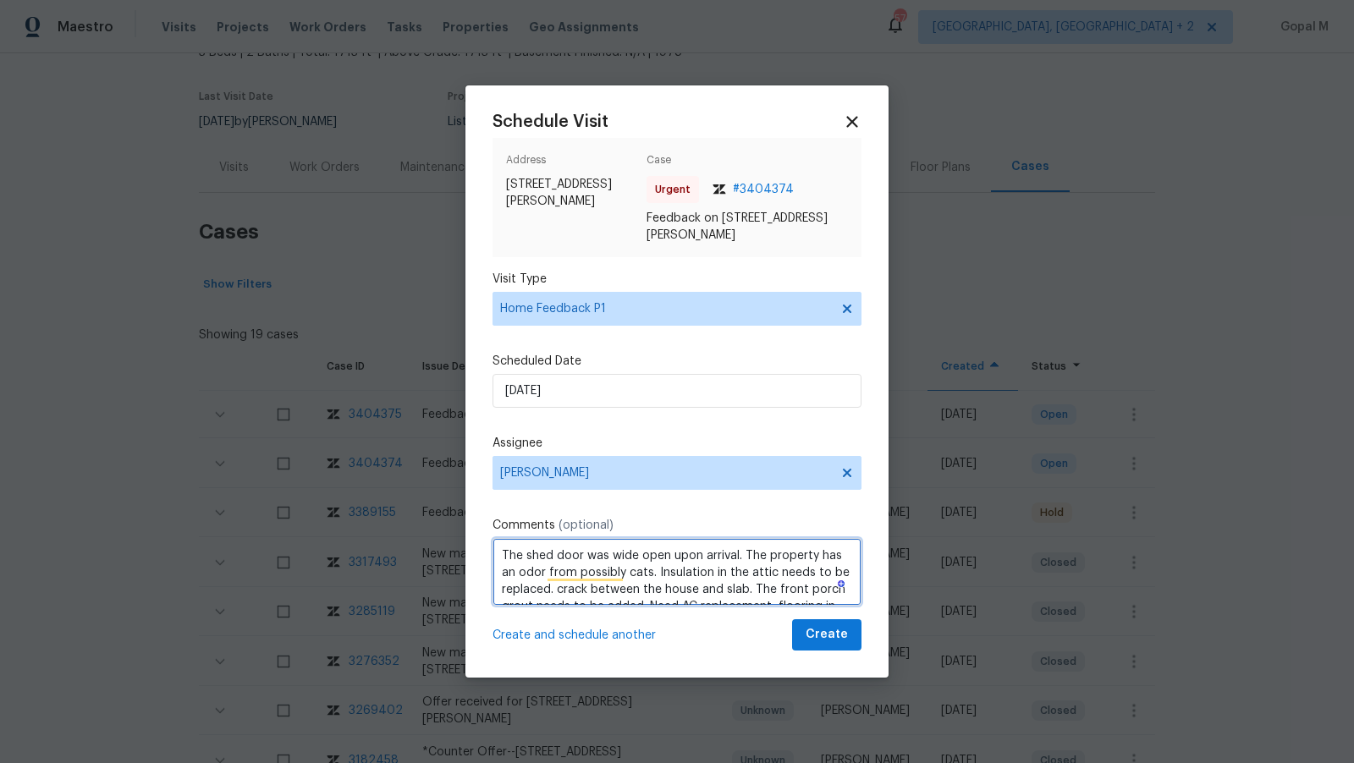
click at [636, 572] on textarea "The shed door was wide open upon arrival. The property has an odor from possibl…" at bounding box center [677, 572] width 369 height 68
paste textarea "cats"
drag, startPoint x: 713, startPoint y: 569, endPoint x: 685, endPoint y: 589, distance: 34.5
click at [685, 589] on textarea "The shed door was wide open upon arrival. The property has a cat's odor. Insula…" at bounding box center [677, 572] width 369 height 68
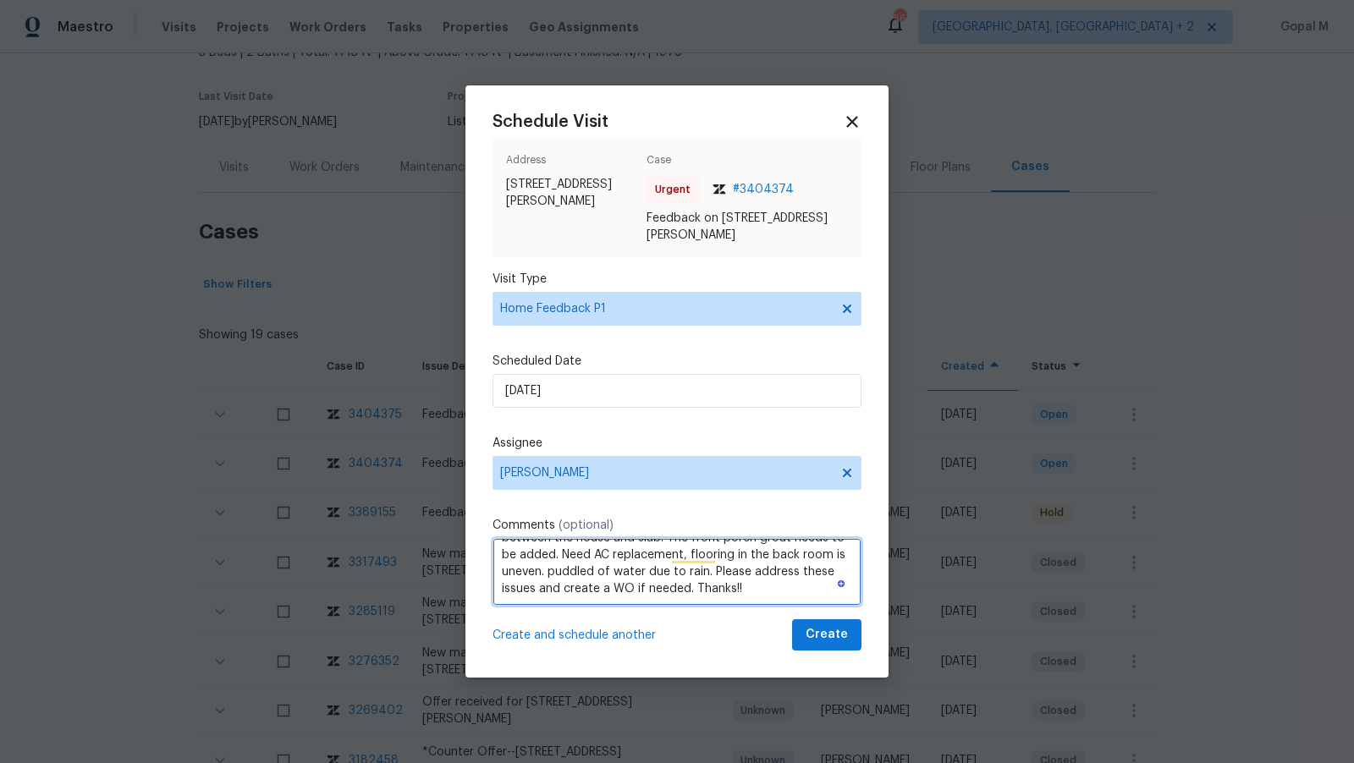
type textarea "The shed door was wide open upon arrival. The property has a cat's odor. Insula…"
click at [825, 641] on span "Create" at bounding box center [827, 635] width 42 height 21
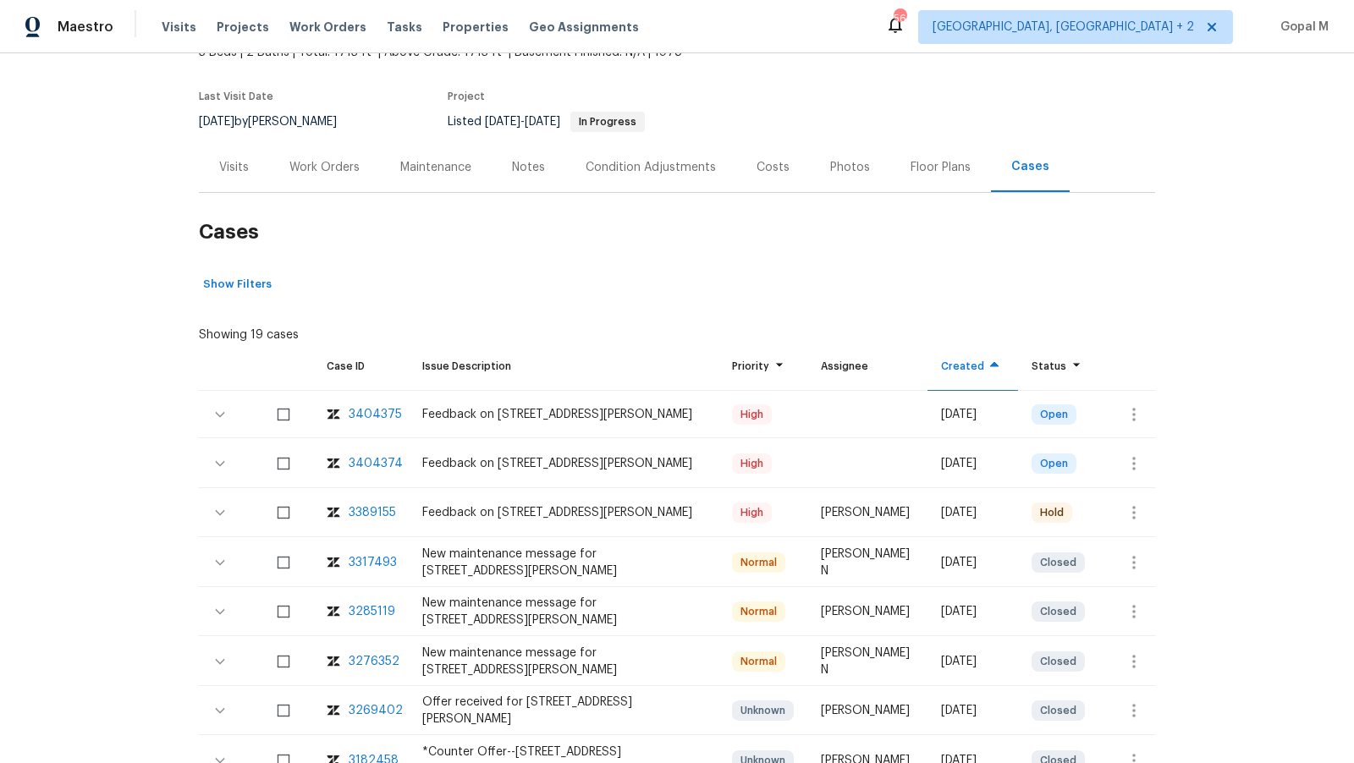
click at [229, 163] on div "Visits" at bounding box center [234, 167] width 30 height 17
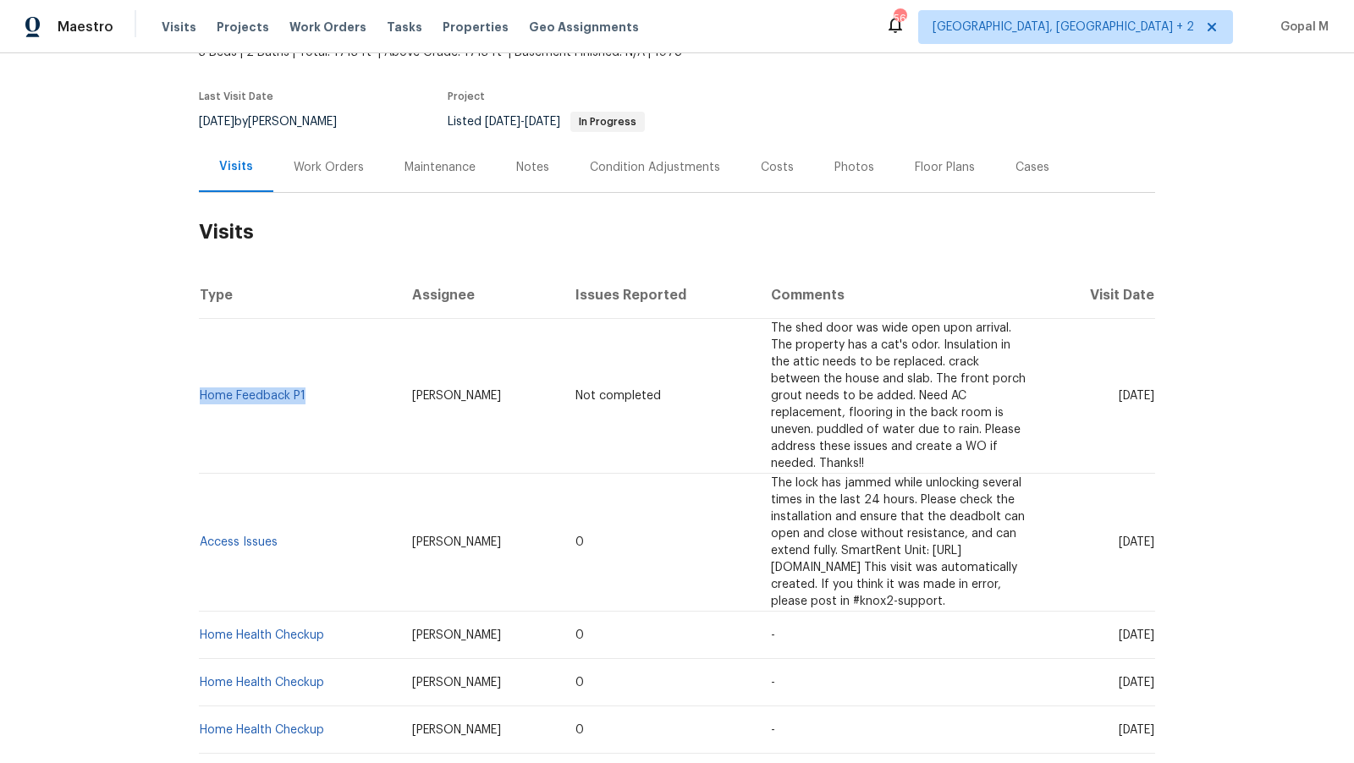
drag, startPoint x: 308, startPoint y: 371, endPoint x: 200, endPoint y: 377, distance: 108.5
click at [200, 377] on td "Home Feedback P1" at bounding box center [299, 396] width 200 height 155
copy link "Home Feedback P1"
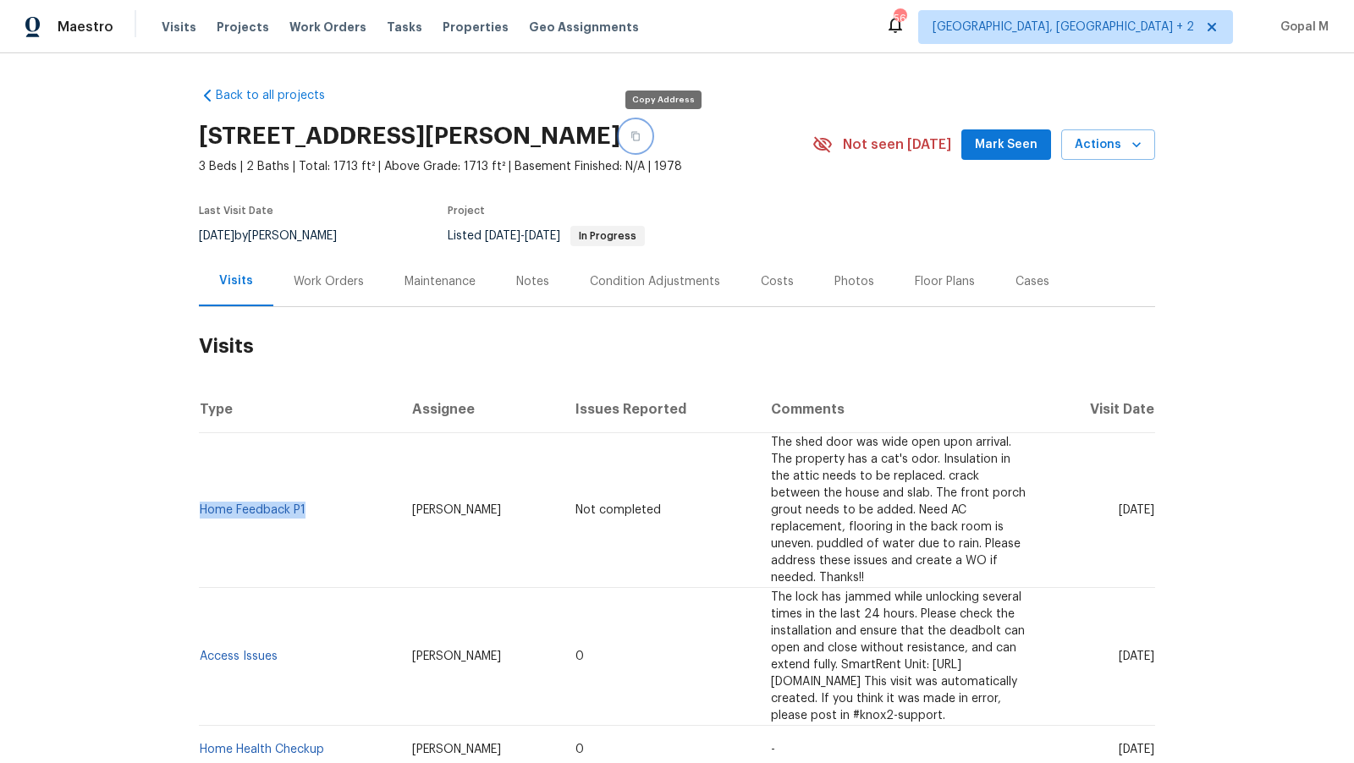
click at [641, 134] on icon "button" at bounding box center [635, 136] width 10 height 10
click at [349, 289] on div "Work Orders" at bounding box center [328, 281] width 111 height 50
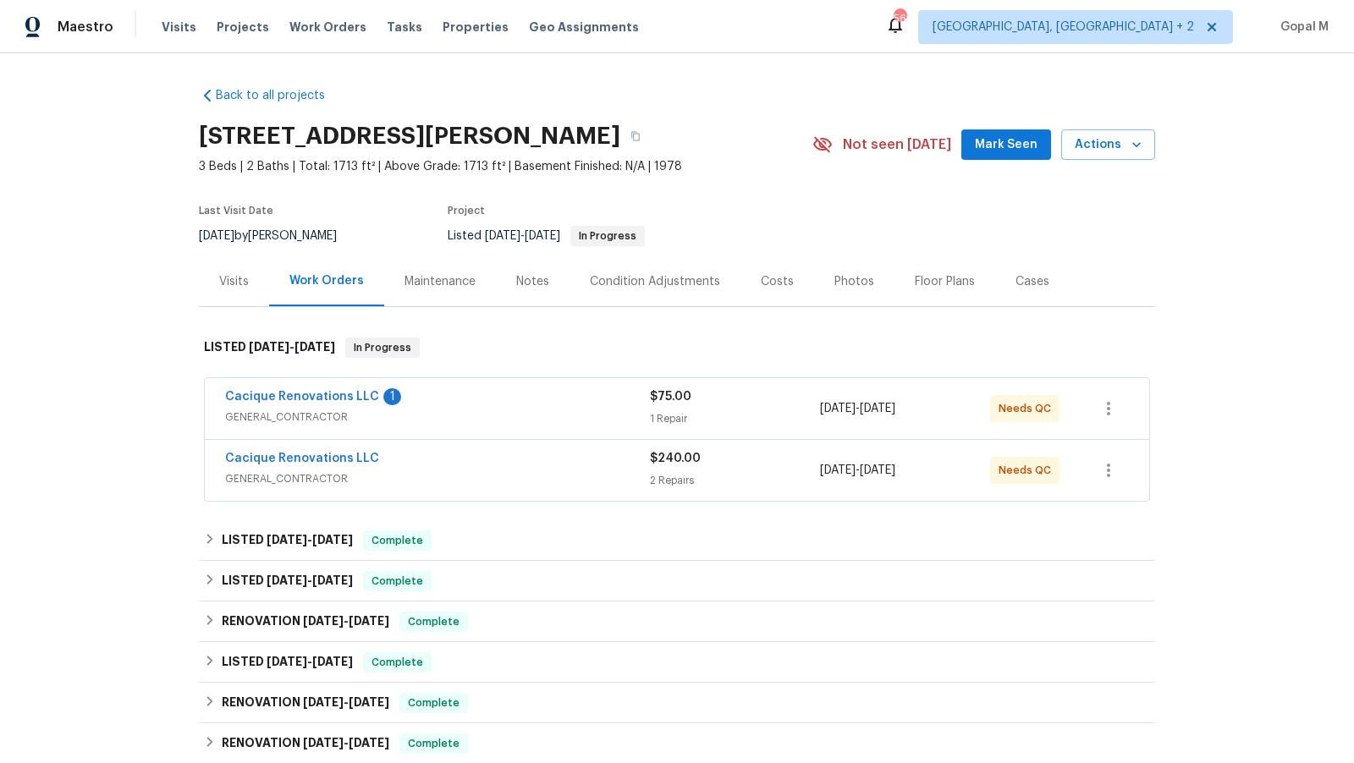
click at [234, 274] on div "Visits" at bounding box center [234, 281] width 30 height 17
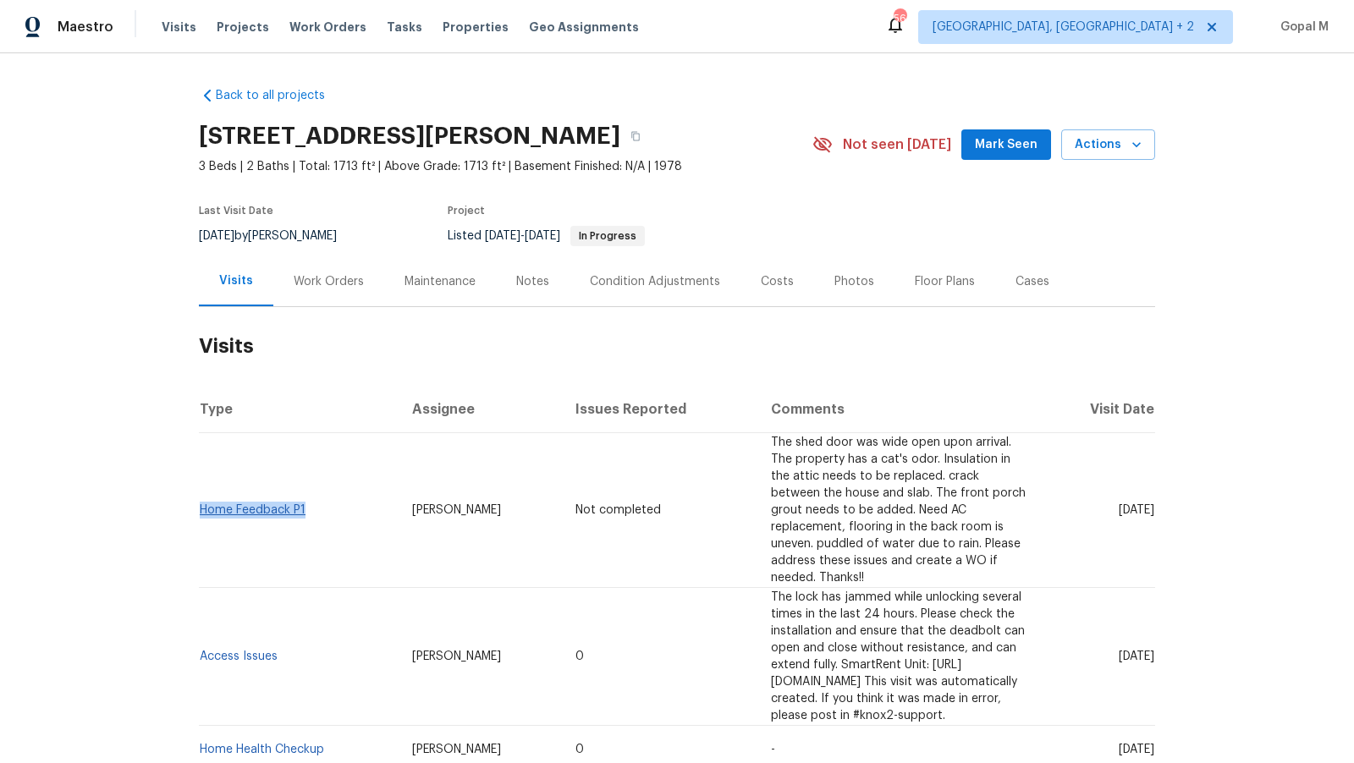
drag, startPoint x: 309, startPoint y: 486, endPoint x: 201, endPoint y: 489, distance: 107.5
click at [201, 489] on td "Home Feedback P1" at bounding box center [299, 510] width 200 height 155
copy link "Home Feedback P1"
drag, startPoint x: 252, startPoint y: 236, endPoint x: 202, endPoint y: 238, distance: 50.0
click at [202, 238] on span "7/29/2025" at bounding box center [217, 236] width 36 height 12
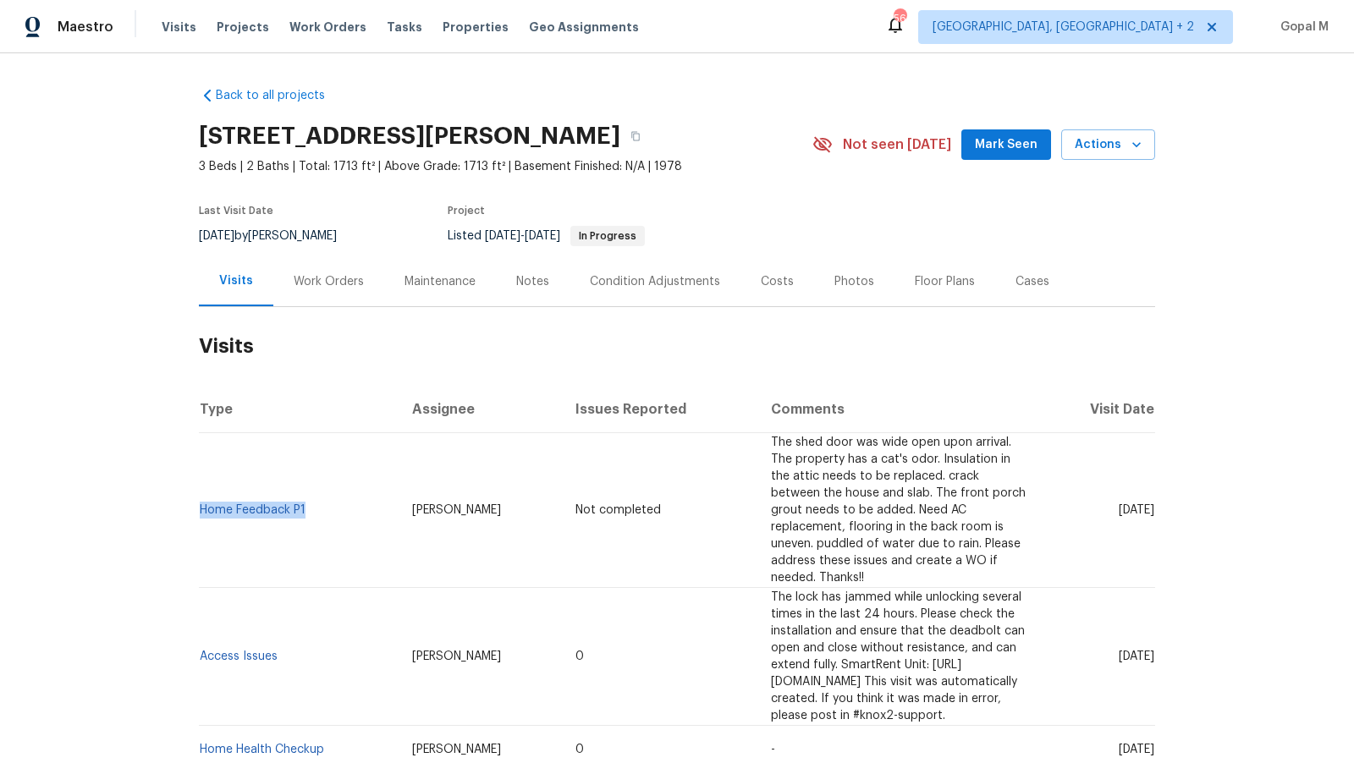
copy span "7/29/2025"
click at [333, 285] on div "Work Orders" at bounding box center [329, 281] width 70 height 17
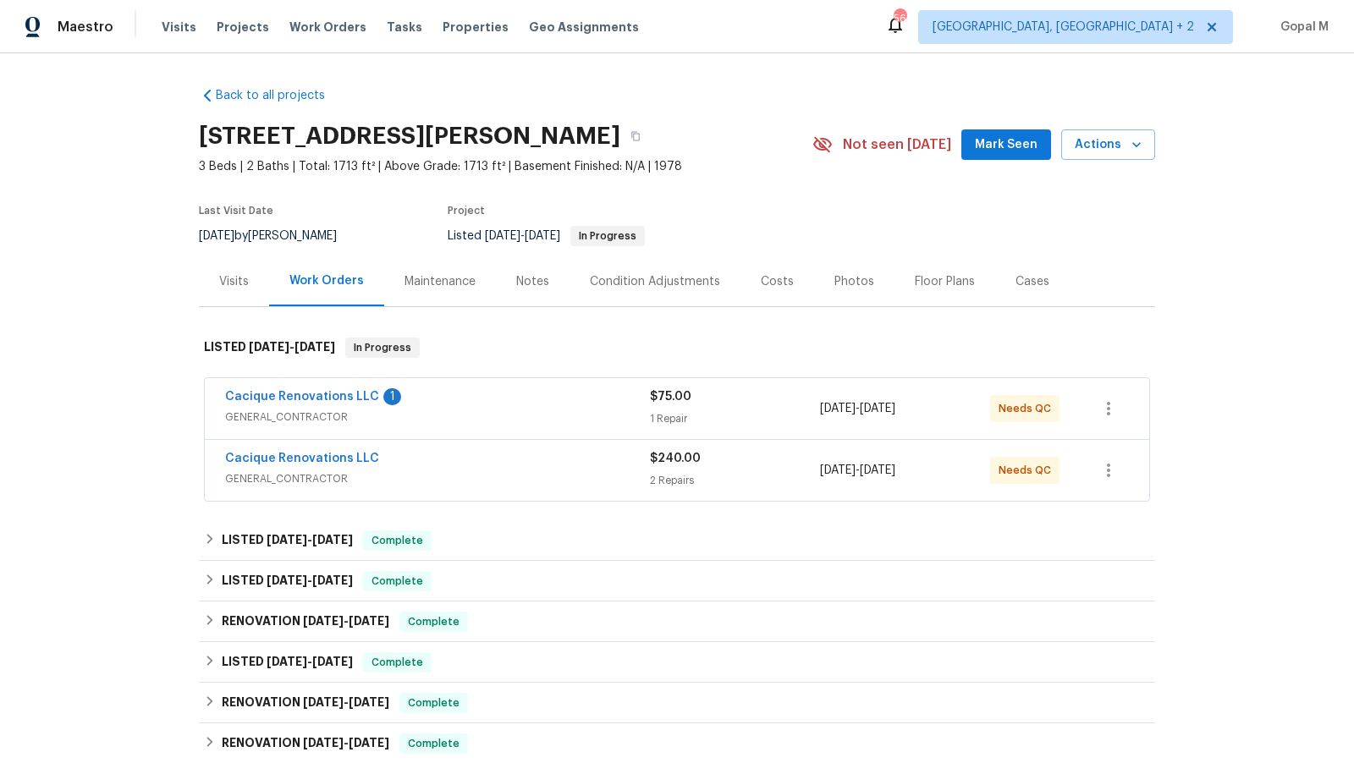
drag, startPoint x: 941, startPoint y: 410, endPoint x: 823, endPoint y: 410, distance: 118.5
click at [823, 410] on div "8/8/2025 - 8/10/2025" at bounding box center [905, 408] width 170 height 41
copy span "8/8/2025 - 8/10/2025"
